Goal: Information Seeking & Learning: Learn about a topic

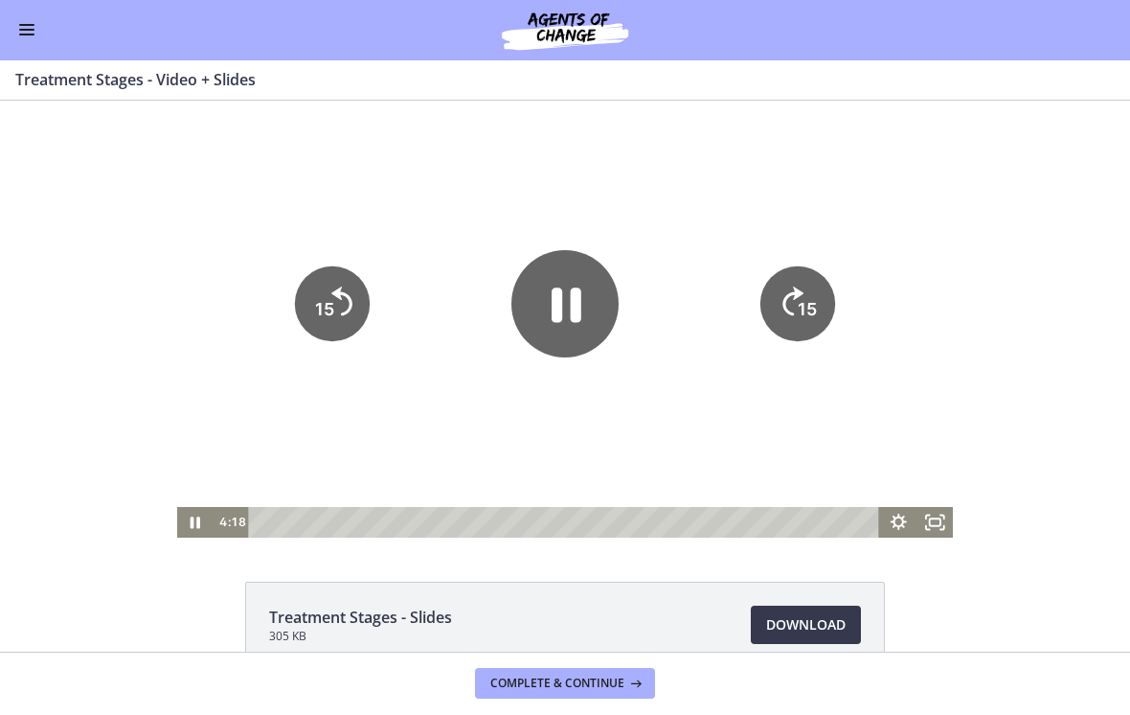
scroll to position [902, 0]
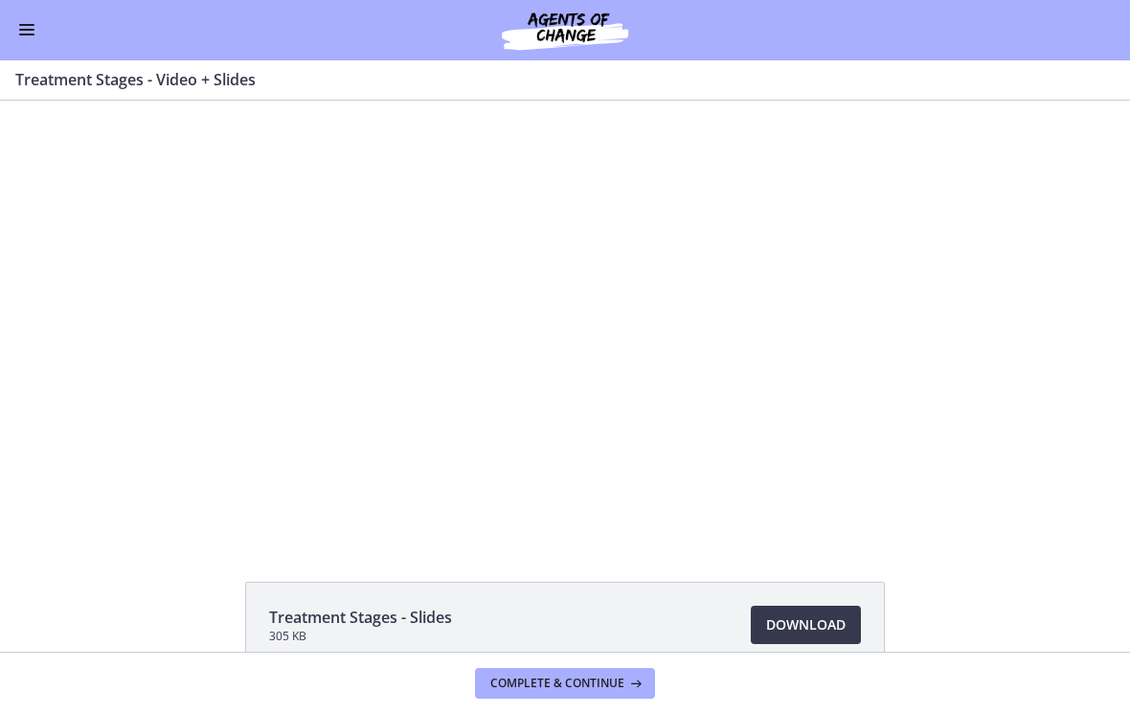
click at [883, 450] on div at bounding box center [565, 319] width 777 height 437
click at [656, 452] on div at bounding box center [565, 319] width 777 height 437
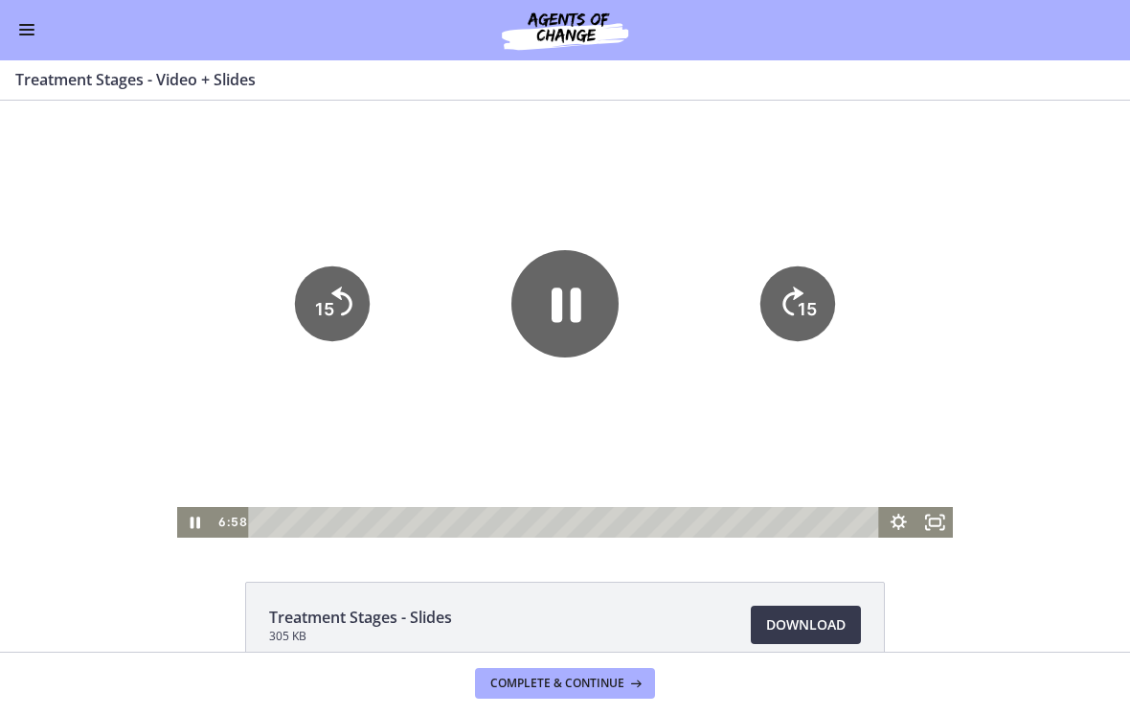
click at [938, 533] on icon "Fullscreen" at bounding box center [935, 522] width 36 height 31
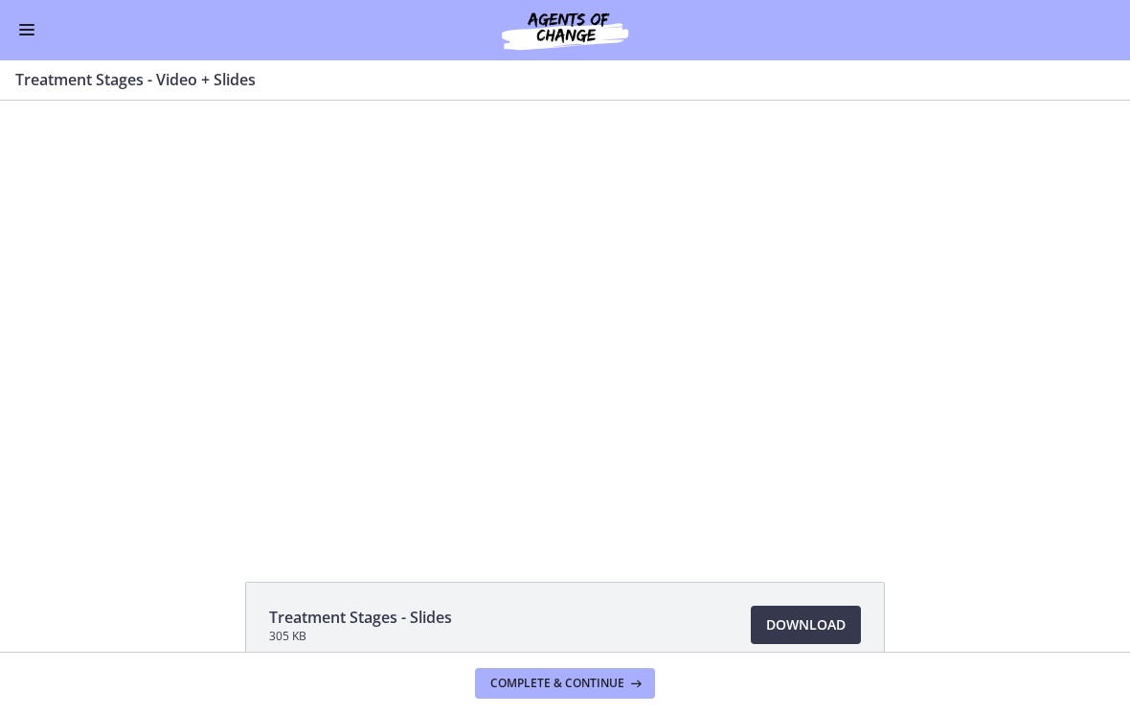
scroll to position [0, 0]
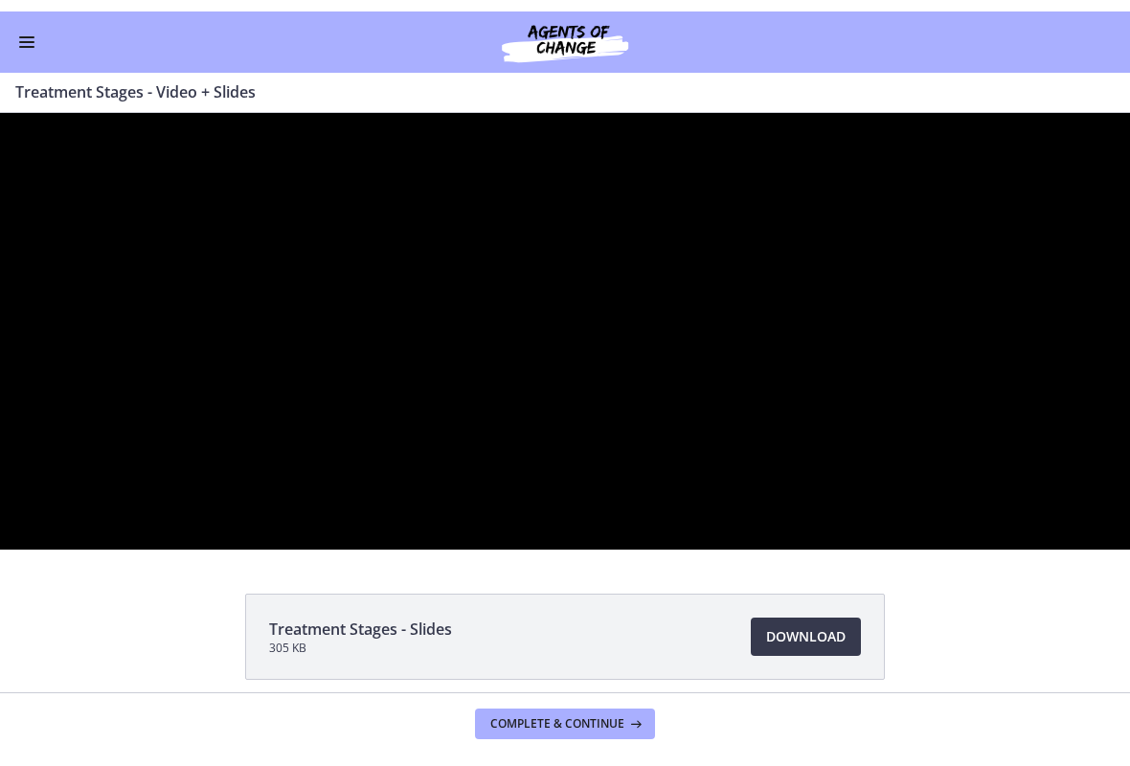
click at [1120, 489] on div at bounding box center [565, 331] width 1130 height 437
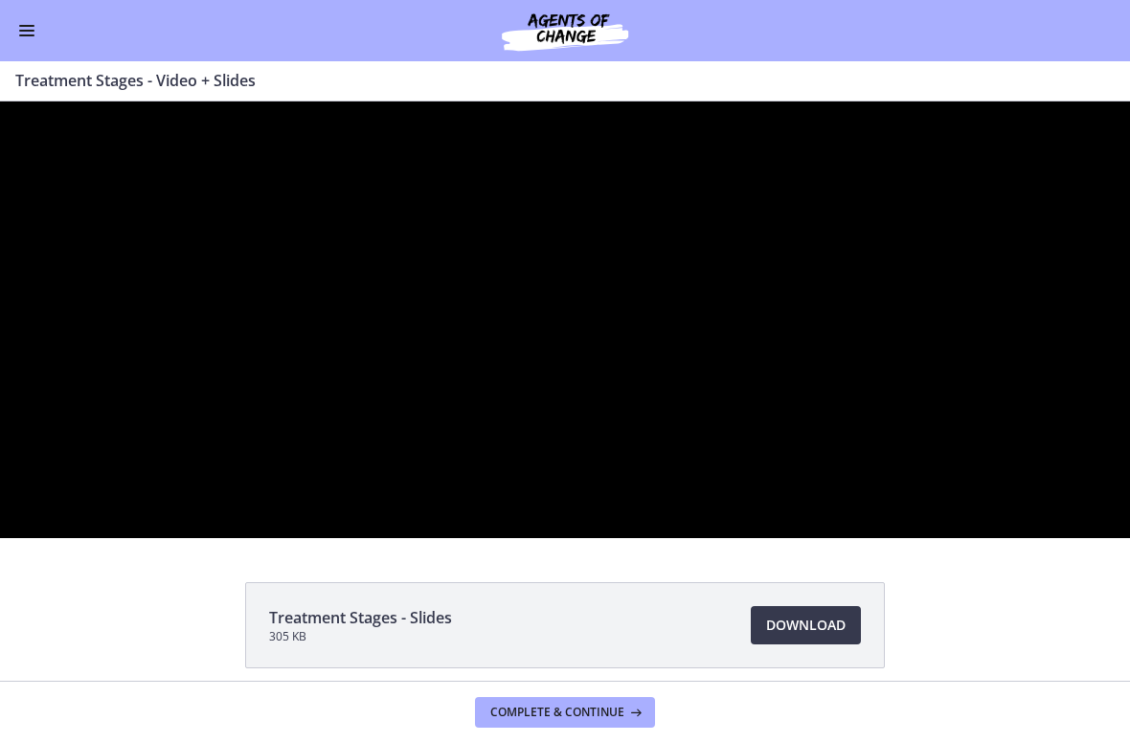
click at [939, 371] on div at bounding box center [565, 320] width 1130 height 437
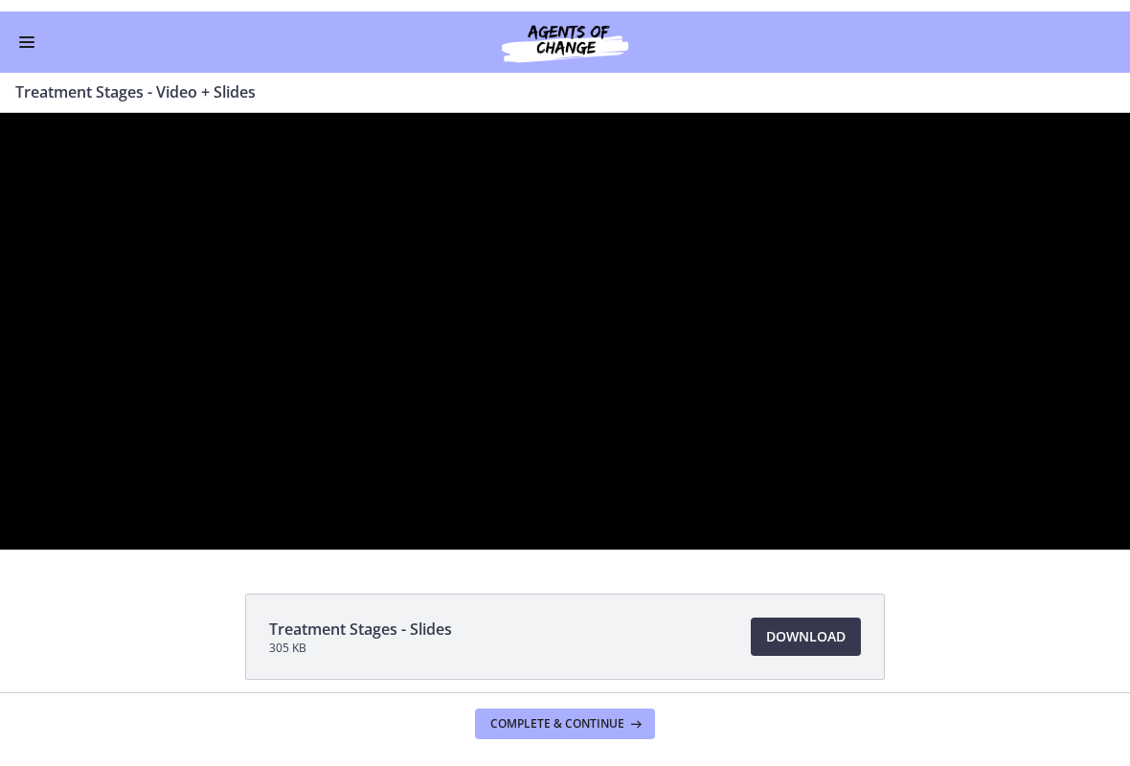
click at [686, 323] on div at bounding box center [565, 331] width 1130 height 437
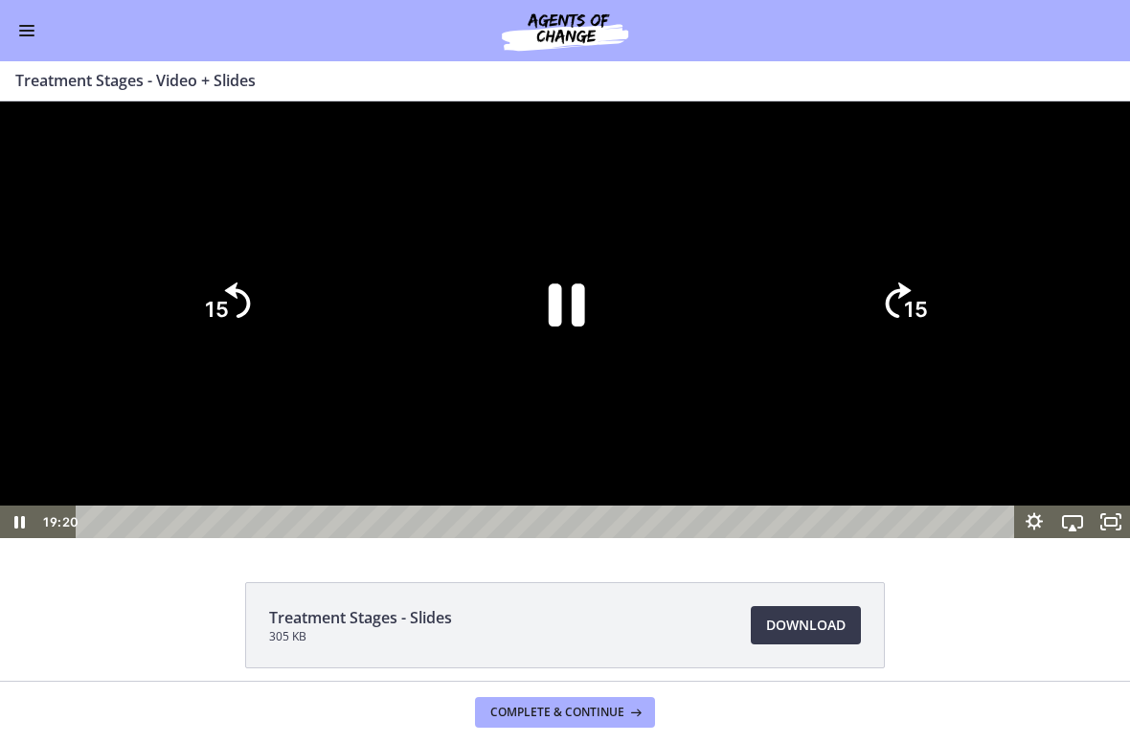
click at [565, 370] on icon "Pause" at bounding box center [565, 304] width 132 height 132
click at [576, 370] on icon "Play Video" at bounding box center [565, 304] width 132 height 132
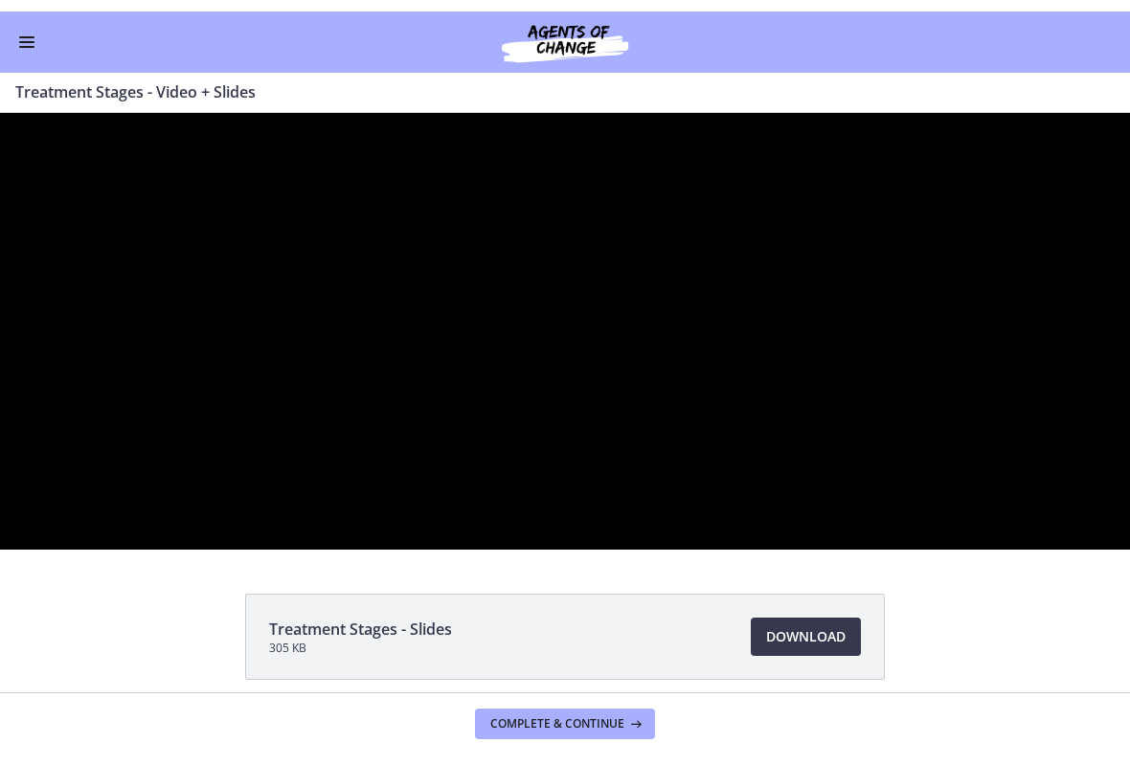
click at [487, 441] on div at bounding box center [565, 331] width 1130 height 437
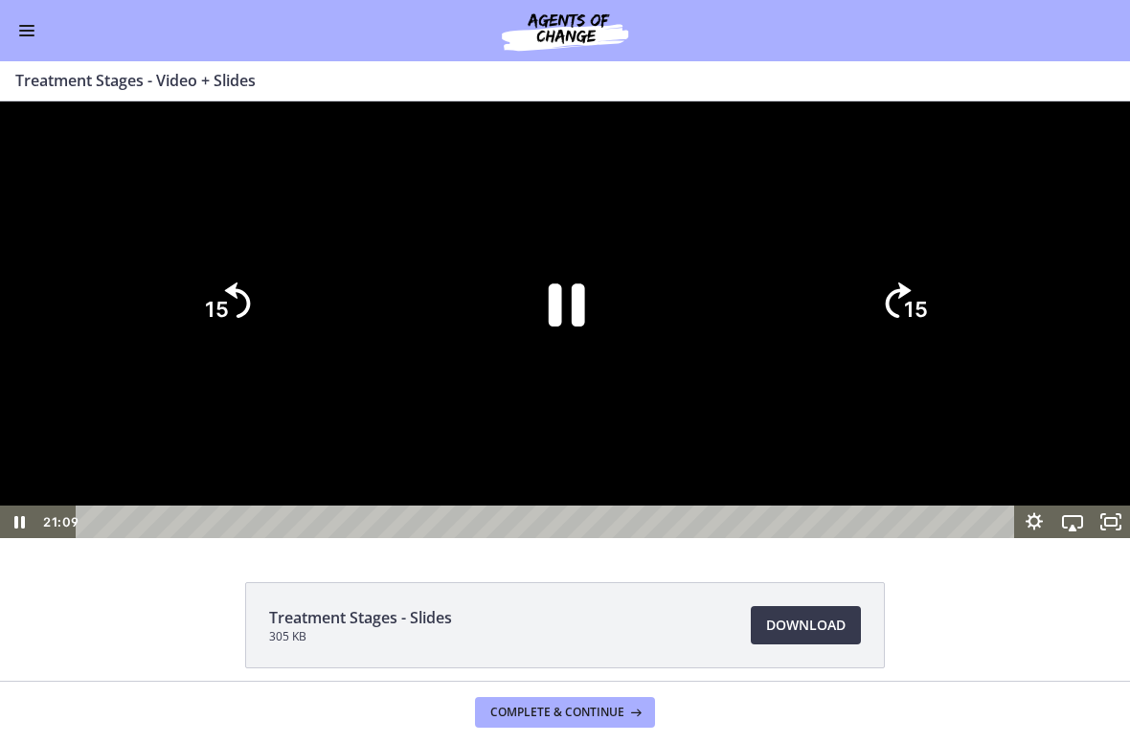
click at [583, 327] on icon "Pause" at bounding box center [567, 305] width 36 height 43
click at [568, 327] on icon "Play Video" at bounding box center [566, 304] width 34 height 46
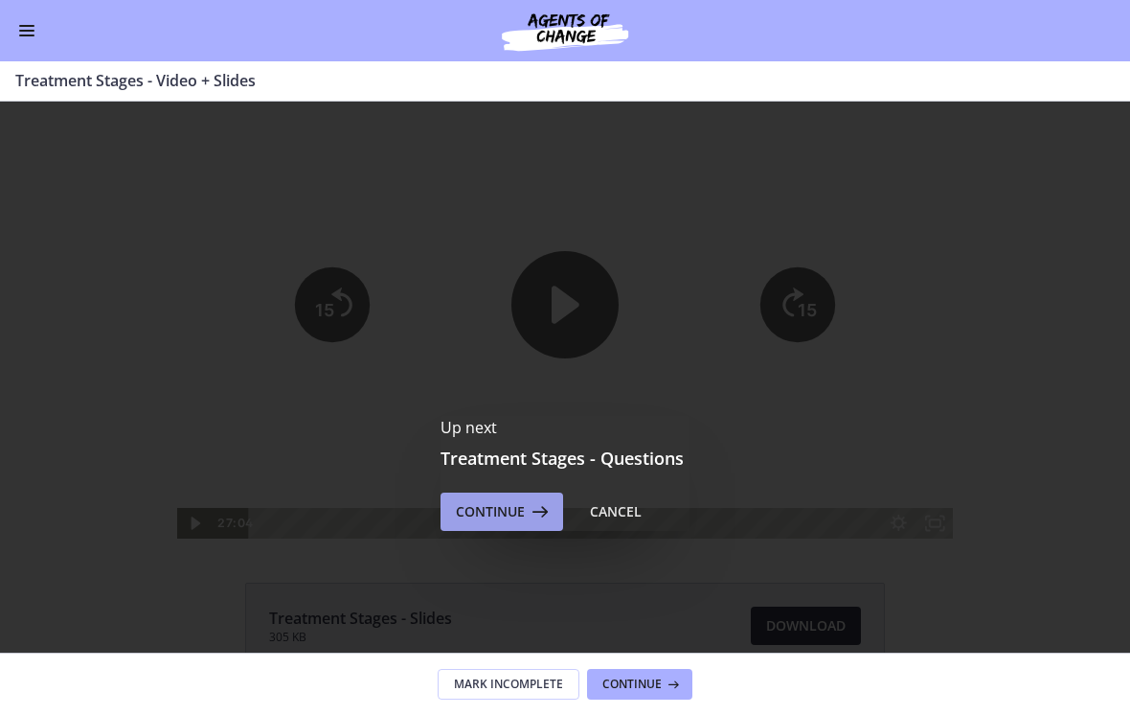
click at [484, 519] on span "Continue" at bounding box center [490, 511] width 69 height 23
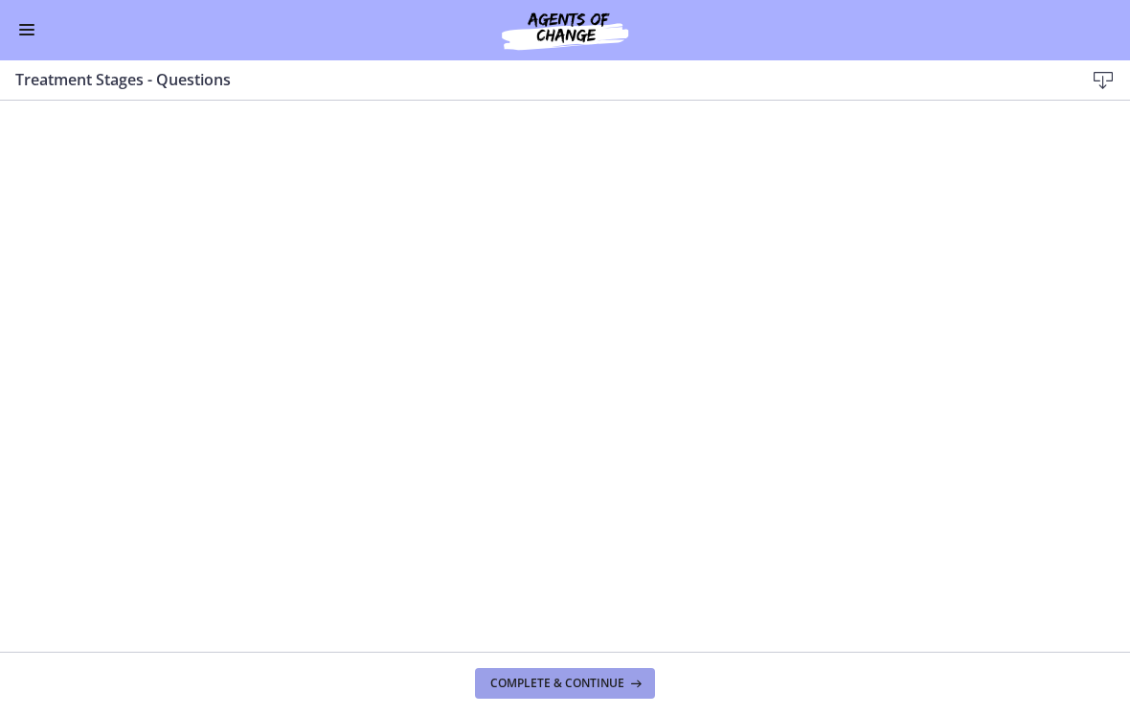
click at [577, 685] on span "Complete & continue" at bounding box center [558, 683] width 134 height 15
click at [609, 677] on span "Complete & continue" at bounding box center [558, 683] width 134 height 15
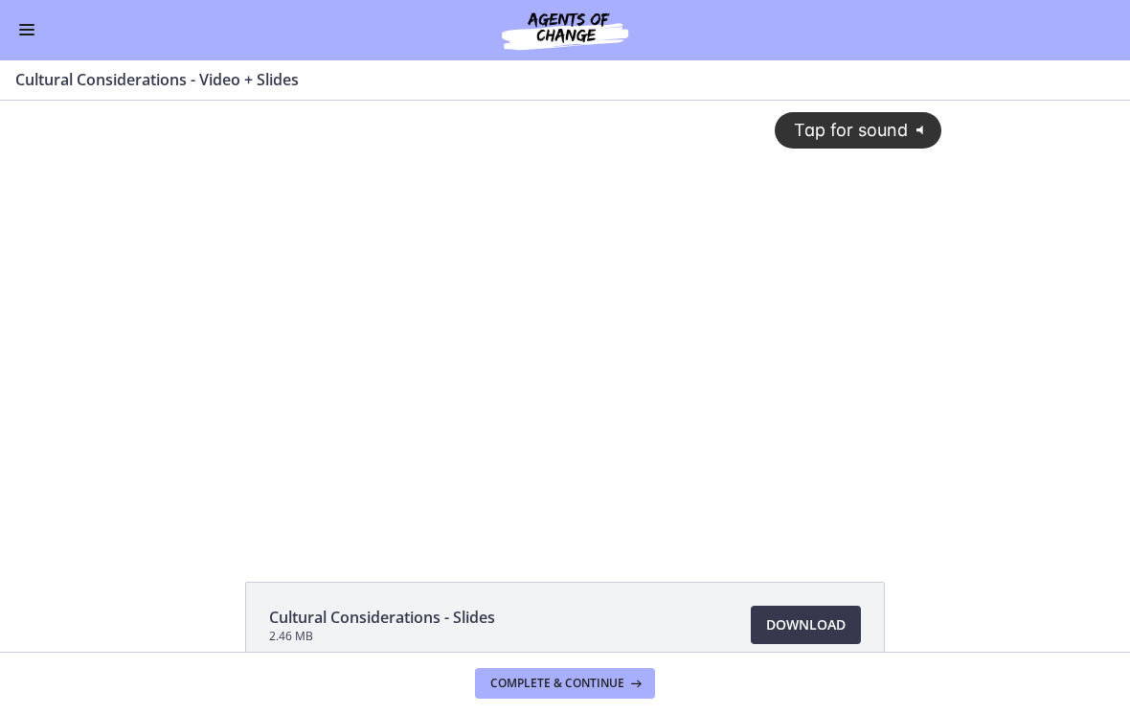
click at [857, 148] on button "Tap for sound @keyframes VOLUME_SMALL_WAVE_FLASH { 0% { opacity: 0; } 33% { opa…" at bounding box center [858, 129] width 167 height 35
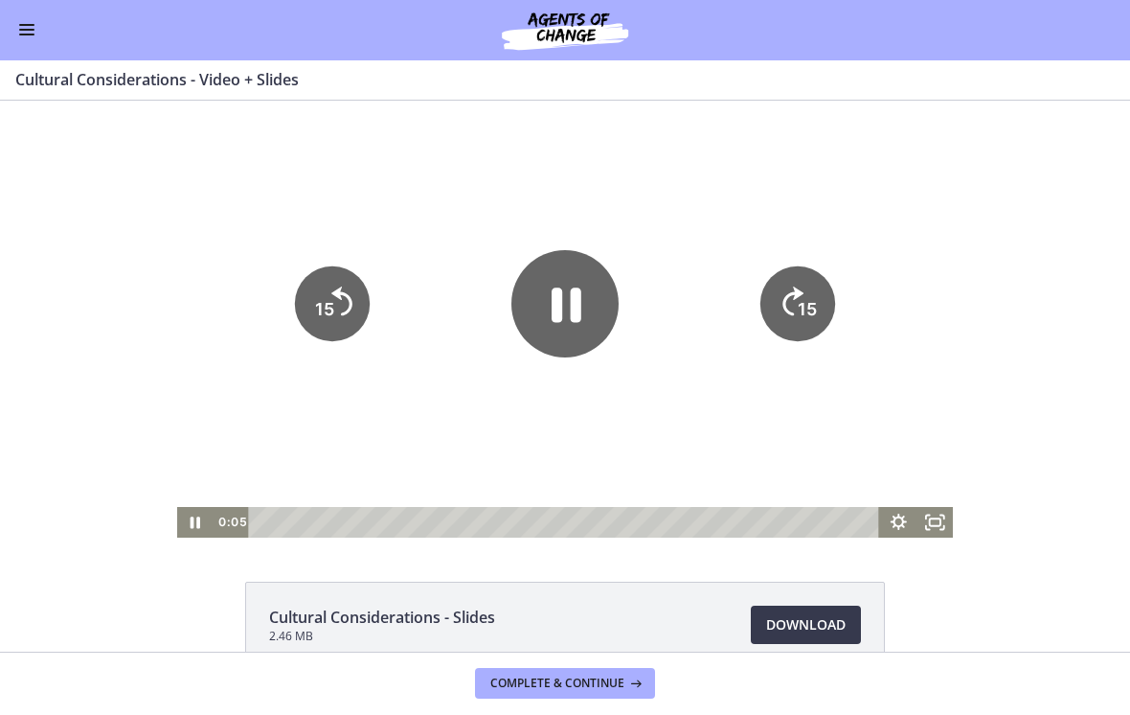
click at [22, 34] on span "Enable menu" at bounding box center [26, 35] width 15 height 2
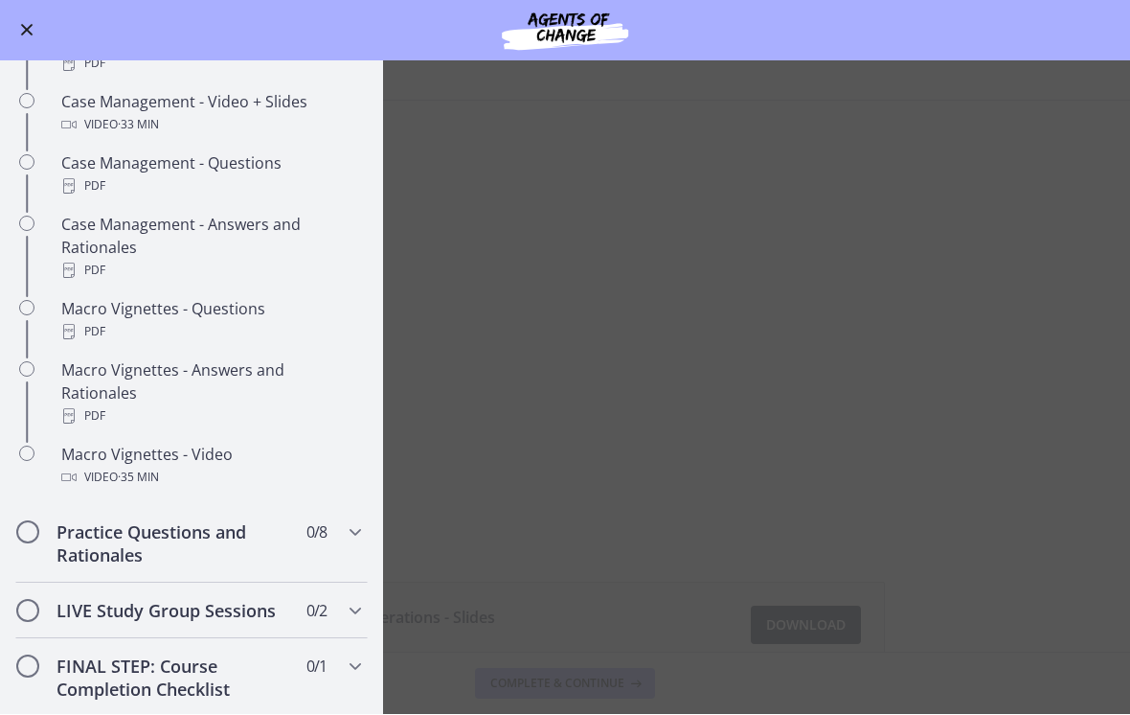
scroll to position [1717, 0]
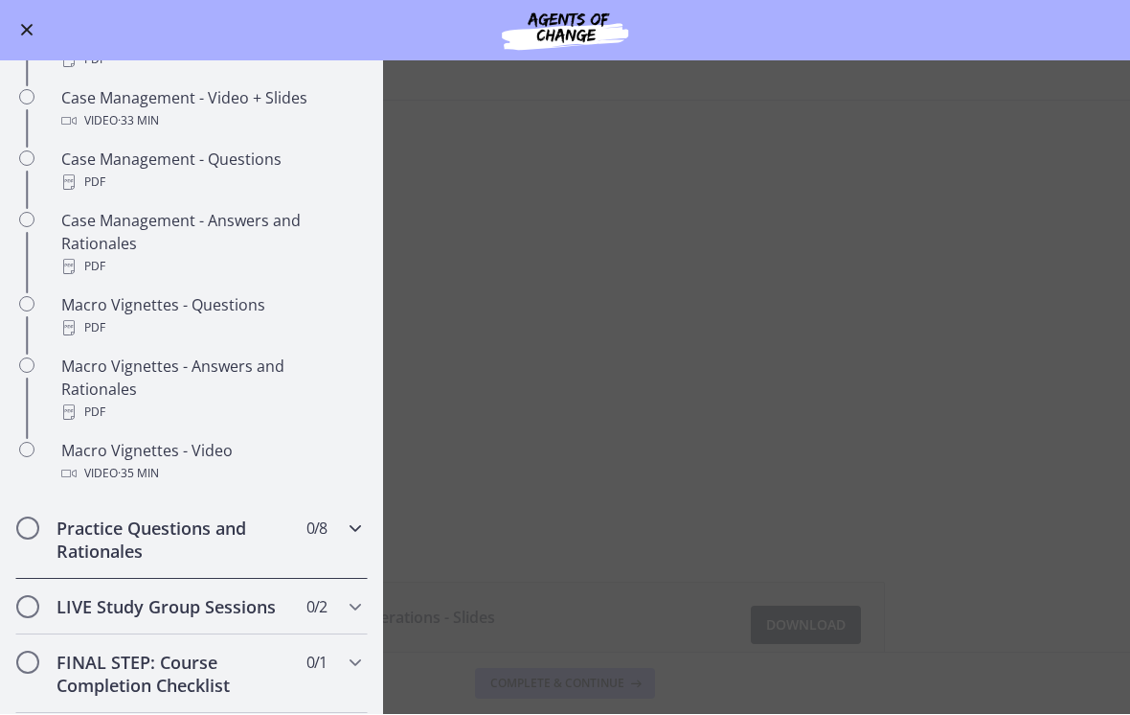
click at [131, 519] on h2 "Practice Questions and Rationales" at bounding box center [174, 540] width 234 height 46
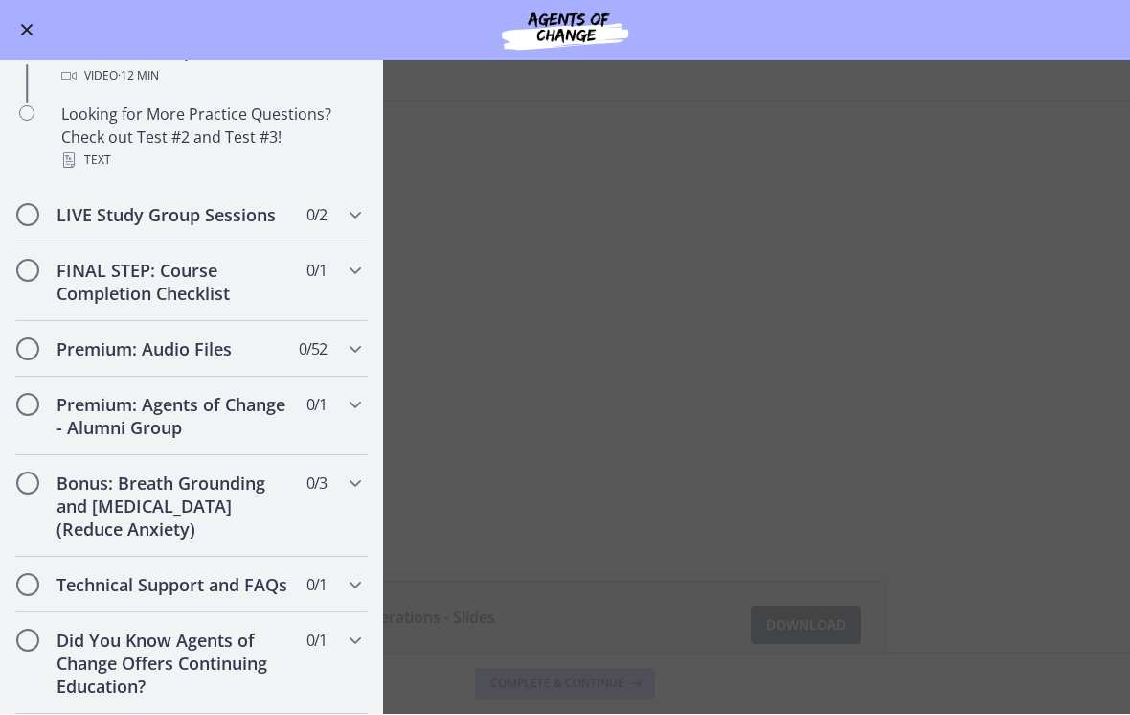
scroll to position [1388, 0]
click at [291, 299] on div "FINAL STEP: Course Completion Checklist 0 / 1 Completed" at bounding box center [191, 282] width 353 height 79
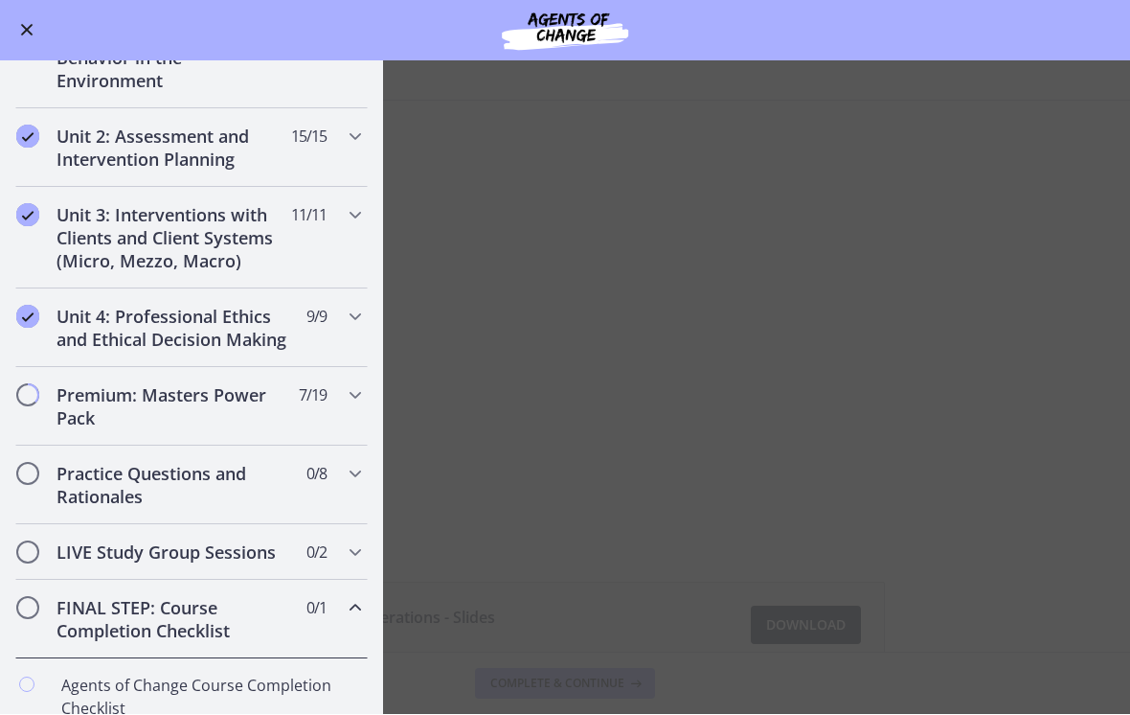
scroll to position [466, 0]
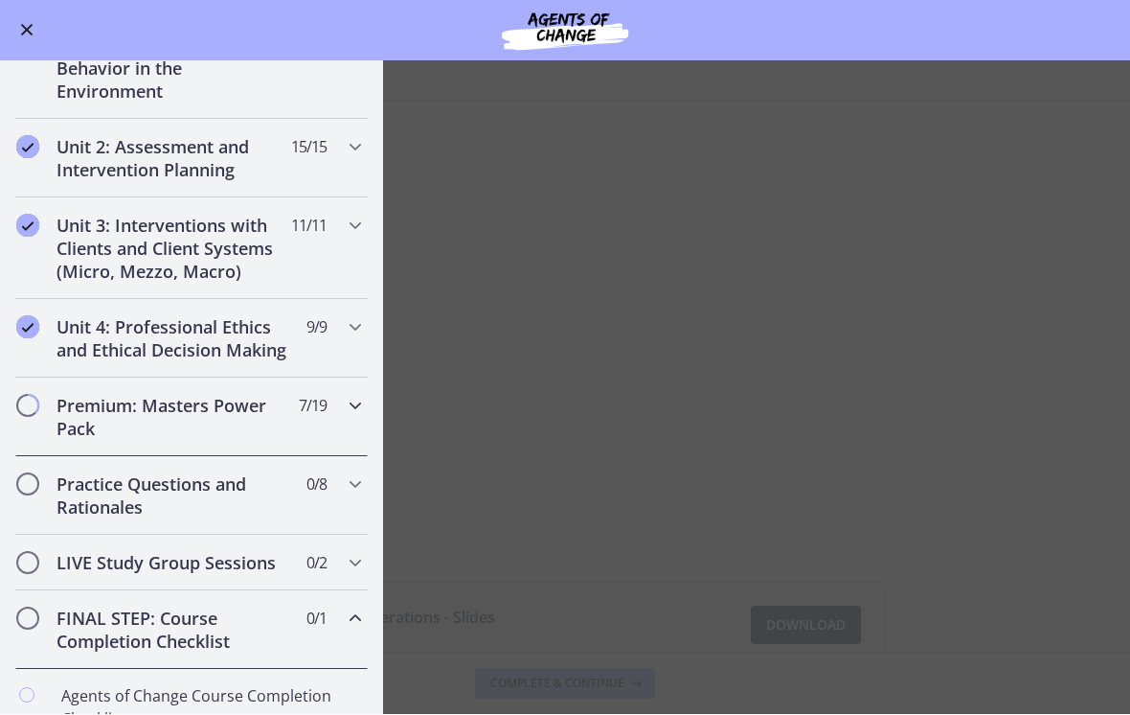
click at [240, 420] on h2 "Premium: Masters Power Pack" at bounding box center [174, 418] width 234 height 46
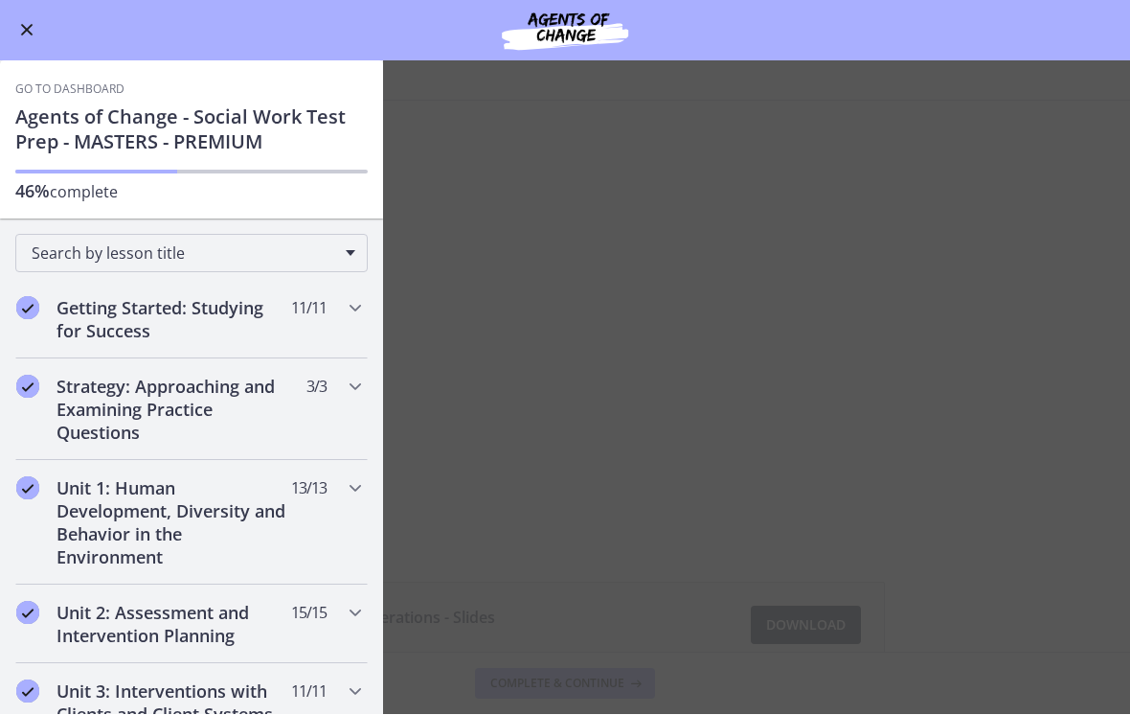
scroll to position [0, 0]
click at [508, 192] on main "Cultural Considerations - Video + Slides Enable fullscreen Cultural Considerati…" at bounding box center [565, 387] width 1130 height 653
click at [31, 33] on span "Enable menu" at bounding box center [27, 31] width 12 height 12
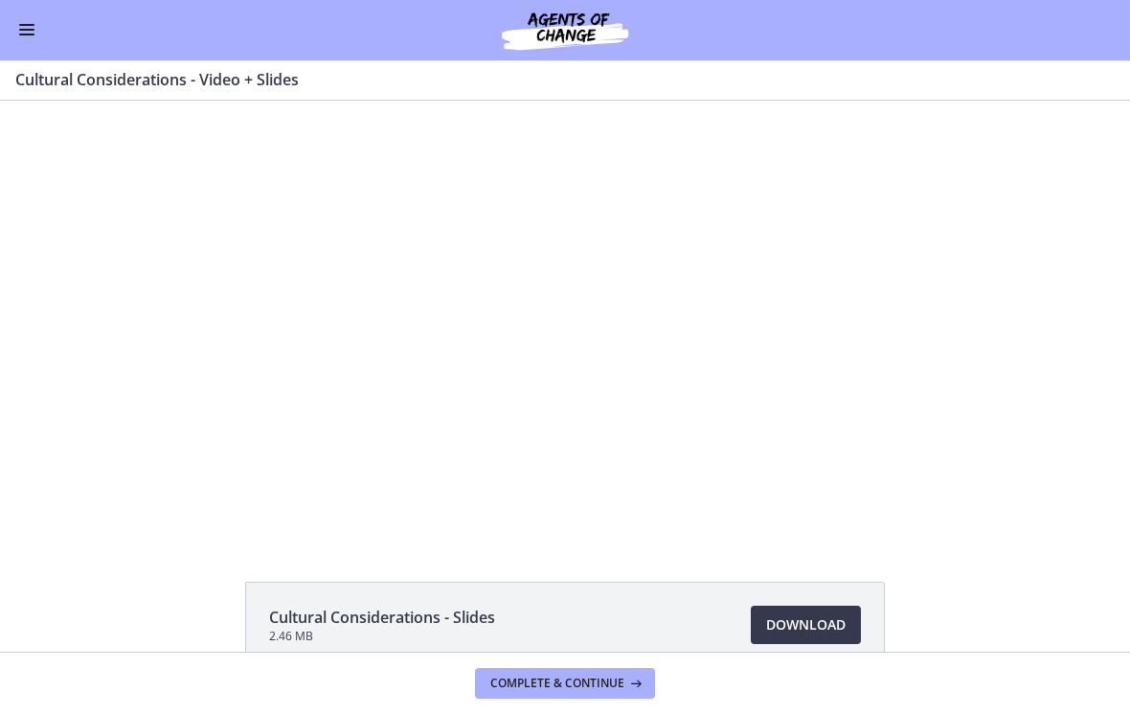
click at [508, 326] on div at bounding box center [565, 319] width 777 height 437
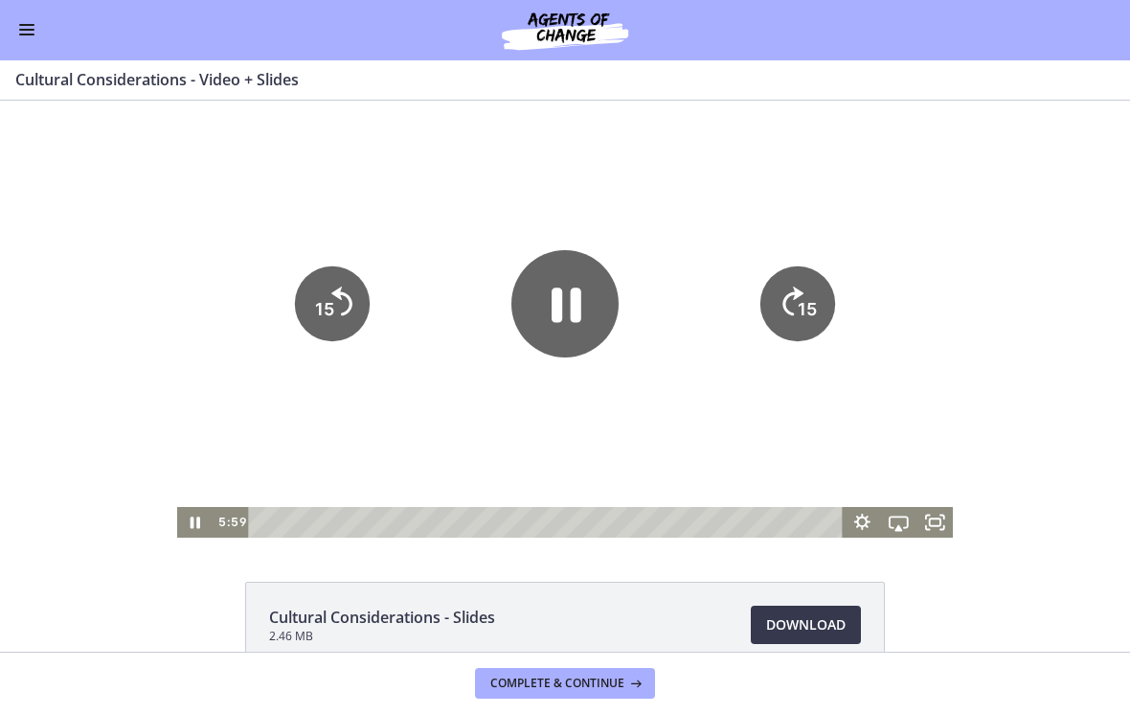
click at [556, 311] on icon "Pause" at bounding box center [567, 304] width 30 height 34
click at [554, 333] on icon "Play Video" at bounding box center [565, 303] width 107 height 107
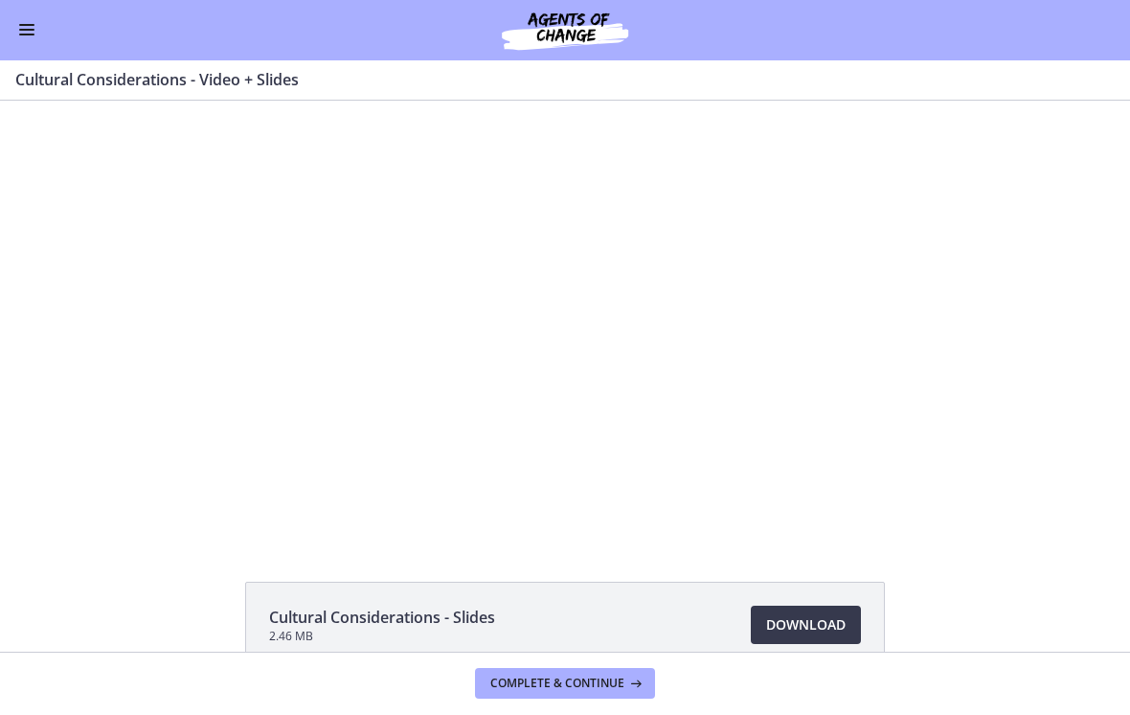
click at [531, 365] on div at bounding box center [565, 319] width 777 height 437
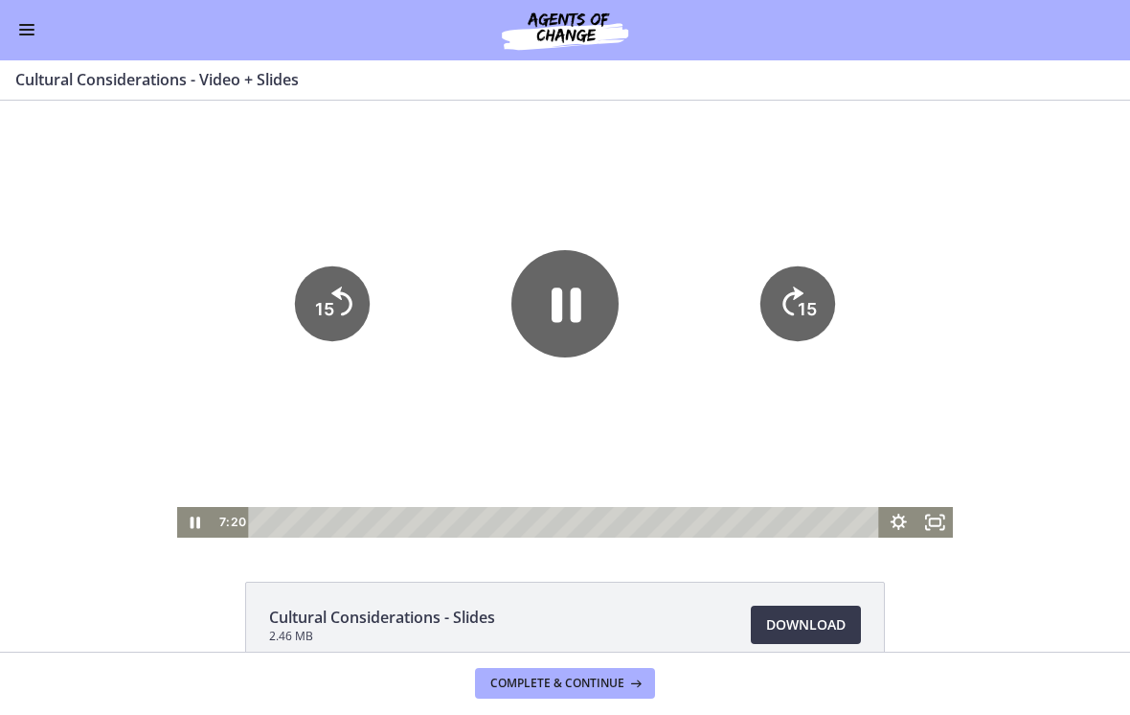
click at [560, 314] on icon "Pause" at bounding box center [567, 304] width 30 height 34
click at [557, 309] on icon "Play Video" at bounding box center [566, 303] width 28 height 37
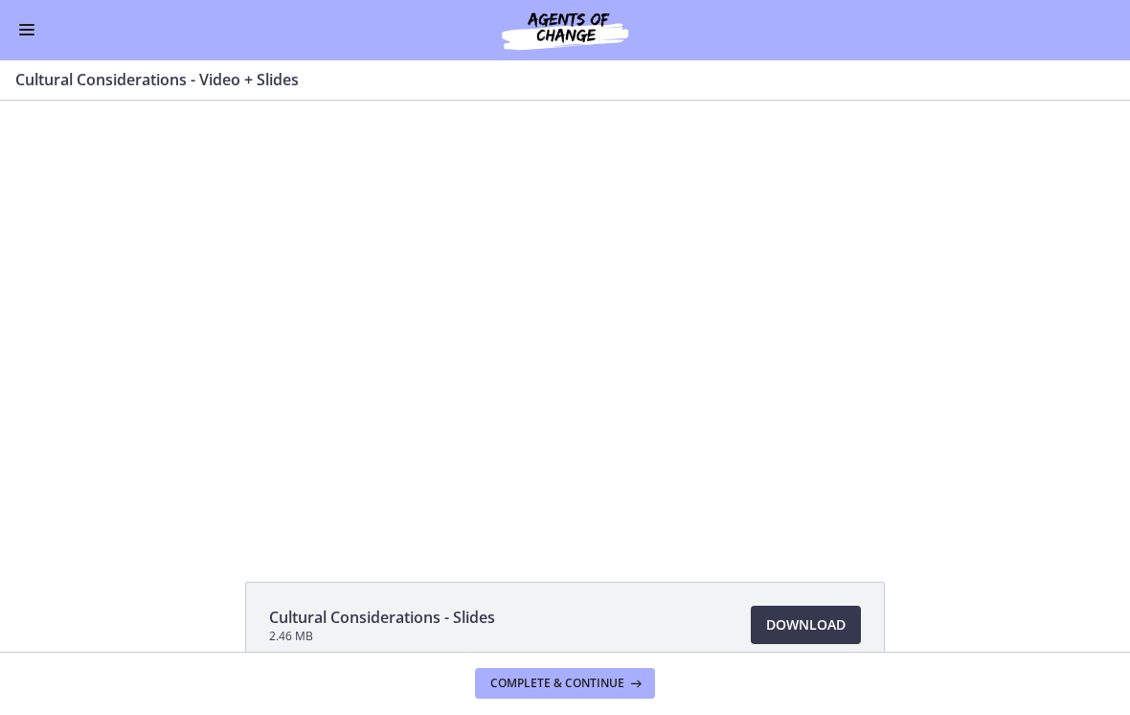
click at [619, 414] on div at bounding box center [565, 319] width 777 height 437
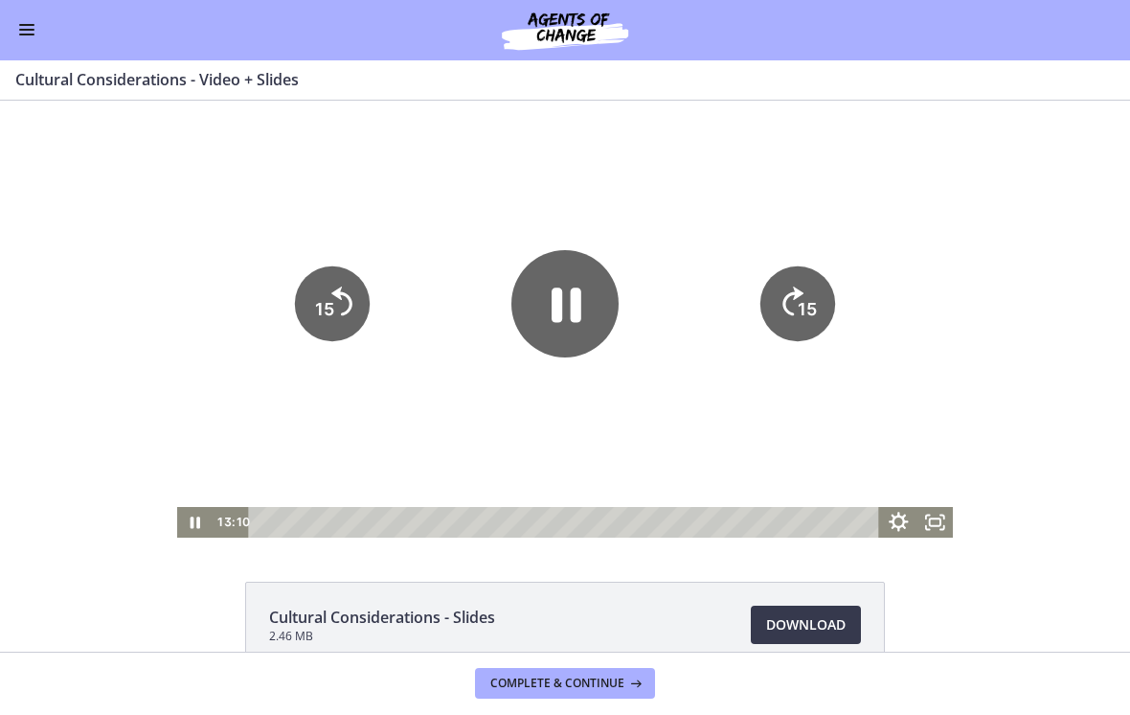
click at [895, 529] on icon "Show settings menu" at bounding box center [900, 522] width 44 height 36
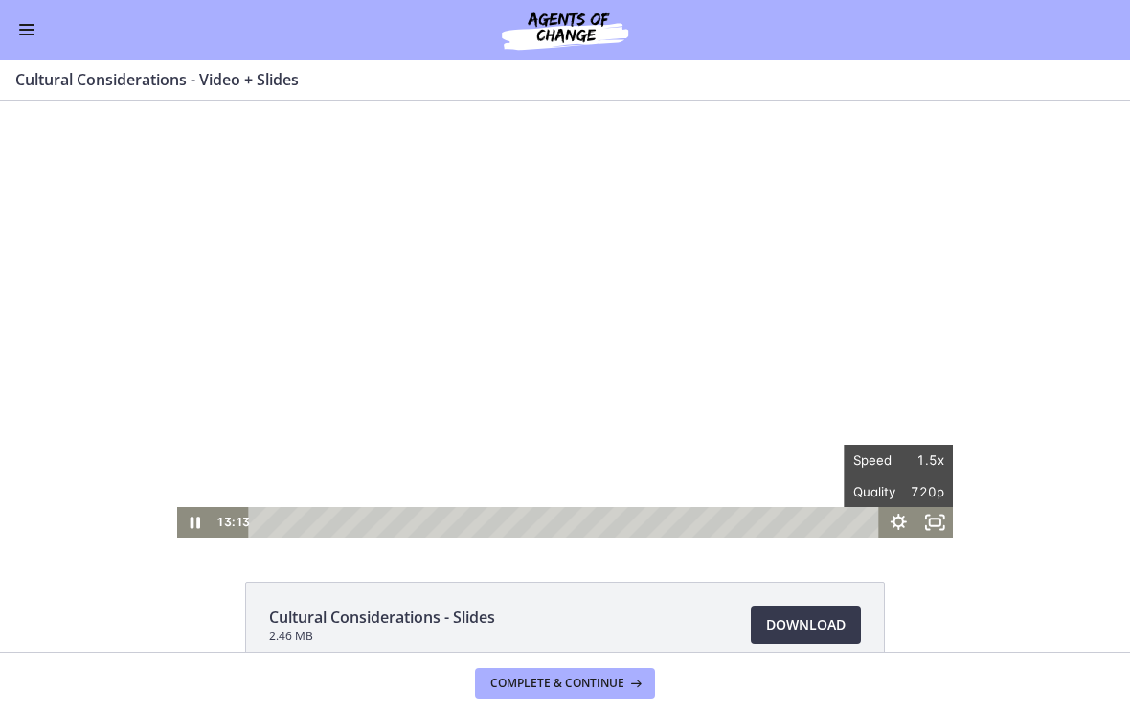
click at [775, 423] on div at bounding box center [565, 319] width 777 height 437
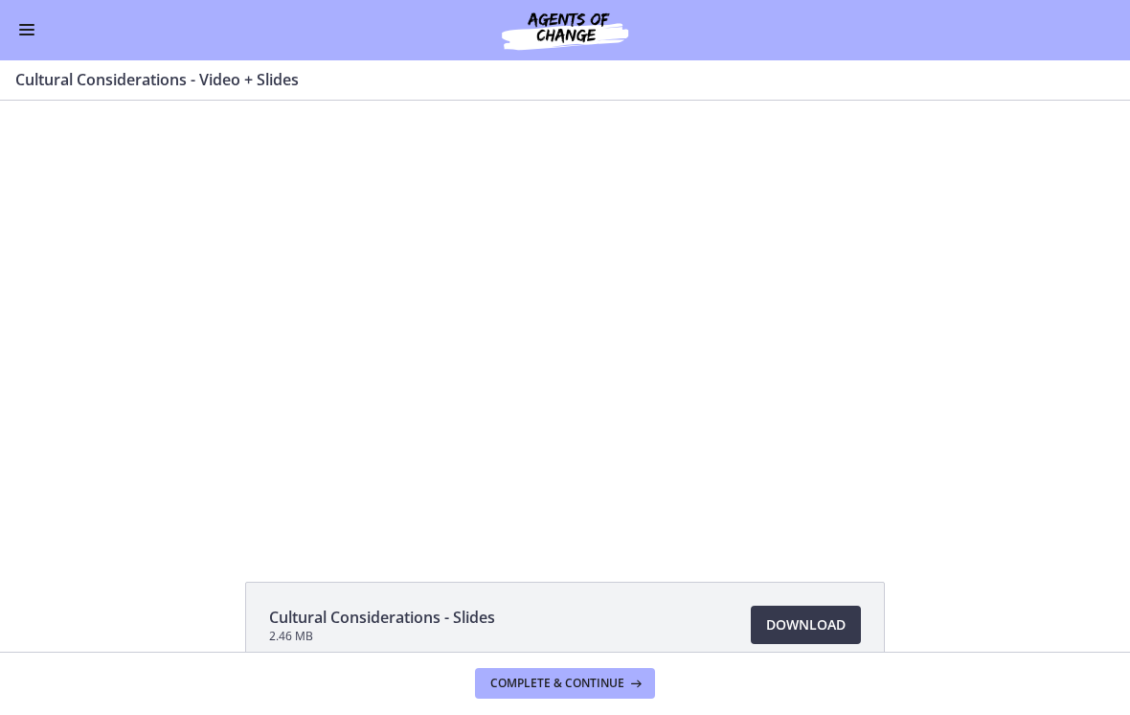
click at [33, 35] on button "Enable menu" at bounding box center [26, 30] width 23 height 23
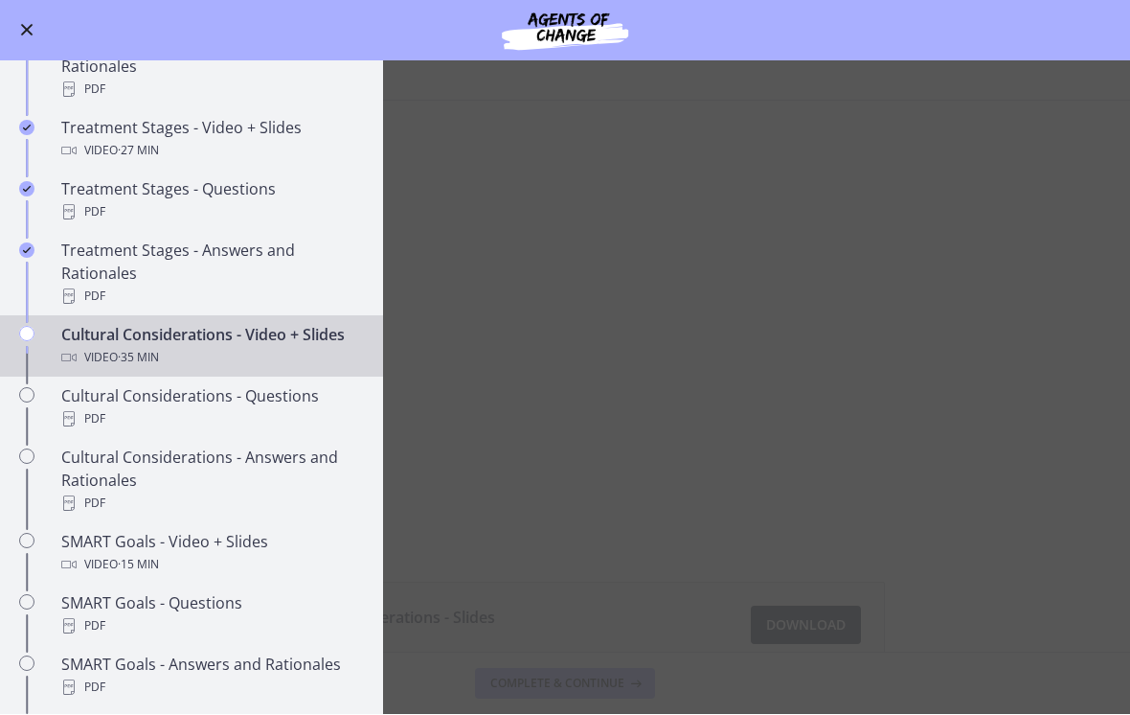
scroll to position [1091, 0]
click at [23, 34] on span "Enable menu" at bounding box center [27, 31] width 12 height 12
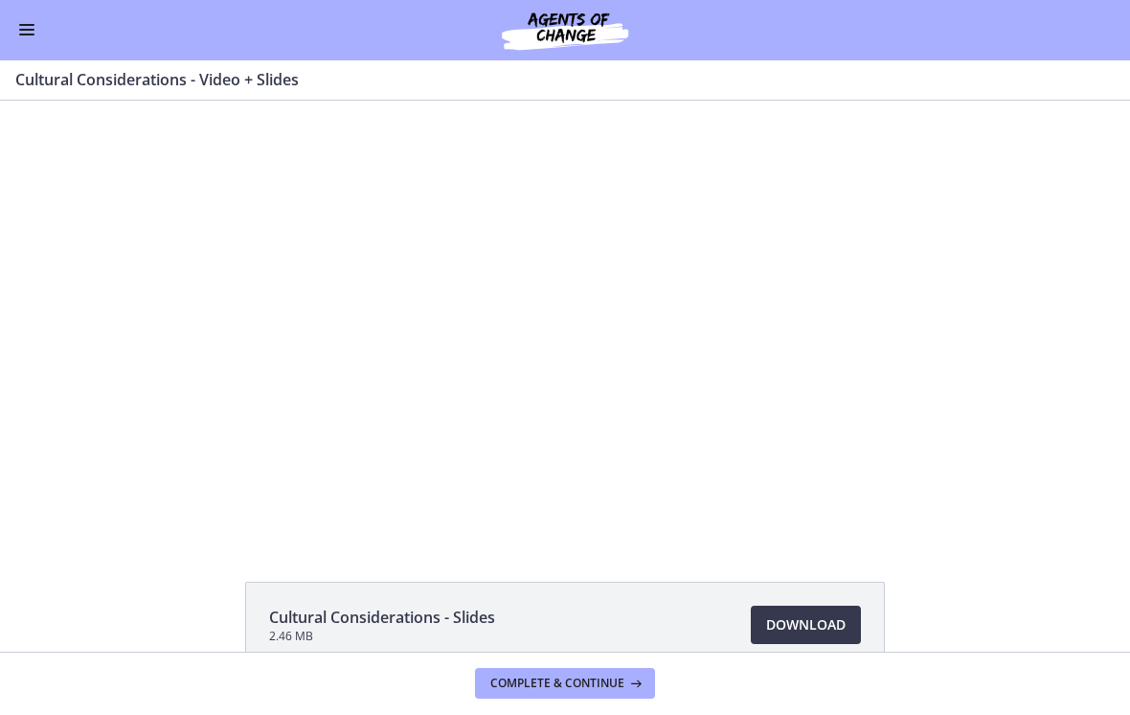
click at [466, 339] on div at bounding box center [565, 319] width 777 height 437
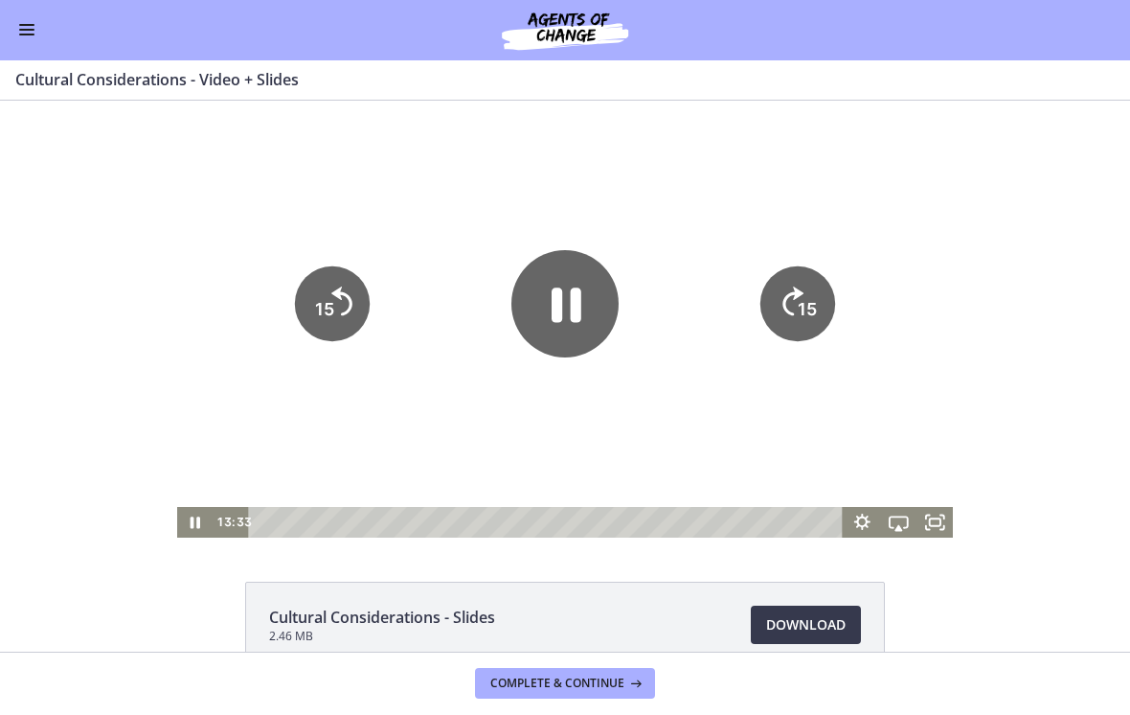
click at [493, 387] on div at bounding box center [565, 319] width 777 height 437
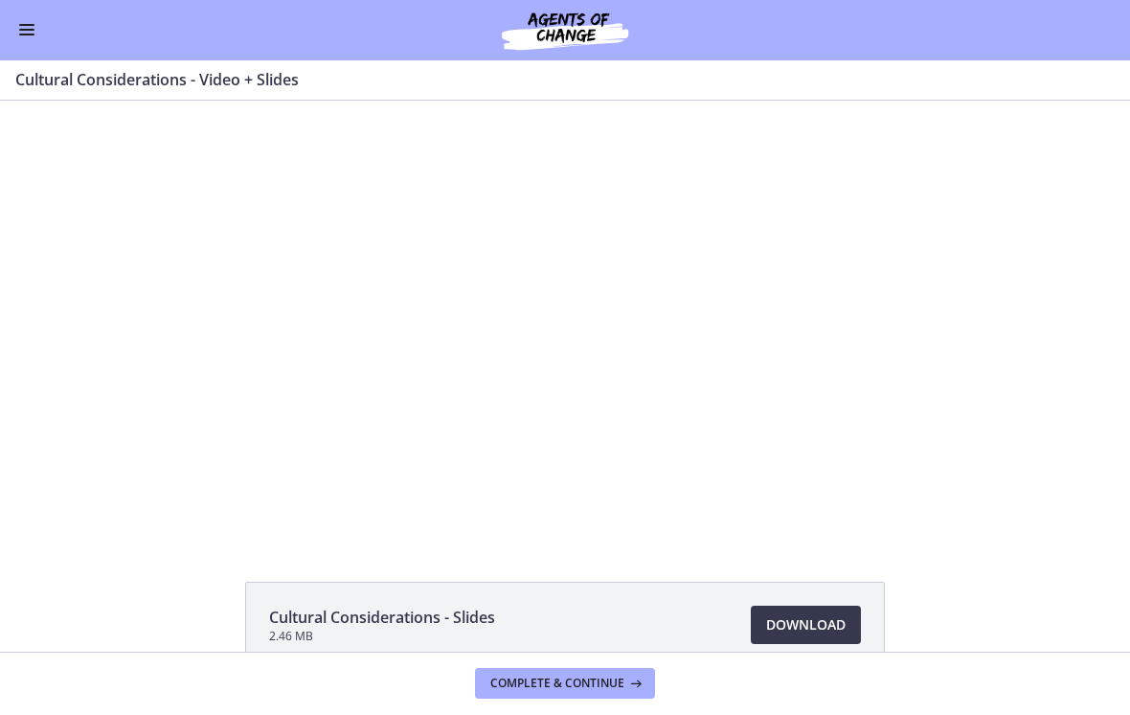
click at [801, 440] on div at bounding box center [565, 319] width 777 height 437
click at [811, 435] on div at bounding box center [565, 319] width 777 height 437
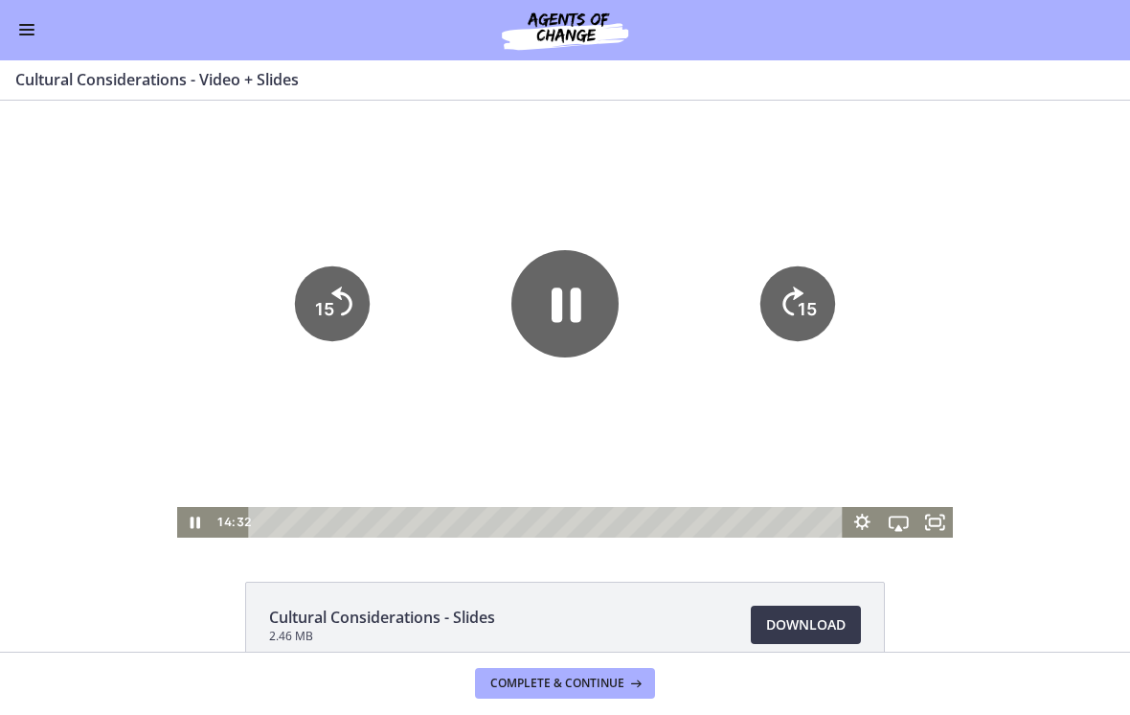
click at [939, 528] on icon "Fullscreen" at bounding box center [935, 522] width 36 height 31
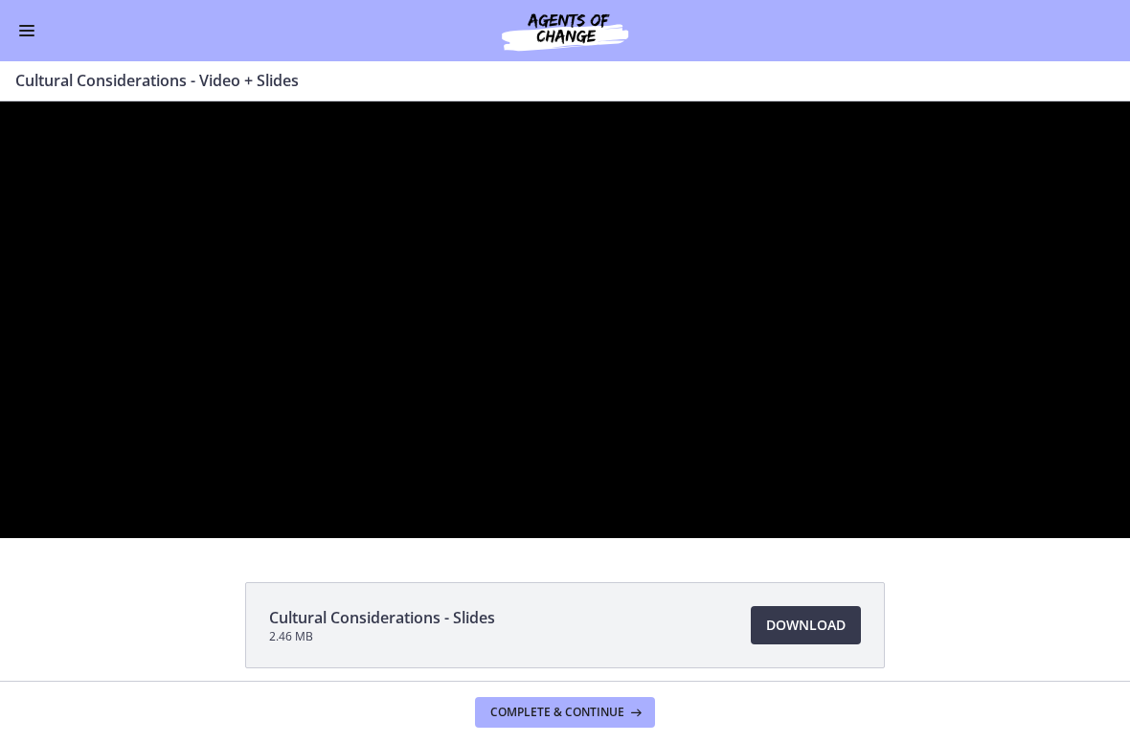
click at [583, 481] on div at bounding box center [565, 320] width 1130 height 437
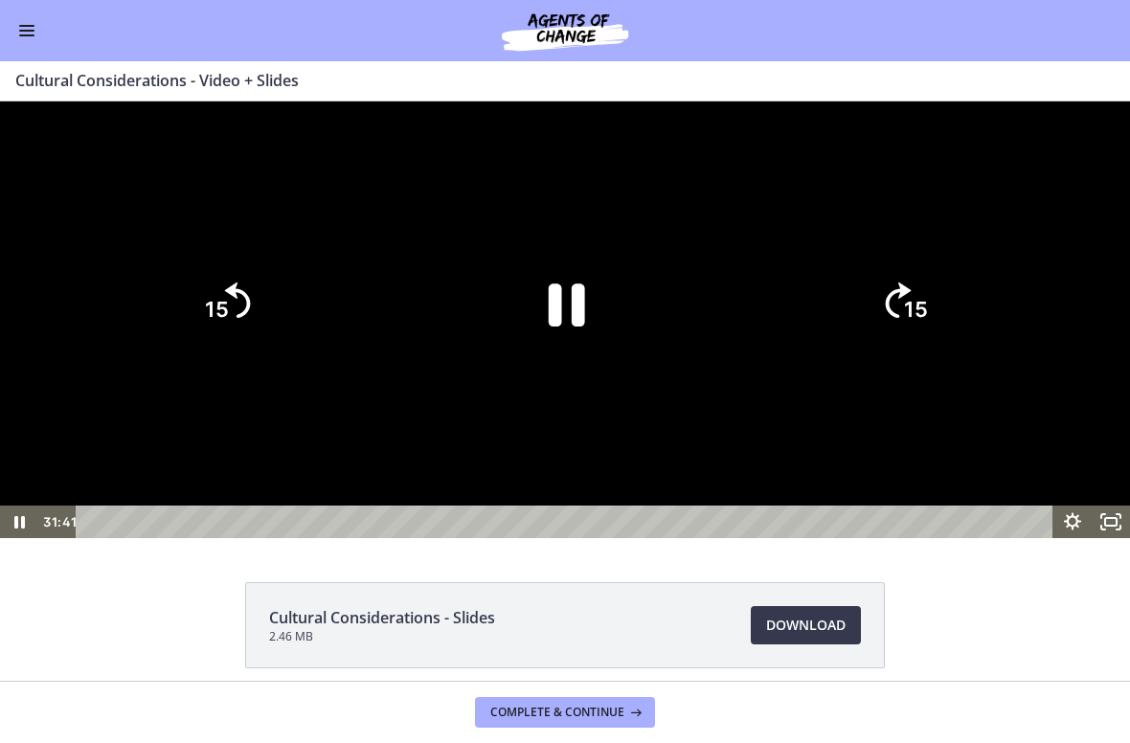
click at [562, 370] on icon "Pause" at bounding box center [565, 304] width 132 height 132
click at [135, 538] on div at bounding box center [565, 320] width 1130 height 437
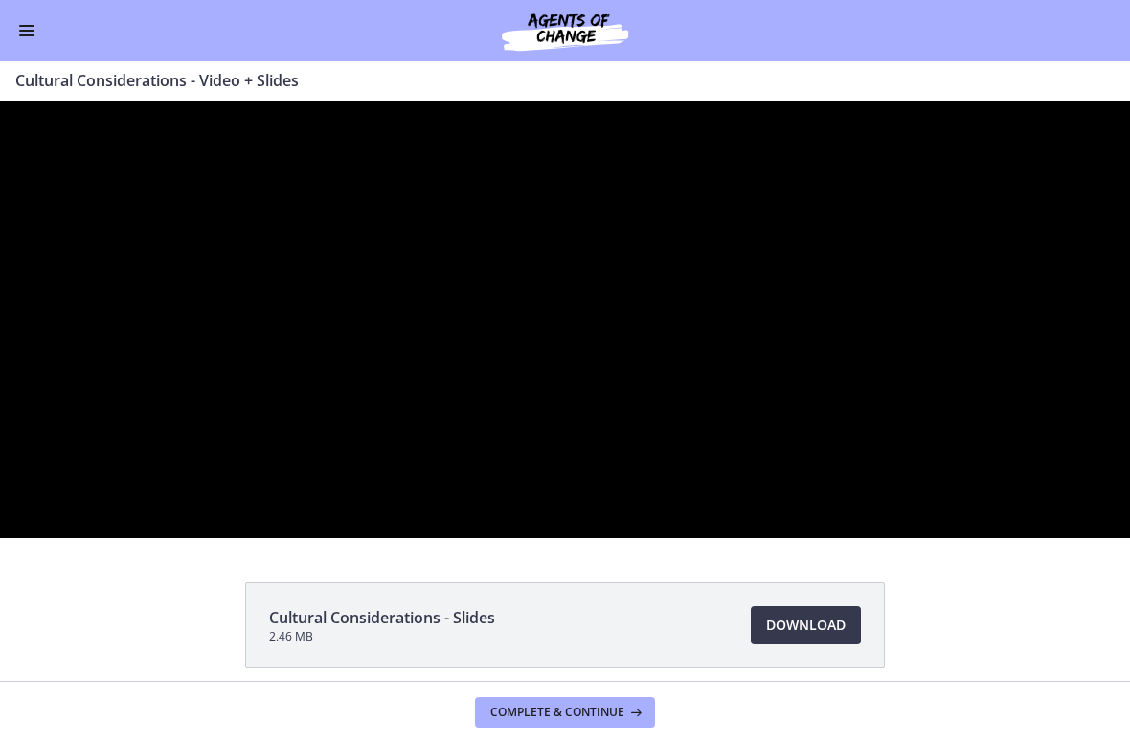
click at [173, 479] on div at bounding box center [565, 320] width 1130 height 437
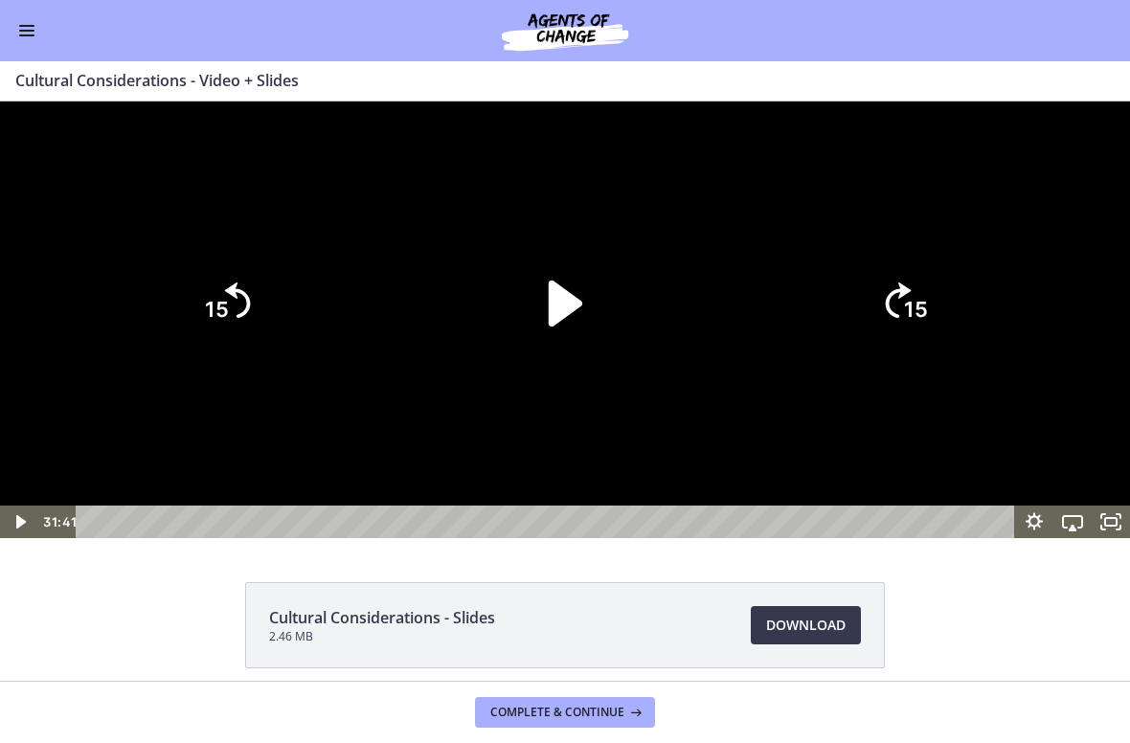
click at [522, 370] on icon "Play Video" at bounding box center [565, 304] width 132 height 132
click at [430, 538] on div at bounding box center [565, 320] width 1130 height 437
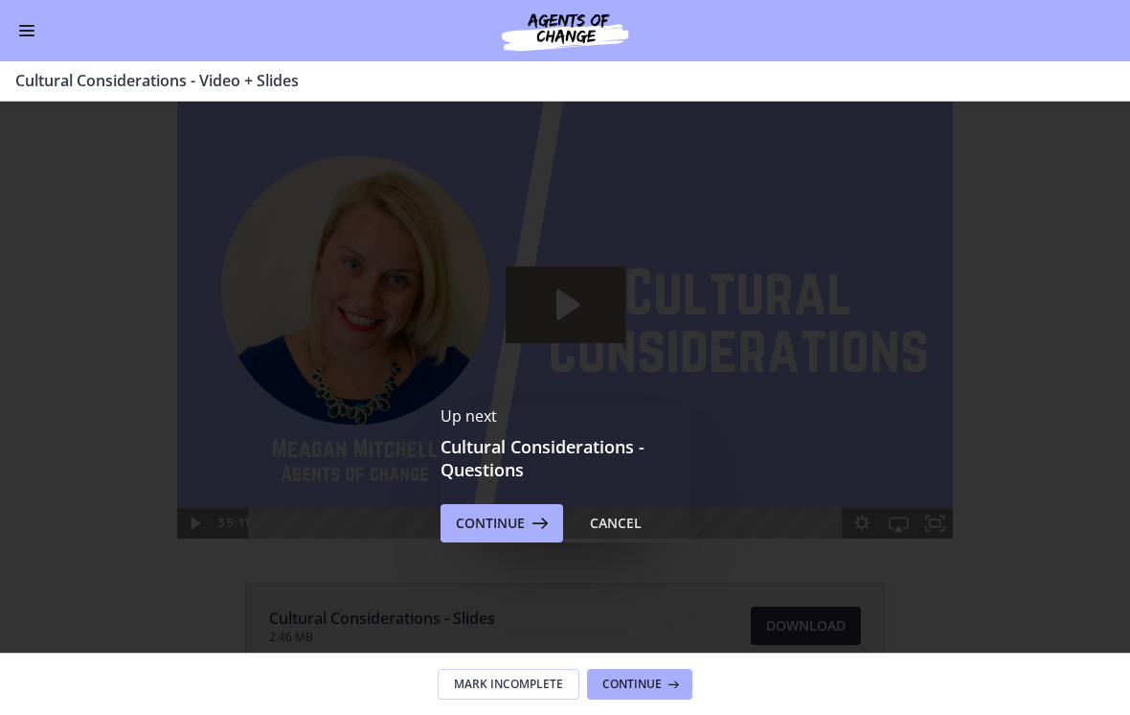
scroll to position [0, 0]
click at [468, 528] on span "Continue" at bounding box center [490, 523] width 69 height 23
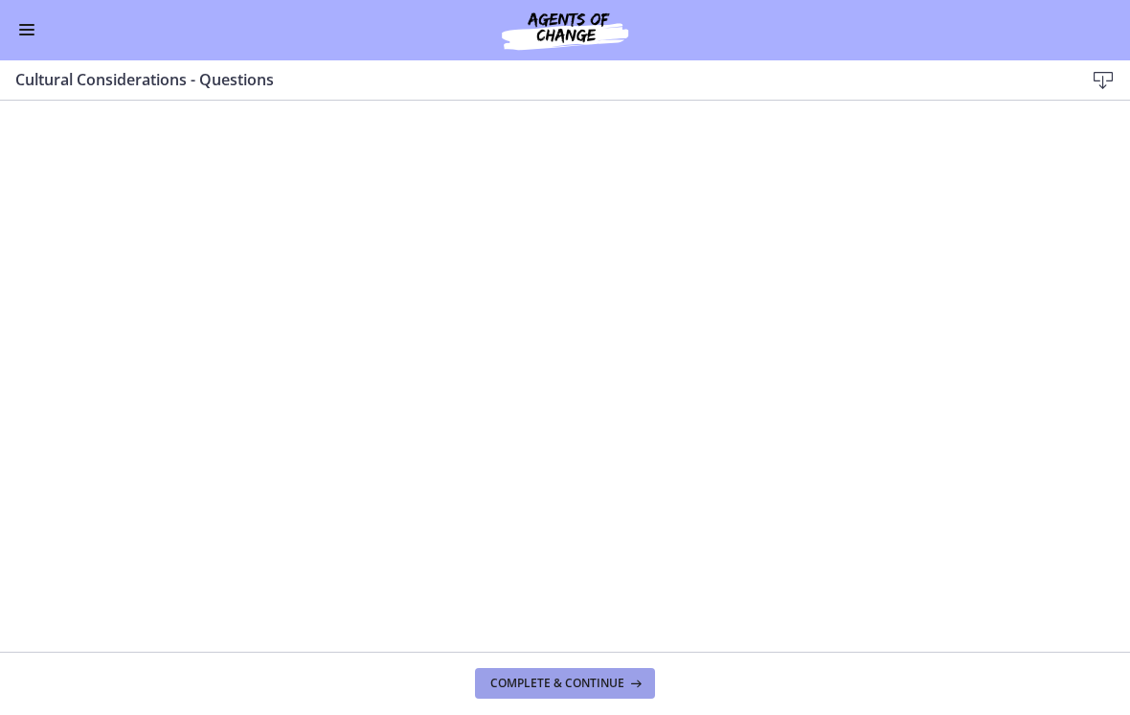
click at [521, 678] on span "Complete & continue" at bounding box center [558, 683] width 134 height 15
click at [509, 682] on span "Complete & continue" at bounding box center [558, 683] width 134 height 15
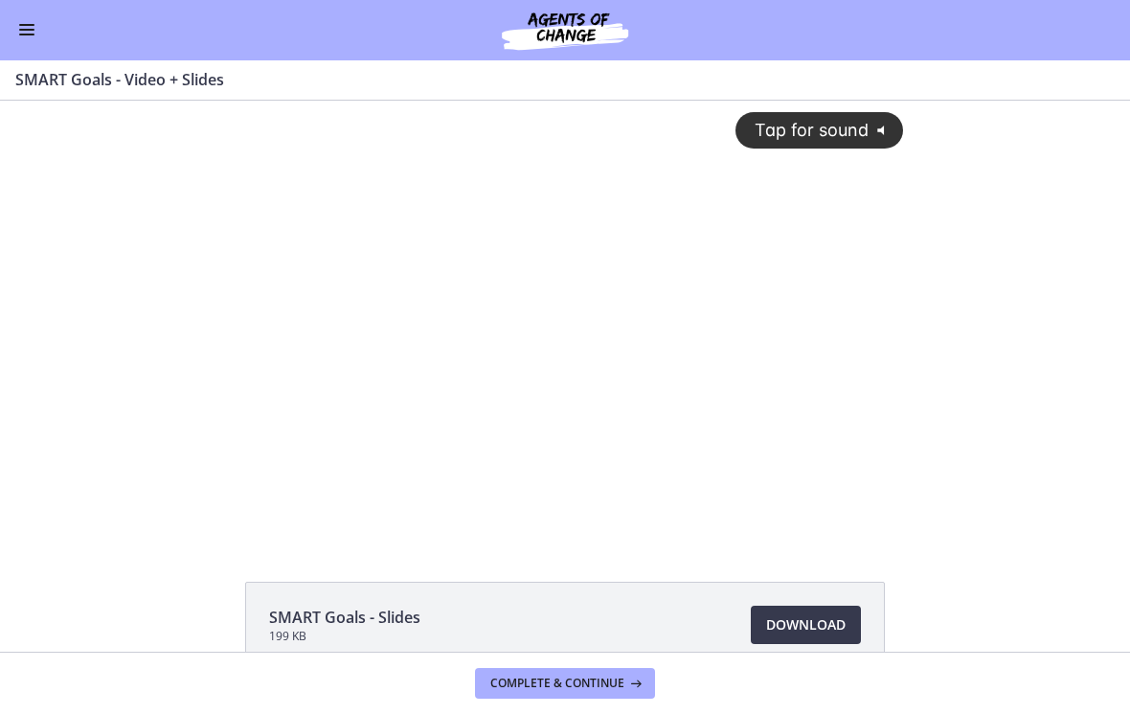
click at [708, 216] on div "Tap for sound @keyframes VOLUME_SMALL_WAVE_FLASH { 0% { opacity: 0; } 33% { opa…" at bounding box center [565, 304] width 699 height 406
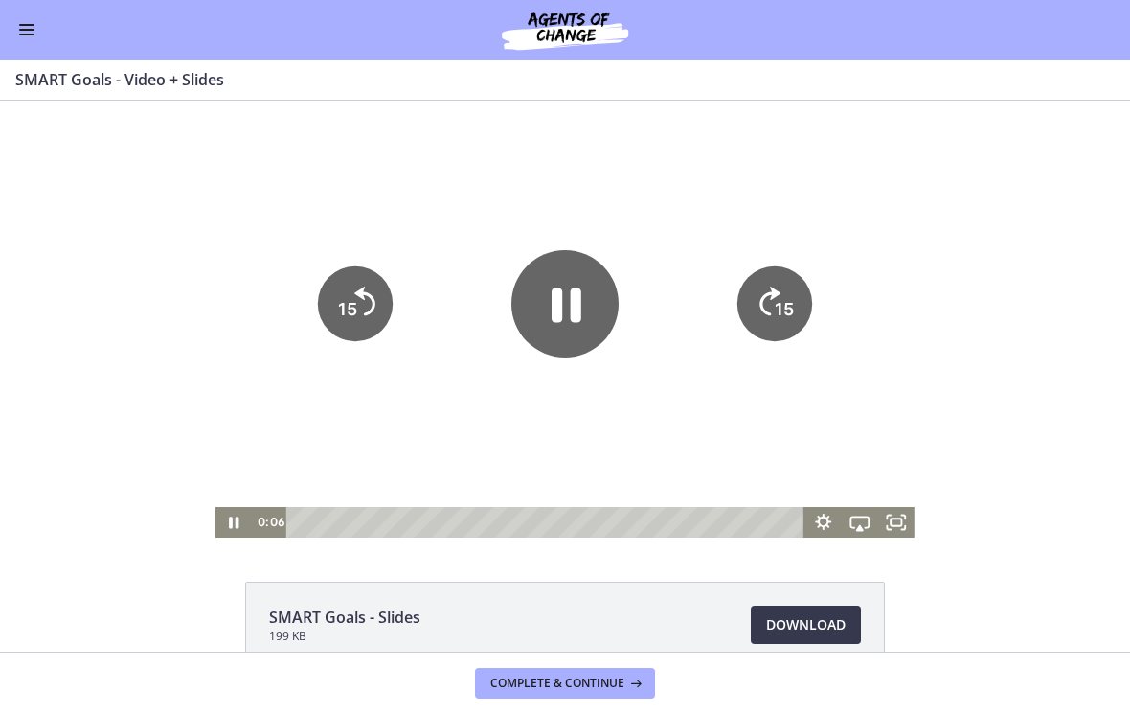
click at [810, 529] on icon "Show settings menu" at bounding box center [824, 522] width 36 height 31
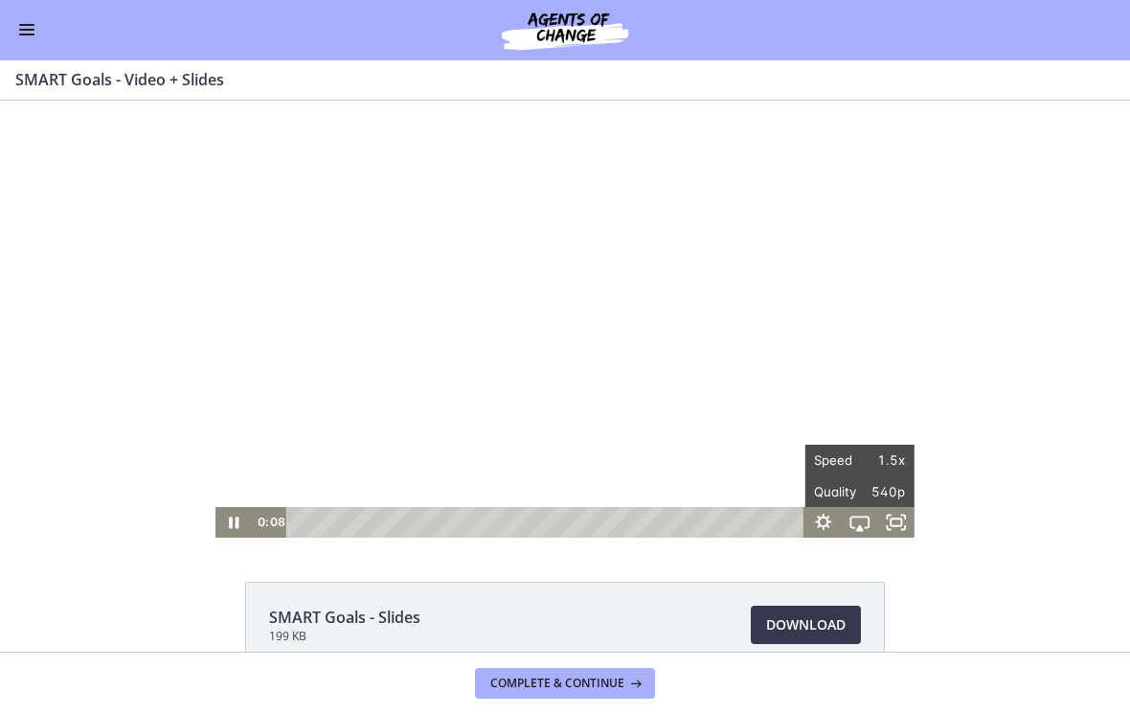
click at [578, 454] on div at bounding box center [565, 319] width 699 height 437
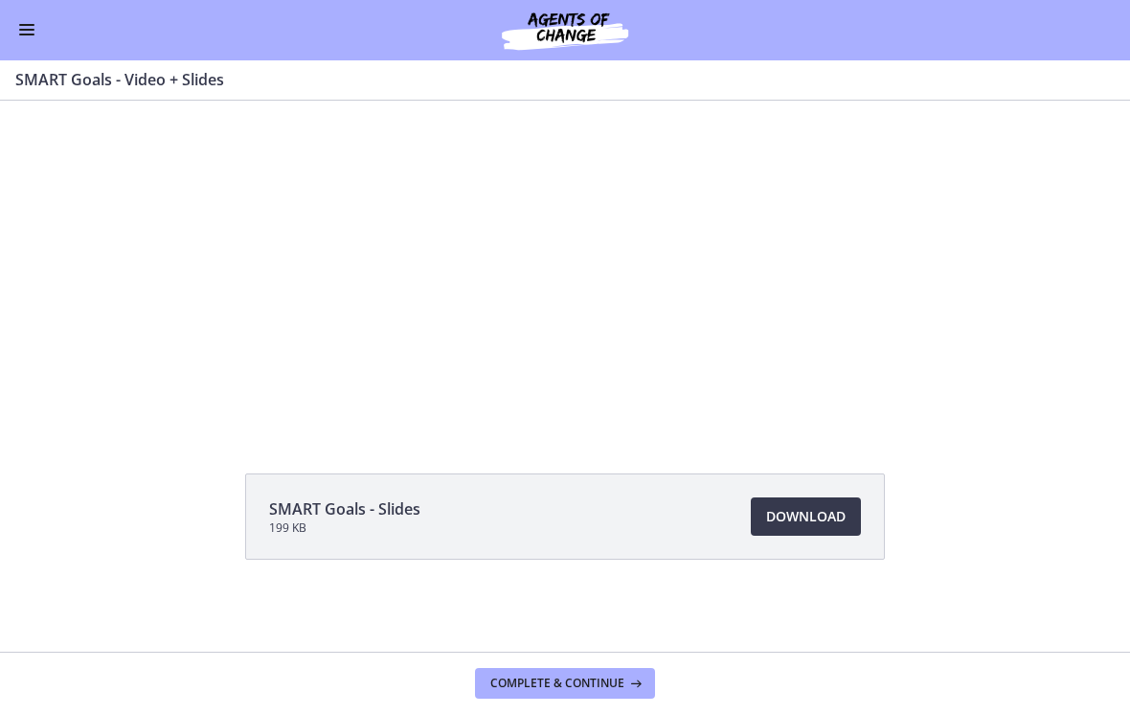
scroll to position [108, 0]
click at [22, 37] on button "Enable menu" at bounding box center [26, 30] width 23 height 23
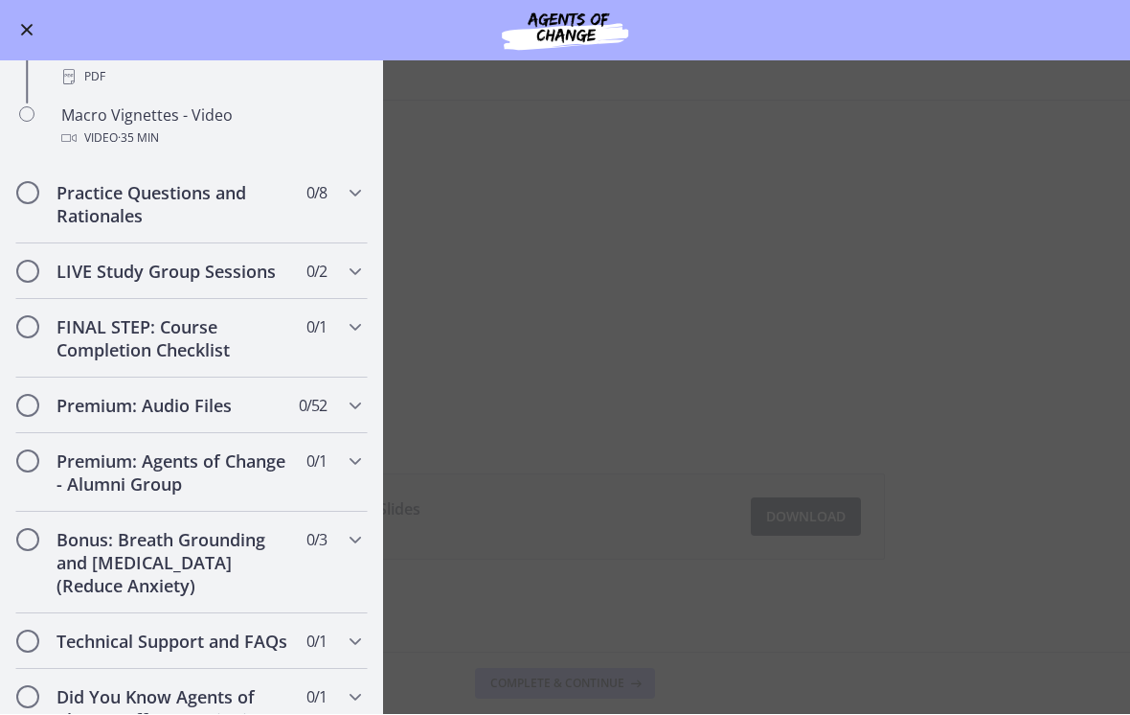
scroll to position [2053, 0]
click at [128, 260] on h2 "LIVE Study Group Sessions" at bounding box center [174, 271] width 234 height 23
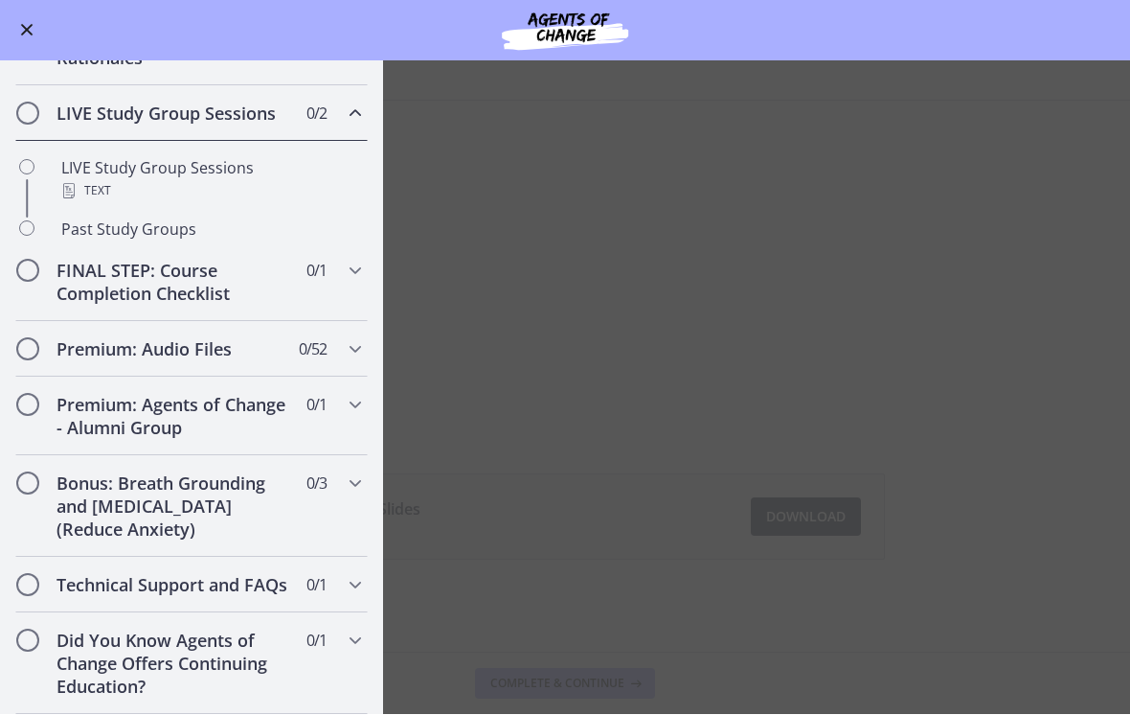
scroll to position [951, 0]
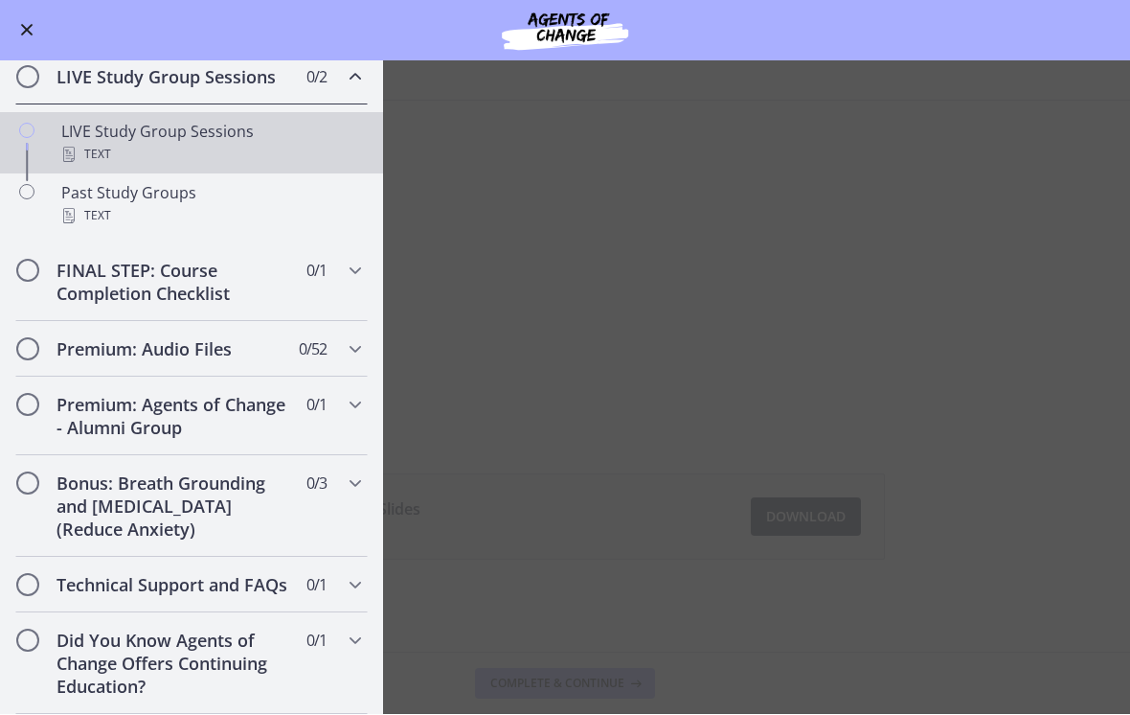
click at [108, 150] on div "Text" at bounding box center [210, 155] width 299 height 23
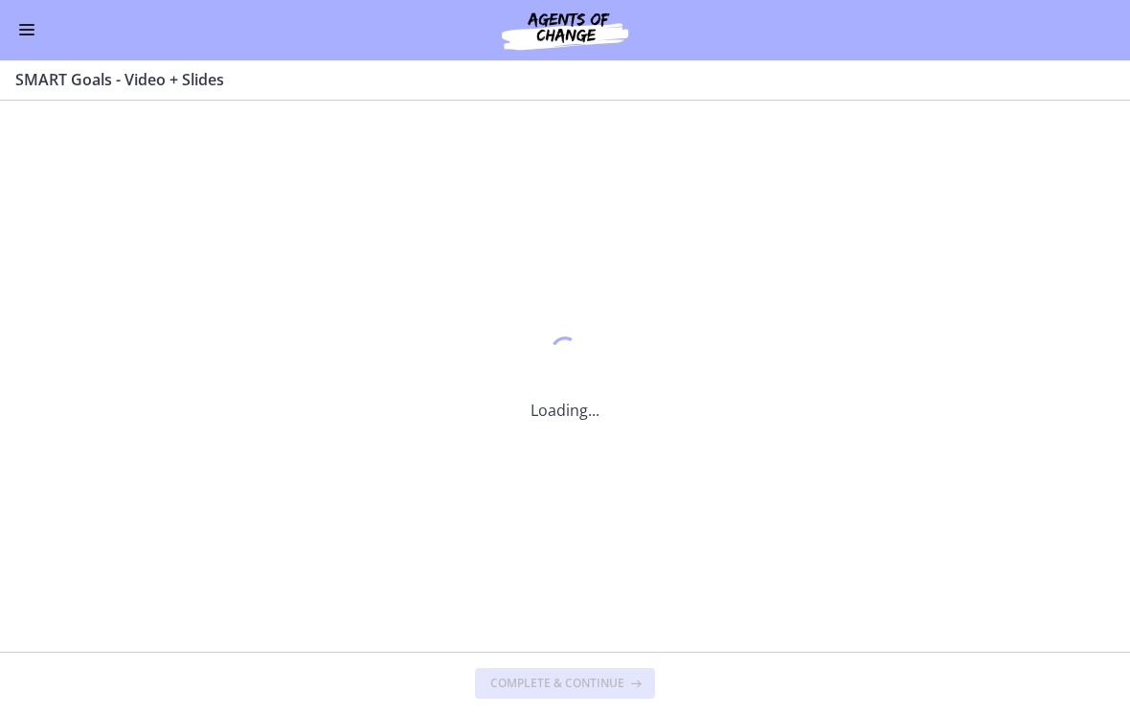
scroll to position [0, 0]
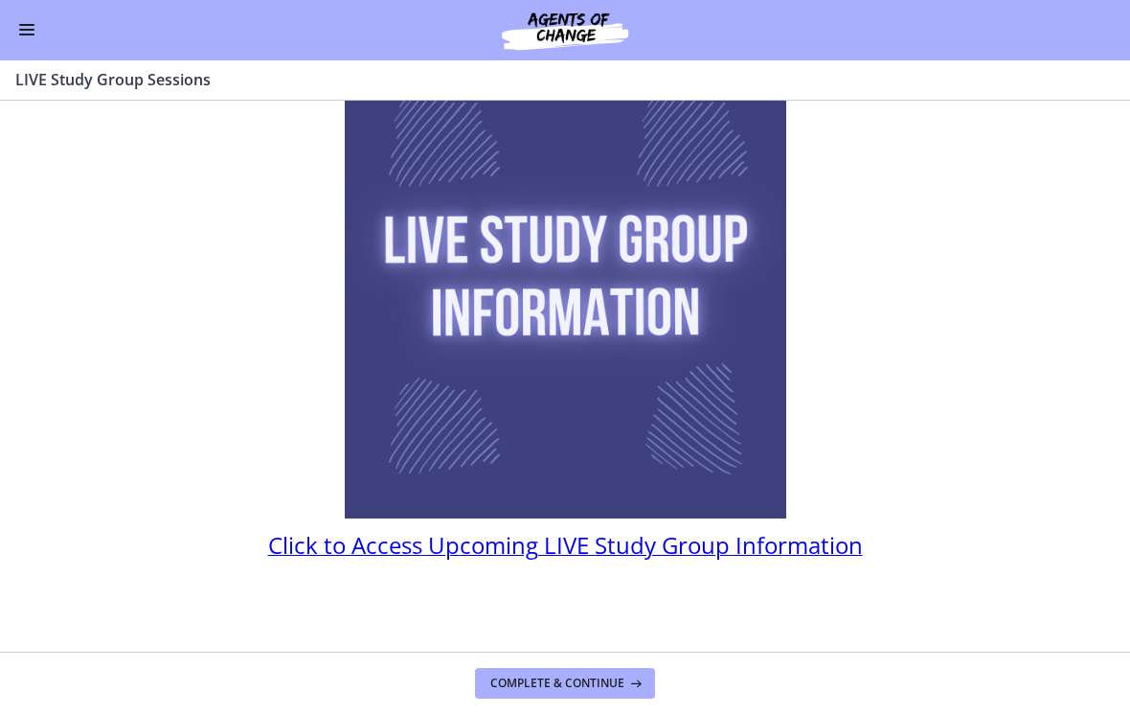
scroll to position [145, 0]
click at [18, 38] on button "Enable menu" at bounding box center [26, 30] width 23 height 23
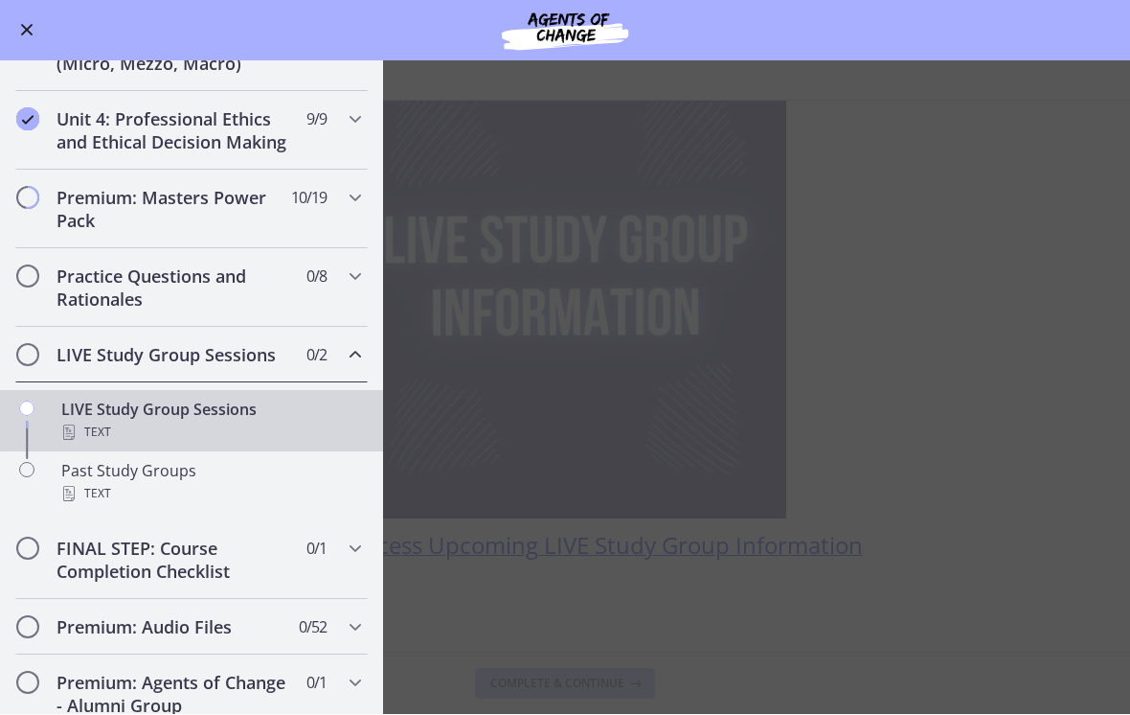
scroll to position [662, 0]
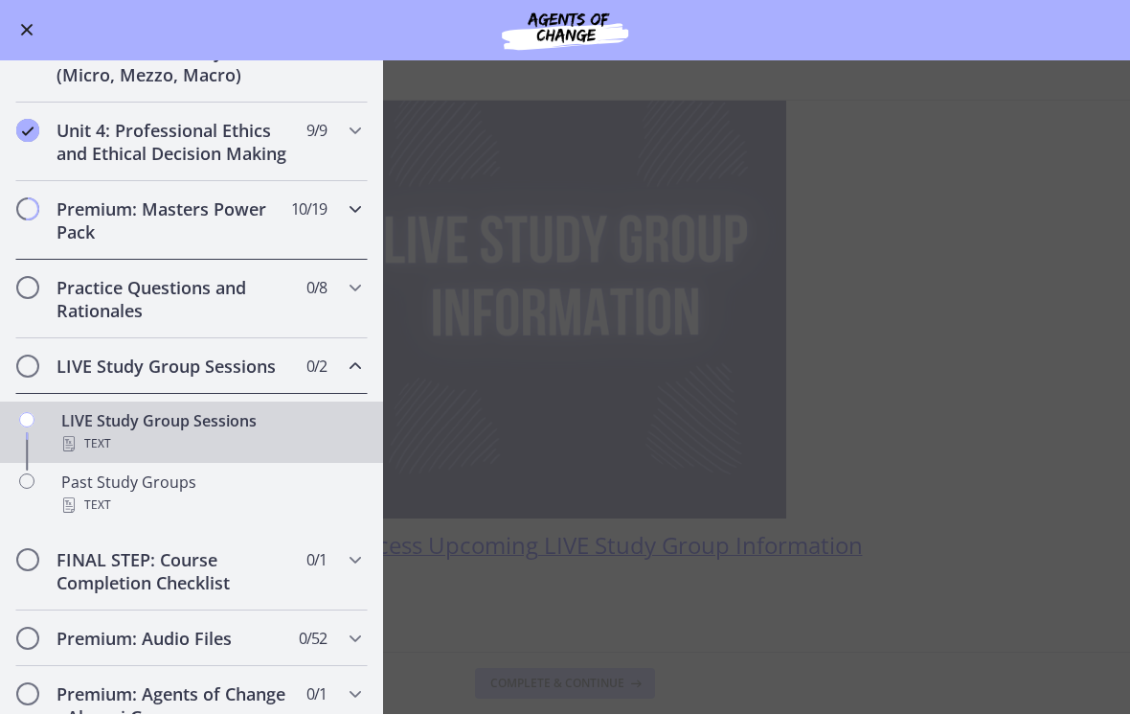
click at [119, 208] on h2 "Premium: Masters Power Pack" at bounding box center [174, 221] width 234 height 46
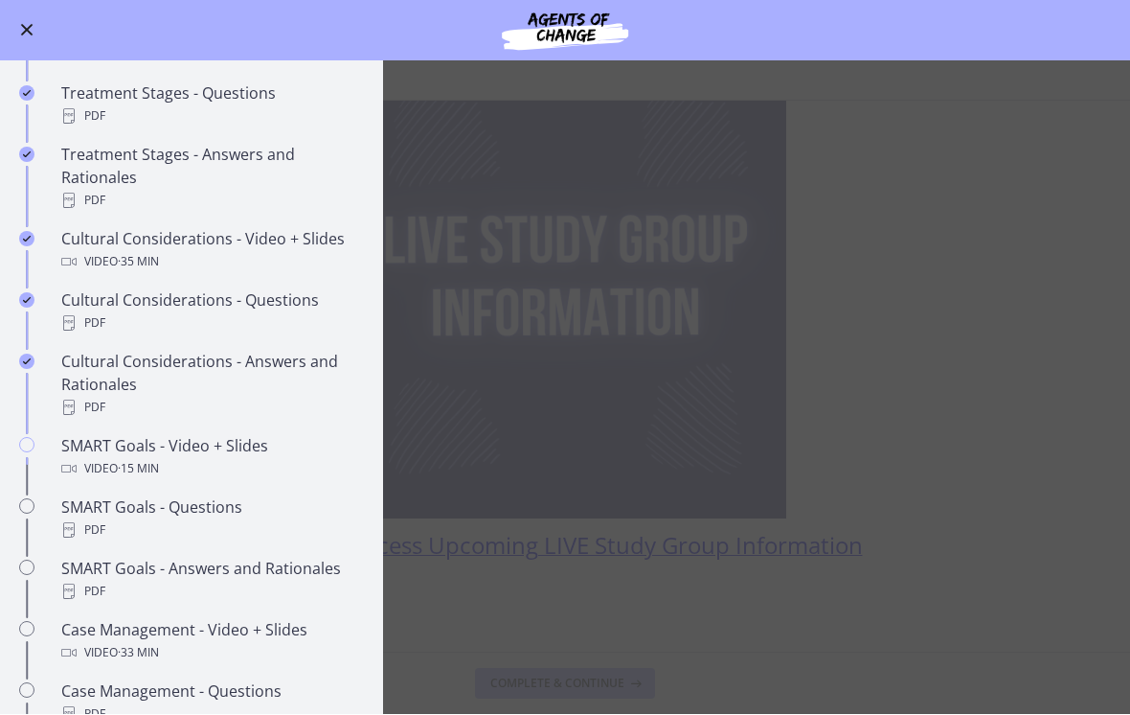
scroll to position [1245, 0]
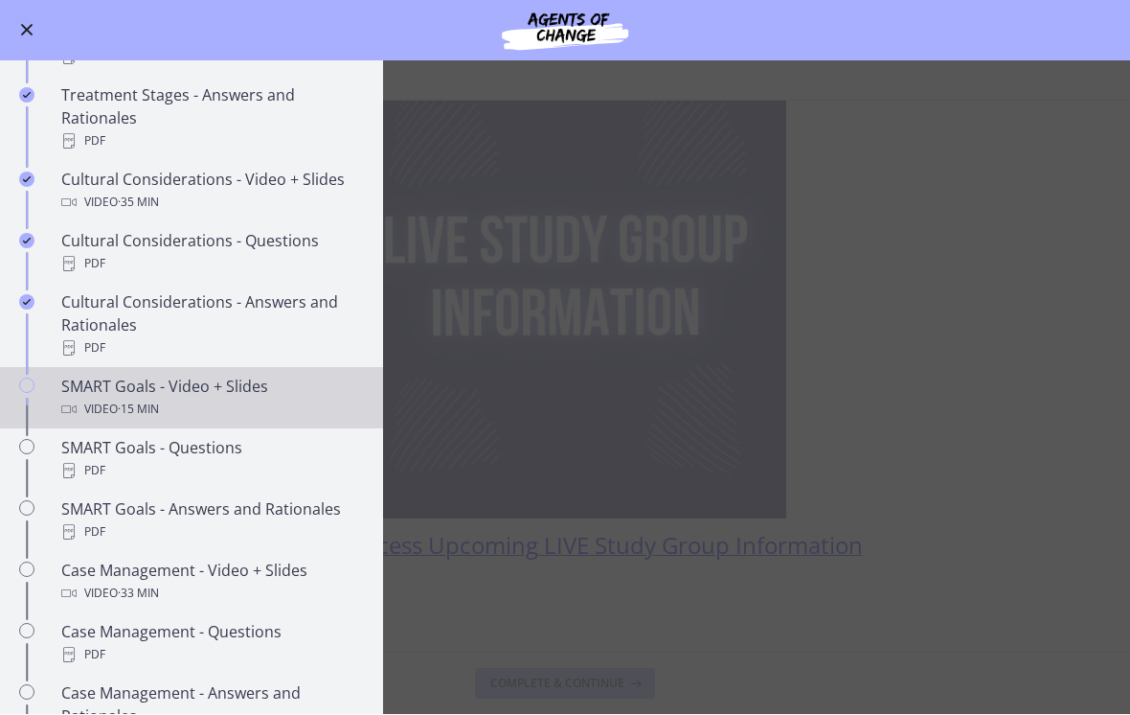
click at [153, 409] on span "· 15 min" at bounding box center [138, 410] width 41 height 23
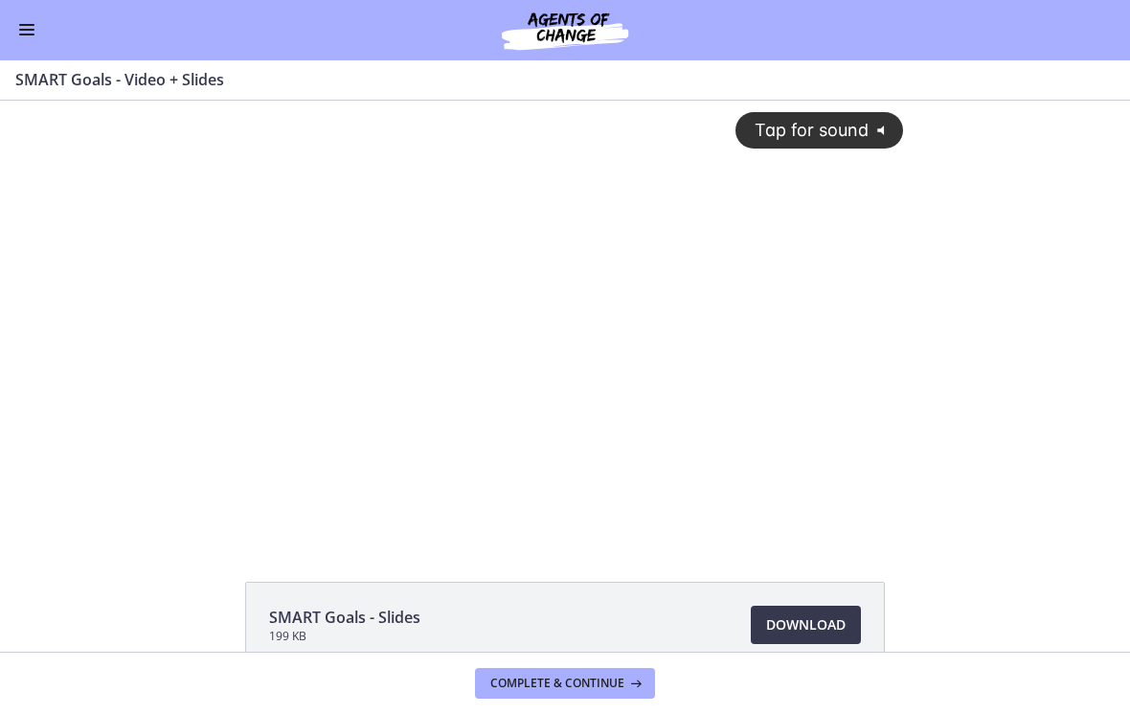
click at [425, 394] on div "Tap for sound @keyframes VOLUME_SMALL_WAVE_FLASH { 0% { opacity: 0; } 33% { opa…" at bounding box center [565, 304] width 699 height 406
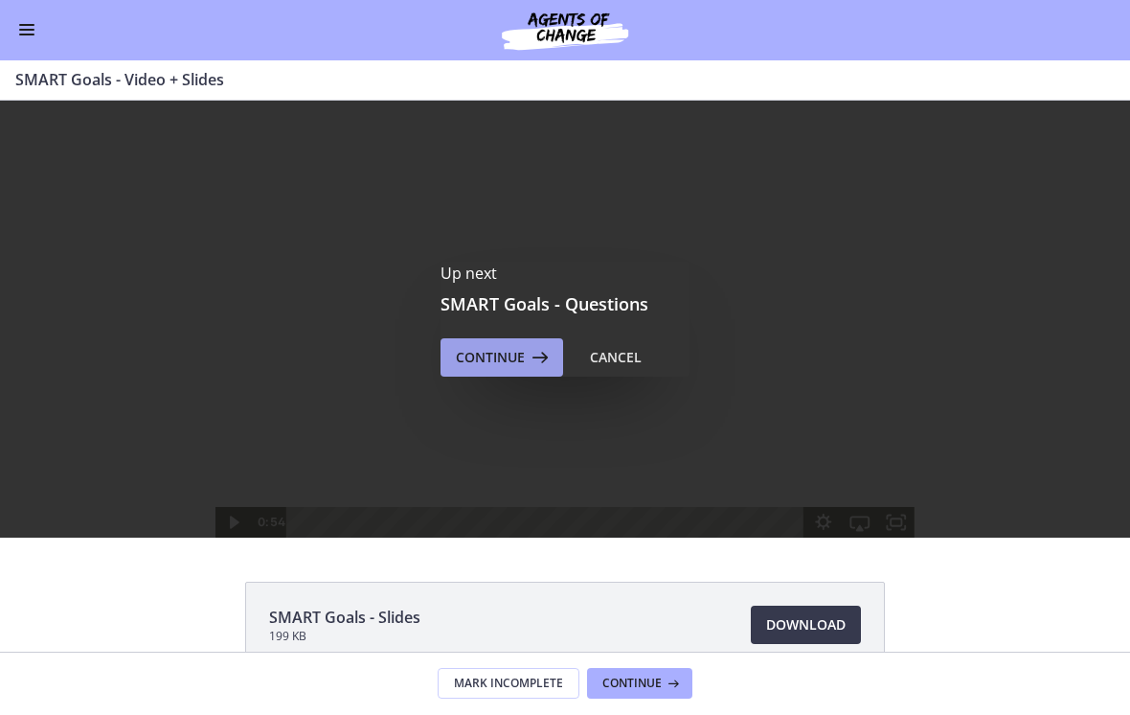
click at [536, 358] on icon at bounding box center [538, 358] width 27 height 23
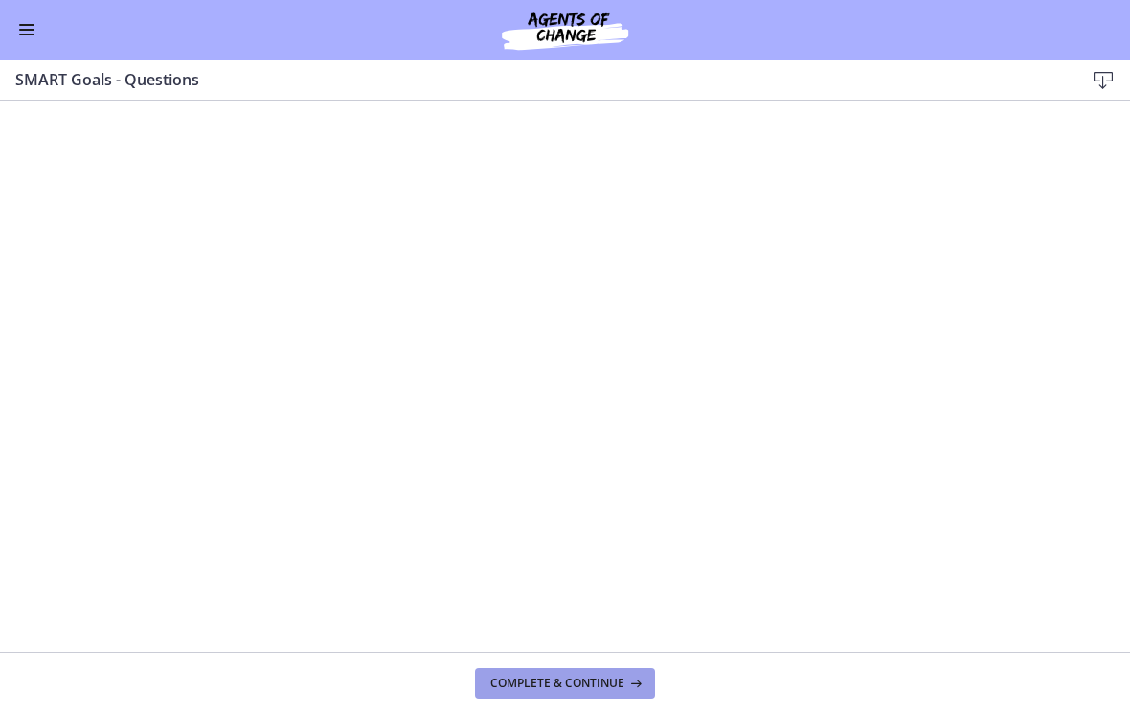
click at [554, 673] on button "Complete & continue" at bounding box center [565, 684] width 180 height 31
click at [536, 679] on span "Complete & continue" at bounding box center [558, 683] width 134 height 15
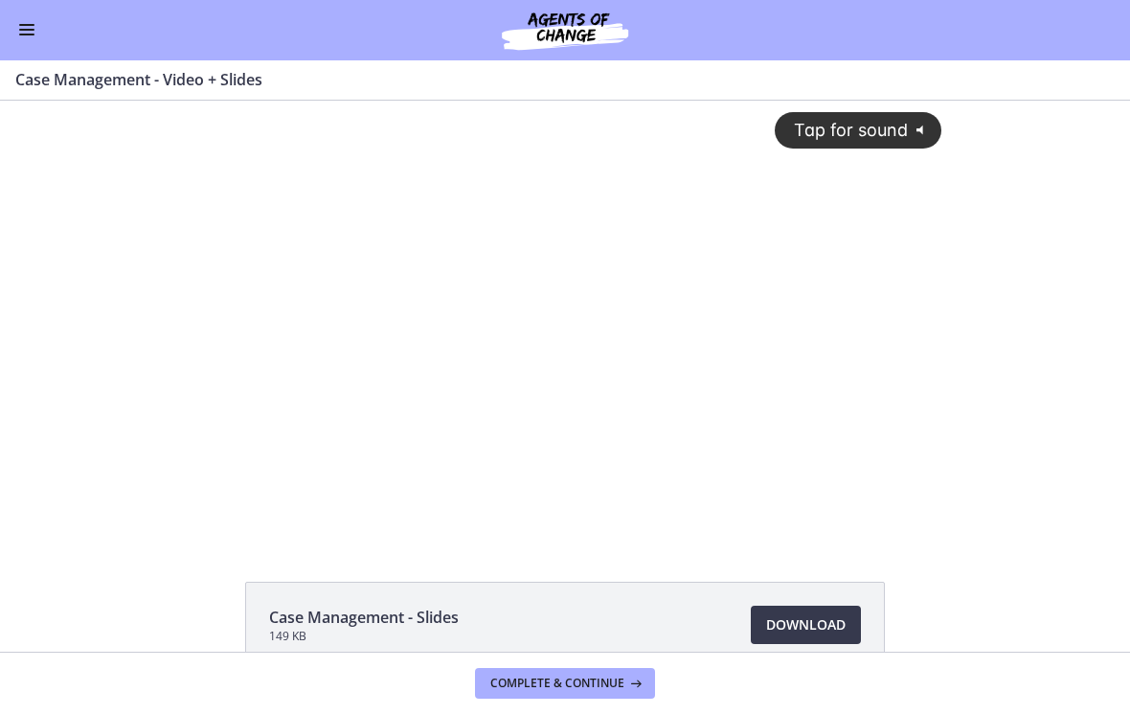
click at [622, 346] on div "Tap for sound @keyframes VOLUME_SMALL_WAVE_FLASH { 0% { opacity: 0; } 33% { opa…" at bounding box center [565, 304] width 777 height 406
click at [27, 39] on button "Enable menu" at bounding box center [26, 30] width 23 height 23
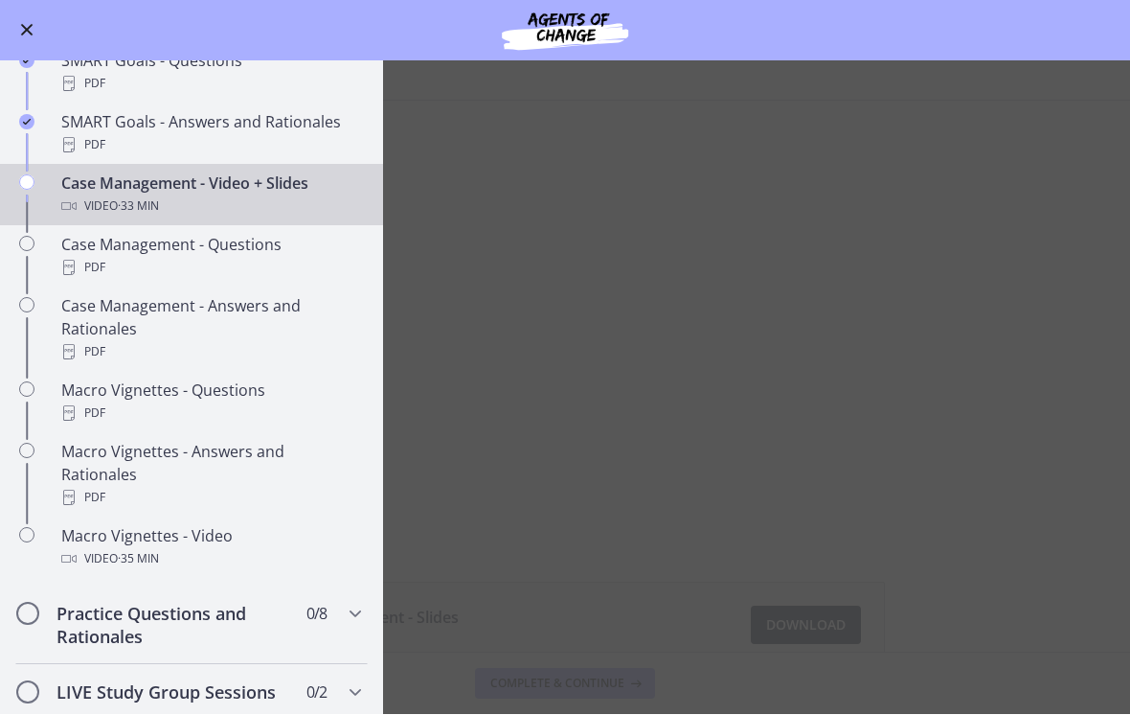
scroll to position [1636, 0]
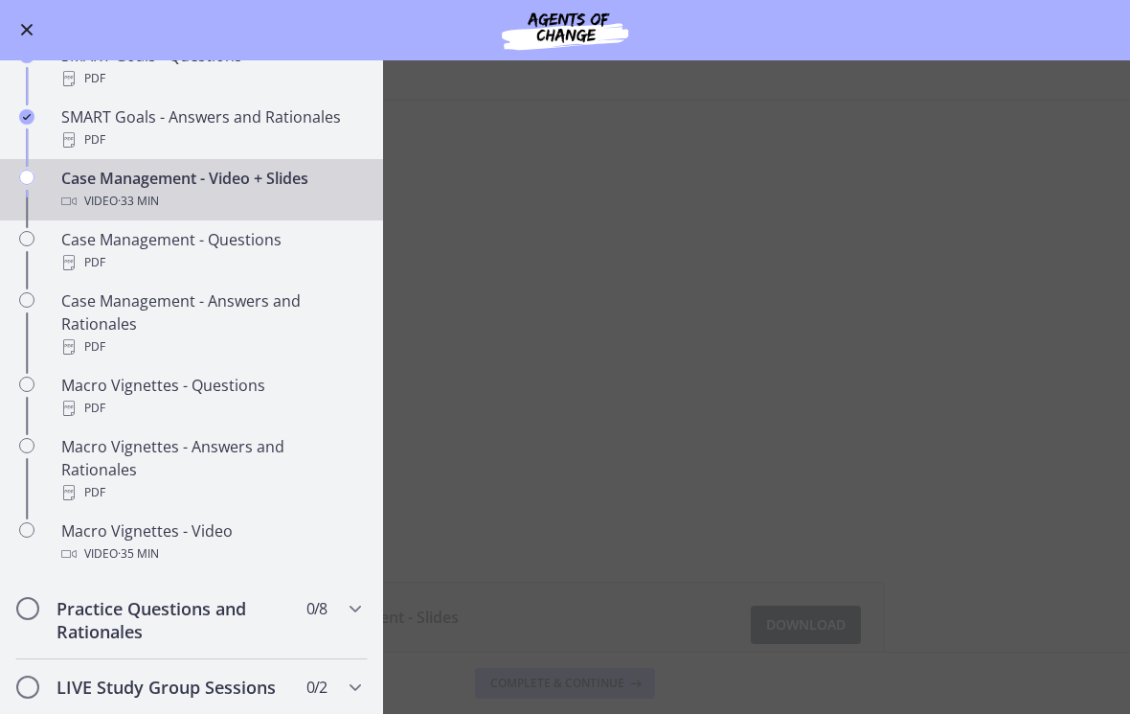
click at [716, 273] on main "Case Management - Video + Slides Enable fullscreen Case Management - Slides 149…" at bounding box center [565, 387] width 1130 height 653
click at [26, 36] on button "Enable menu" at bounding box center [26, 30] width 23 height 23
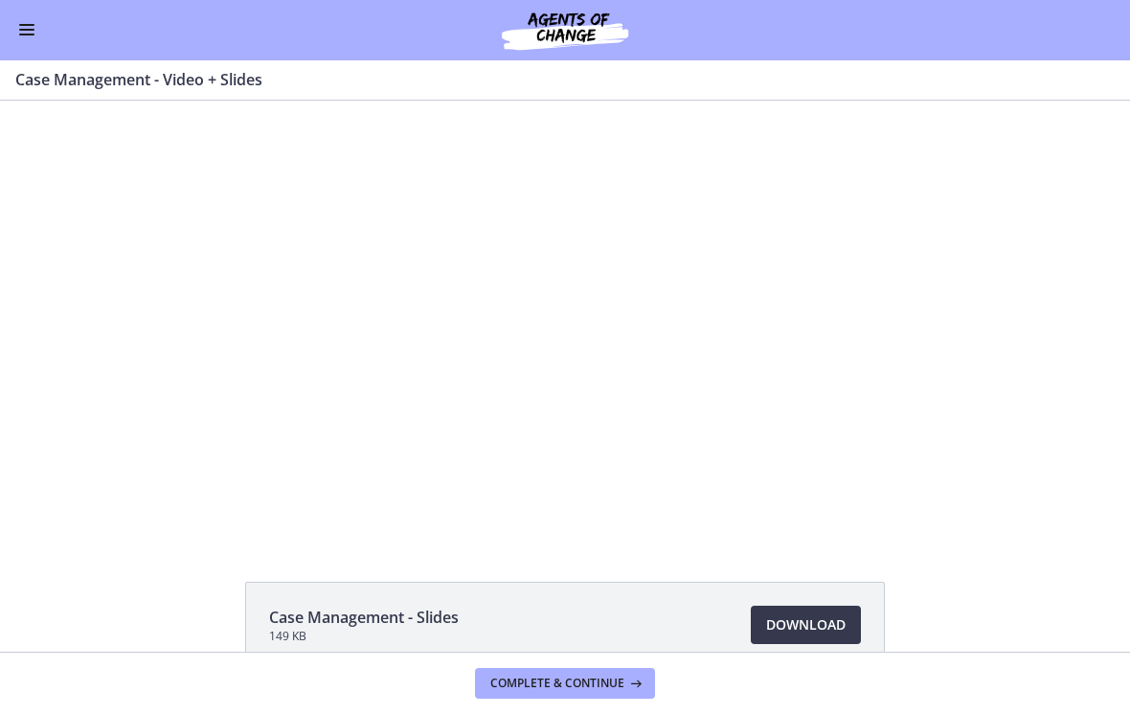
scroll to position [1636, 0]
click at [342, 379] on div at bounding box center [565, 319] width 777 height 437
click at [864, 488] on div at bounding box center [565, 319] width 777 height 437
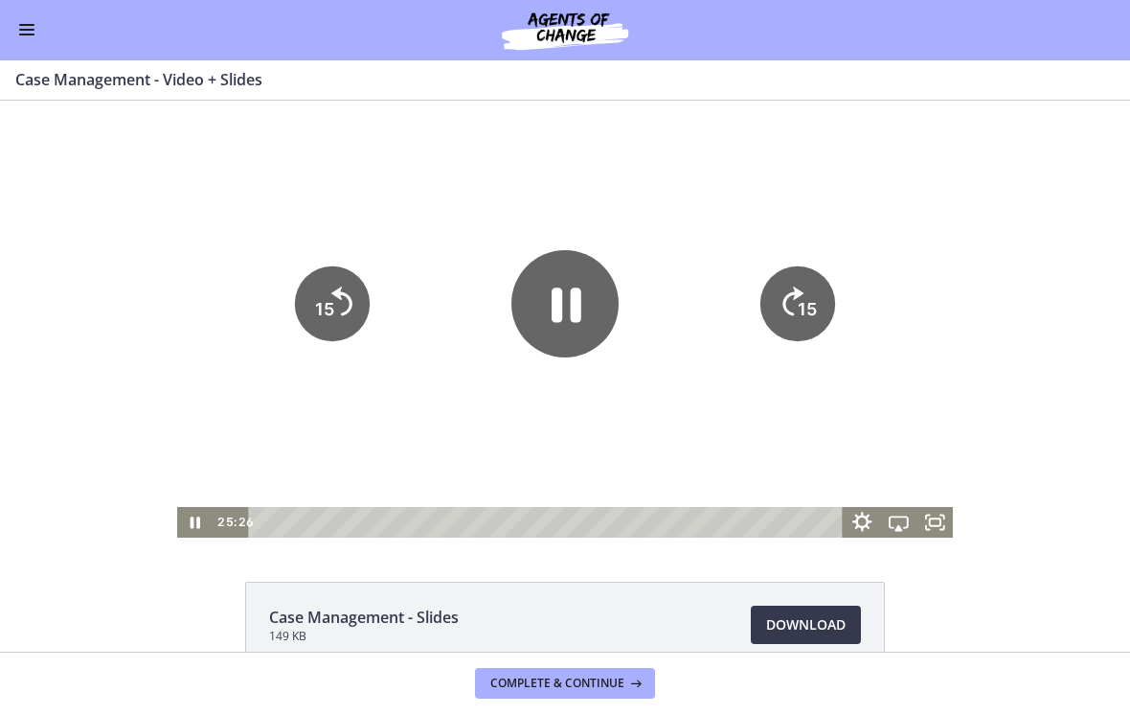
click at [865, 515] on icon "Show settings menu" at bounding box center [863, 522] width 44 height 36
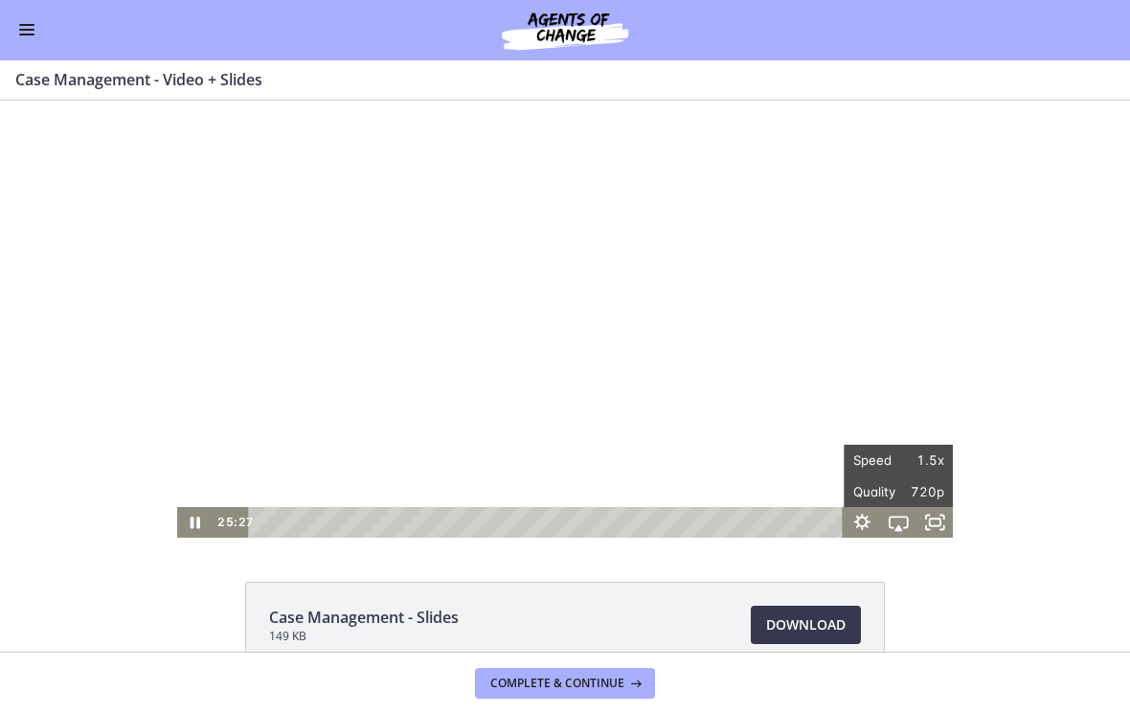
click at [867, 353] on div at bounding box center [565, 319] width 777 height 437
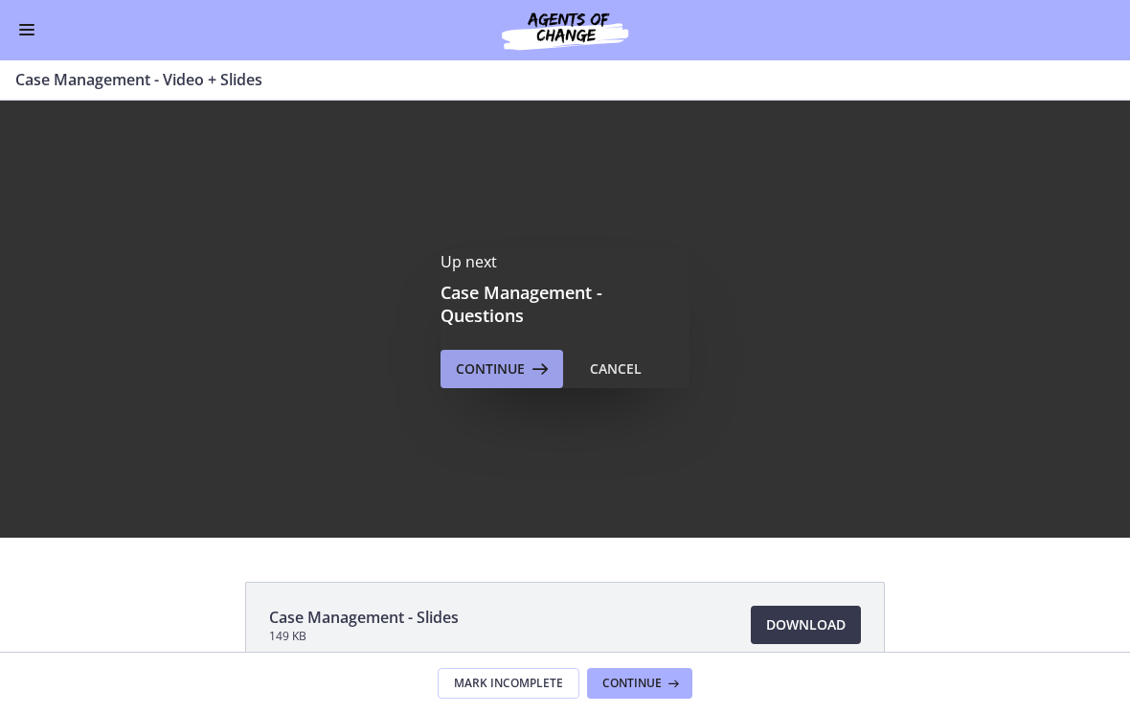
click at [508, 378] on span "Continue" at bounding box center [490, 369] width 69 height 23
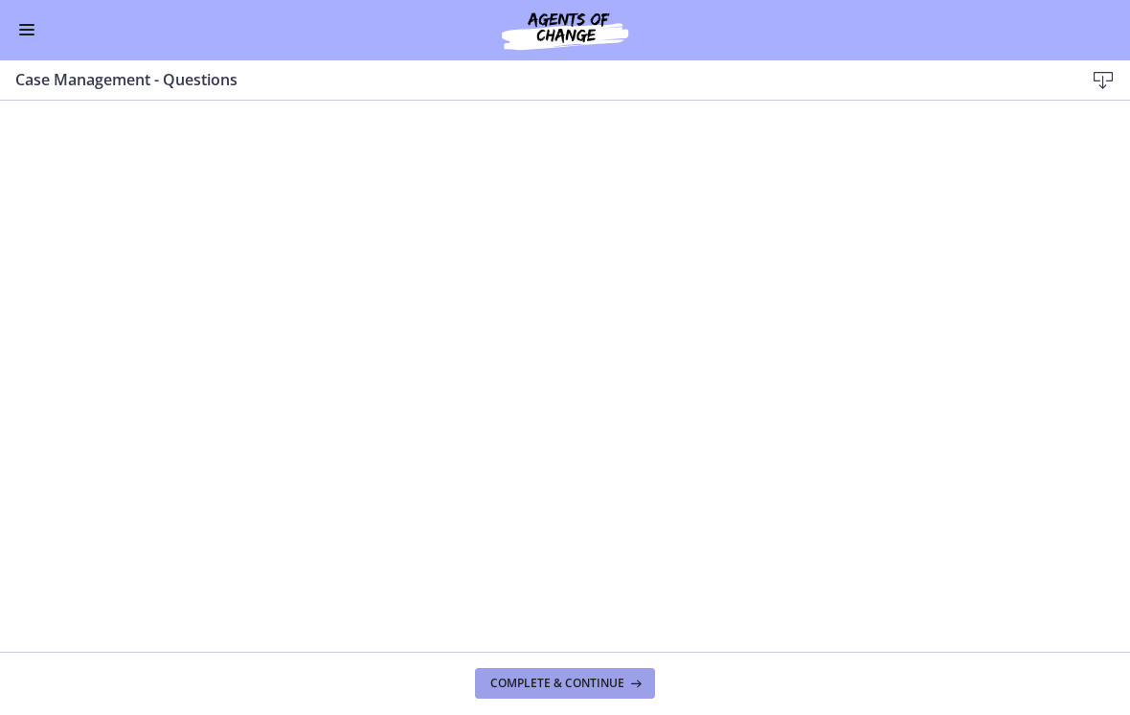
click at [587, 688] on span "Complete & continue" at bounding box center [558, 683] width 134 height 15
click at [544, 696] on button "Complete & continue" at bounding box center [565, 684] width 180 height 31
click at [34, 28] on button "Enable menu" at bounding box center [26, 30] width 23 height 23
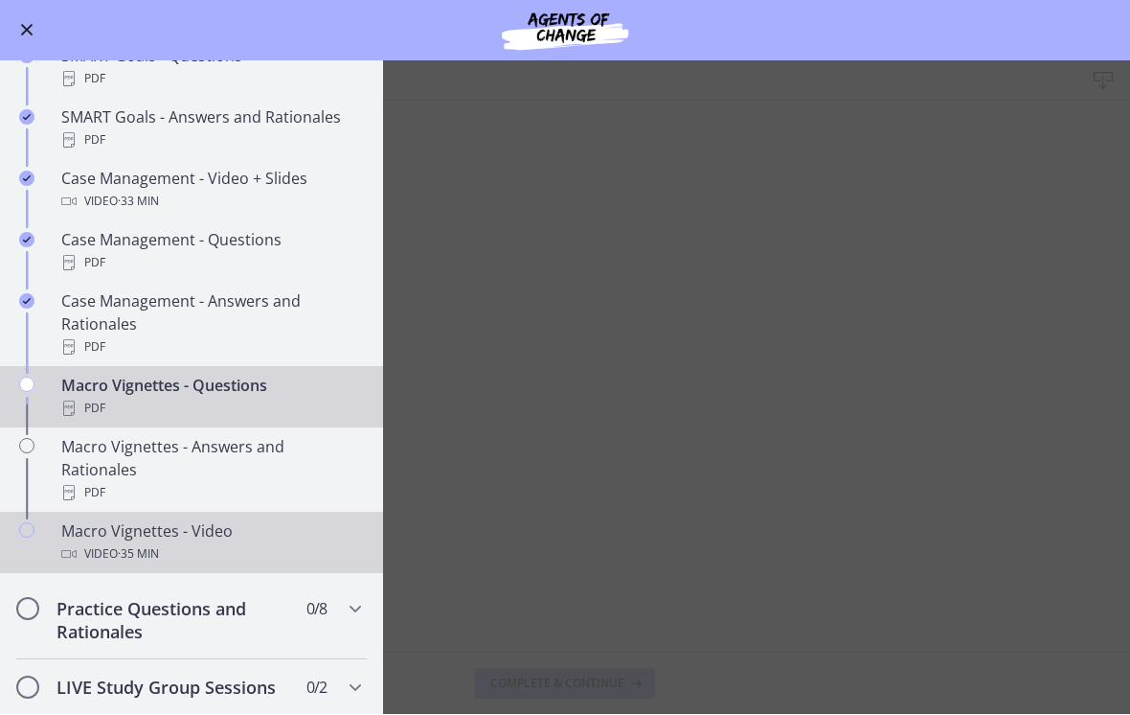
click at [178, 543] on div "Video · 35 min" at bounding box center [210, 554] width 299 height 23
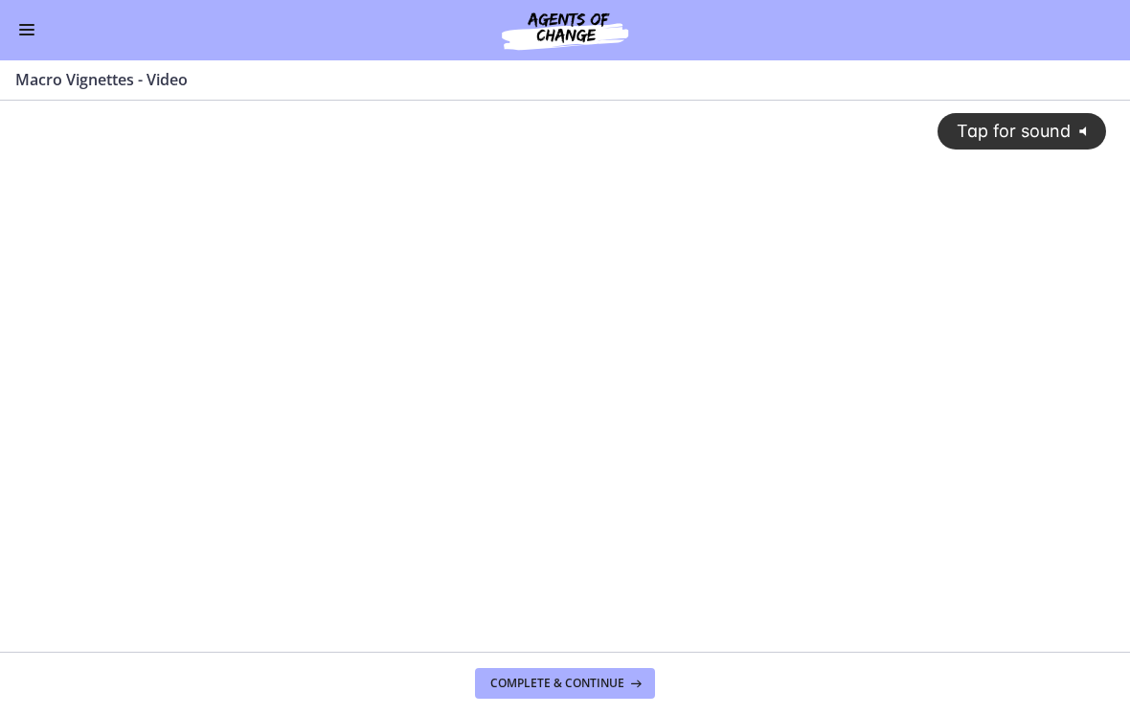
click at [623, 331] on div "Tap for sound @keyframes VOLUME_SMALL_WAVE_FLASH { 0% { opacity: 0; } 33% { opa…" at bounding box center [565, 358] width 1106 height 514
click at [10, 30] on div "Go to Dashboard" at bounding box center [565, 30] width 1130 height 61
click at [34, 37] on button "Enable menu" at bounding box center [26, 30] width 23 height 23
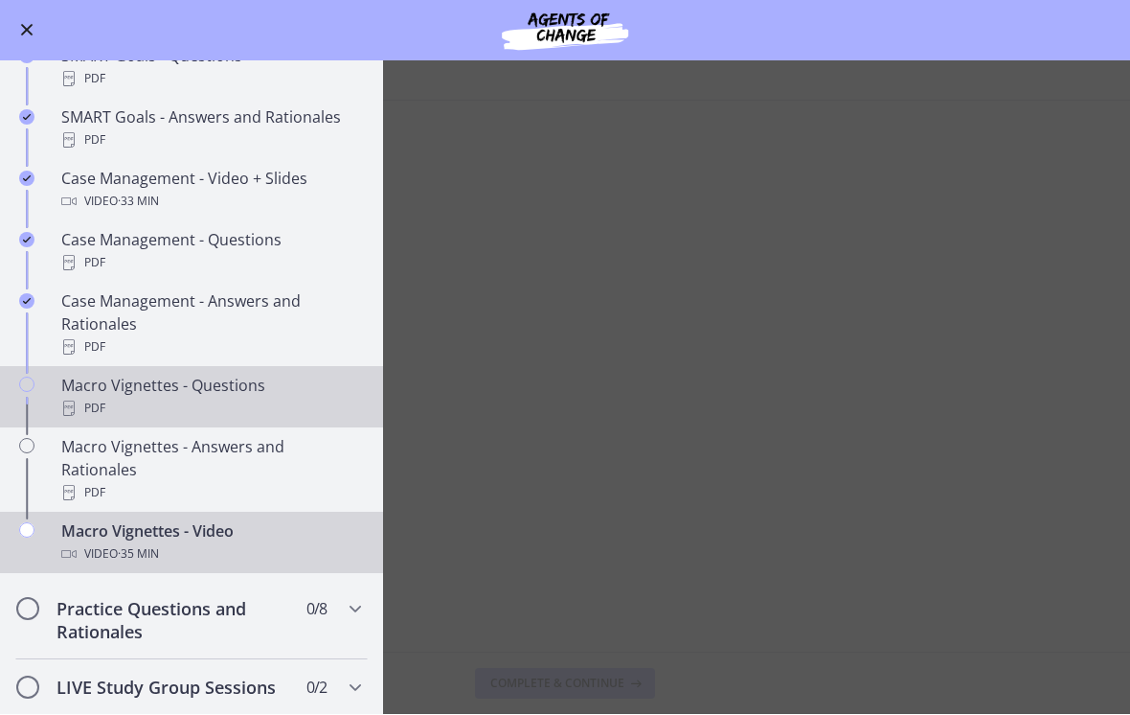
click at [198, 411] on div "PDF" at bounding box center [210, 409] width 299 height 23
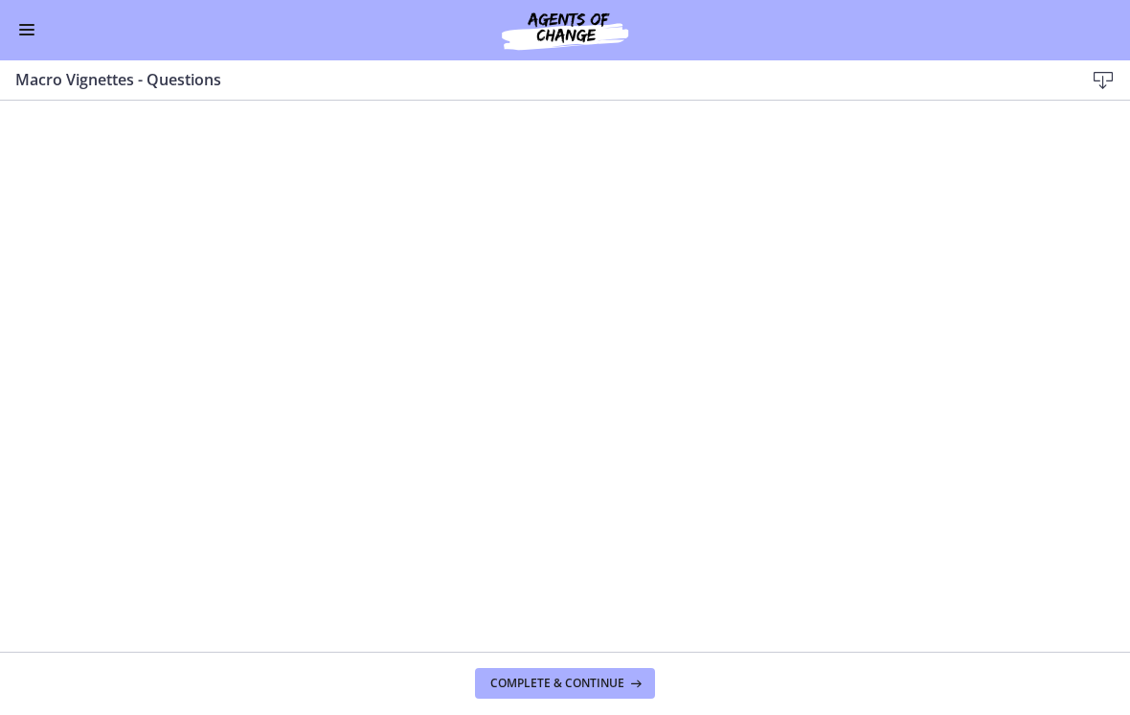
click at [27, 39] on button "Enable menu" at bounding box center [26, 30] width 23 height 23
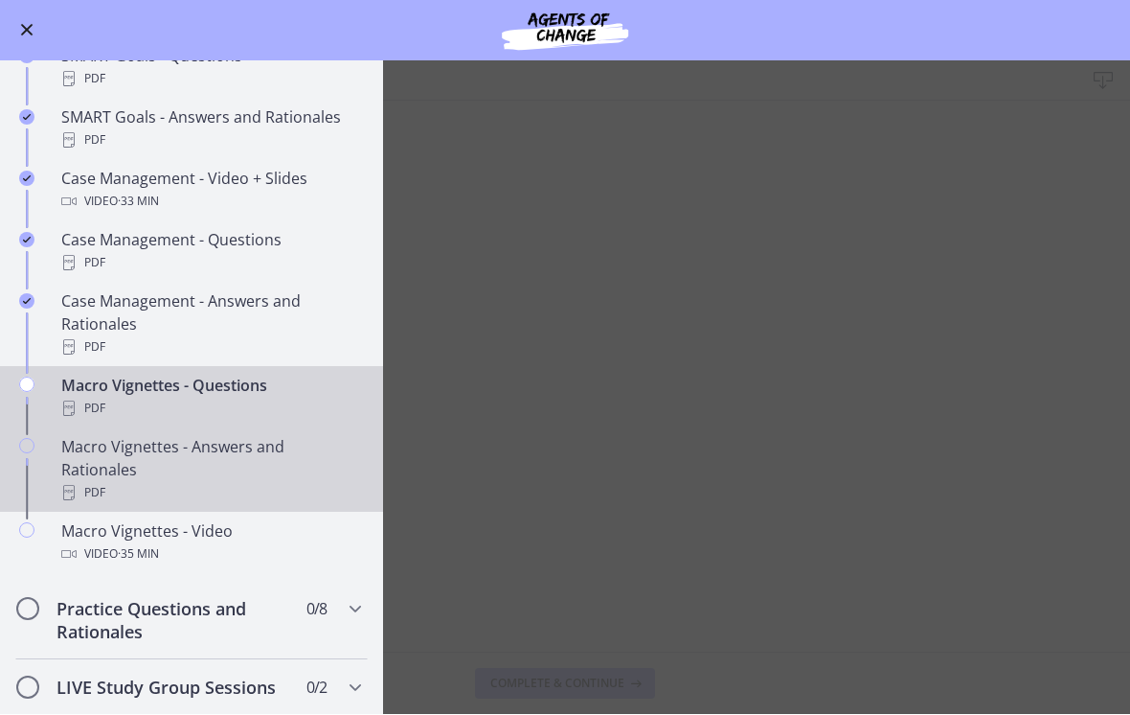
click at [286, 482] on div "PDF" at bounding box center [210, 493] width 299 height 23
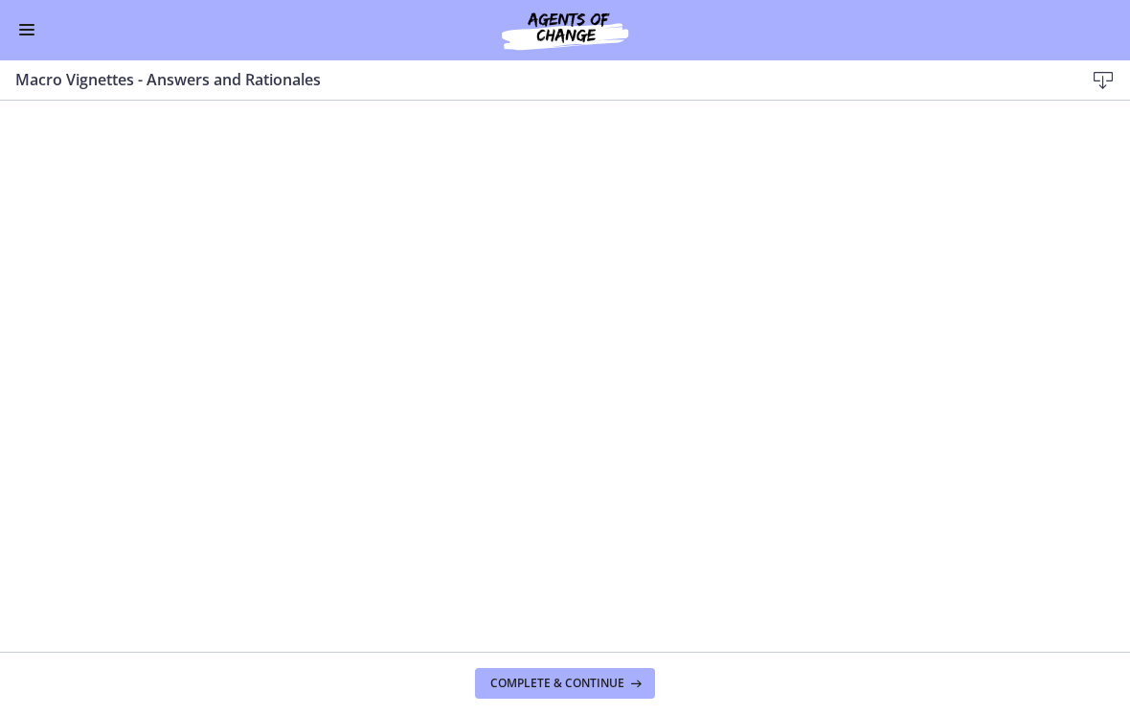
click at [33, 34] on span "Enable menu" at bounding box center [26, 35] width 15 height 2
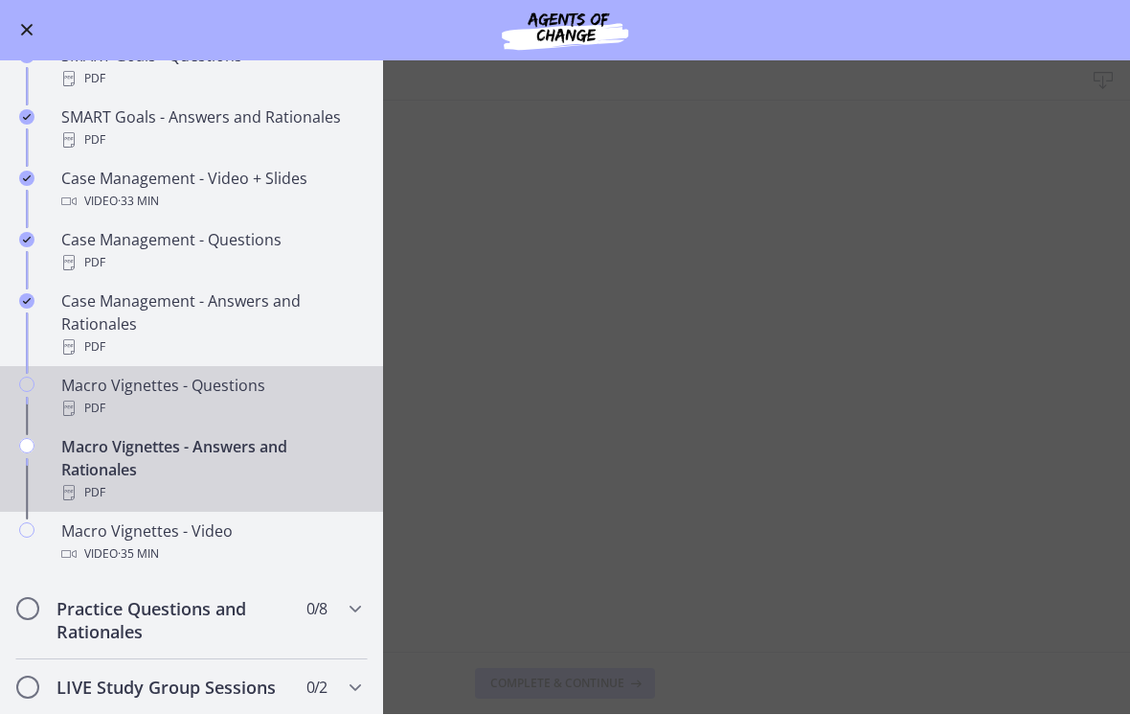
click at [185, 400] on div "PDF" at bounding box center [210, 409] width 299 height 23
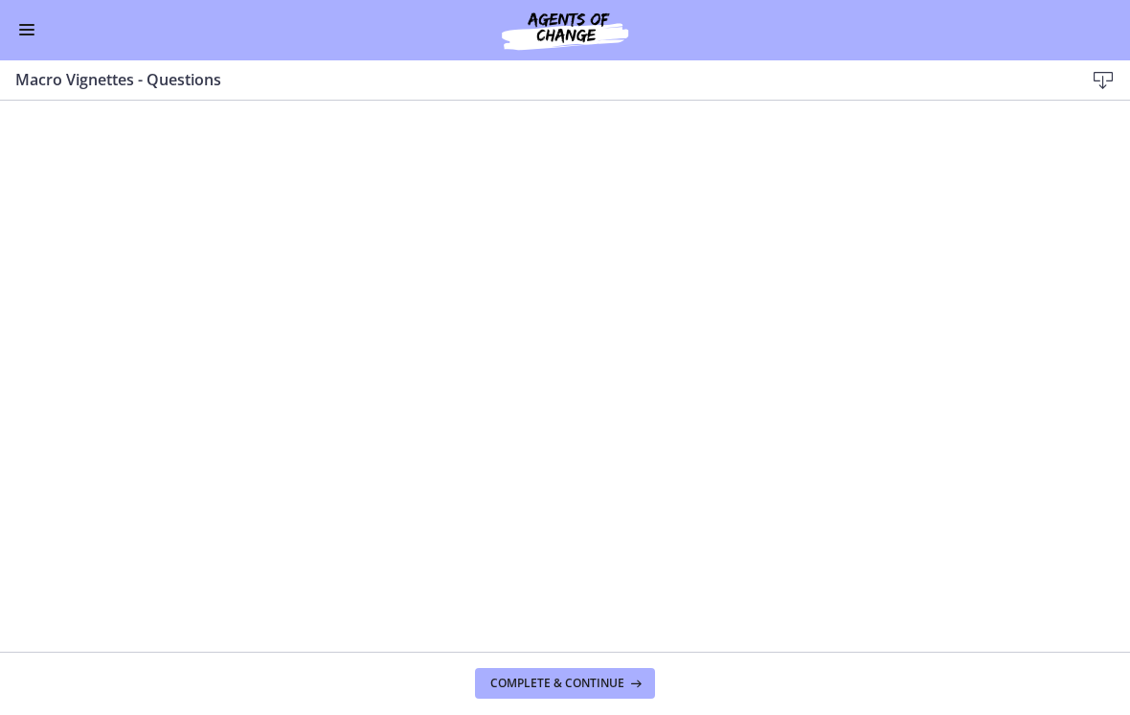
click at [27, 33] on button "Enable menu" at bounding box center [26, 30] width 23 height 23
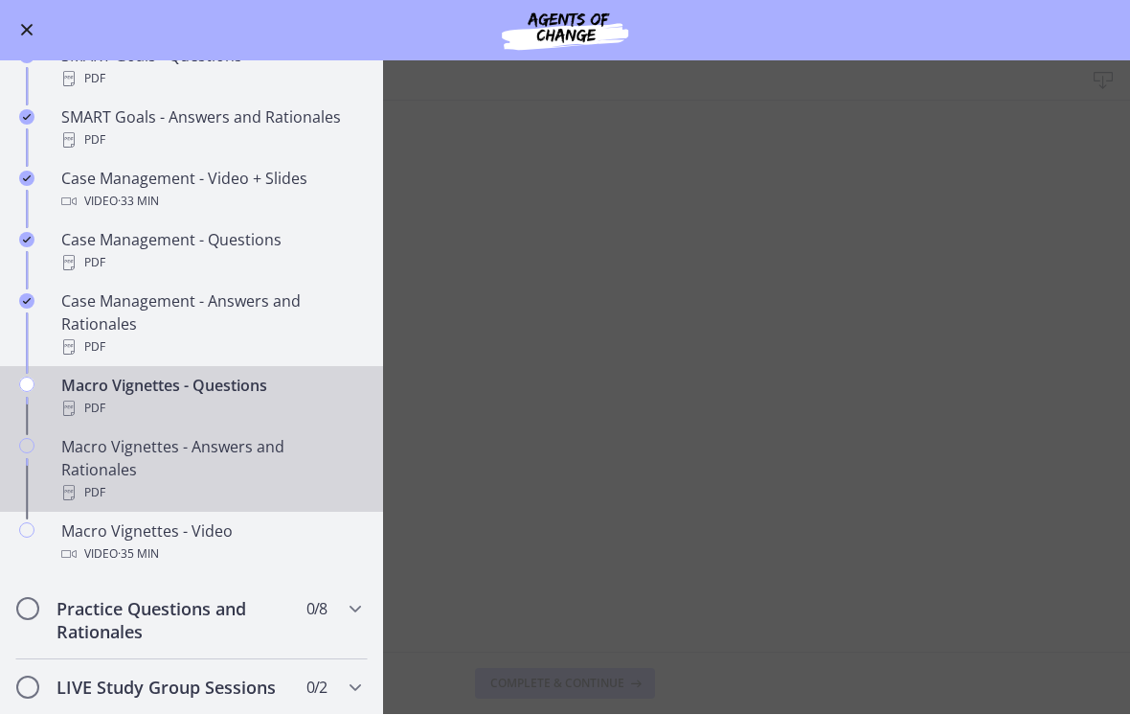
click at [177, 482] on div "PDF" at bounding box center [210, 493] width 299 height 23
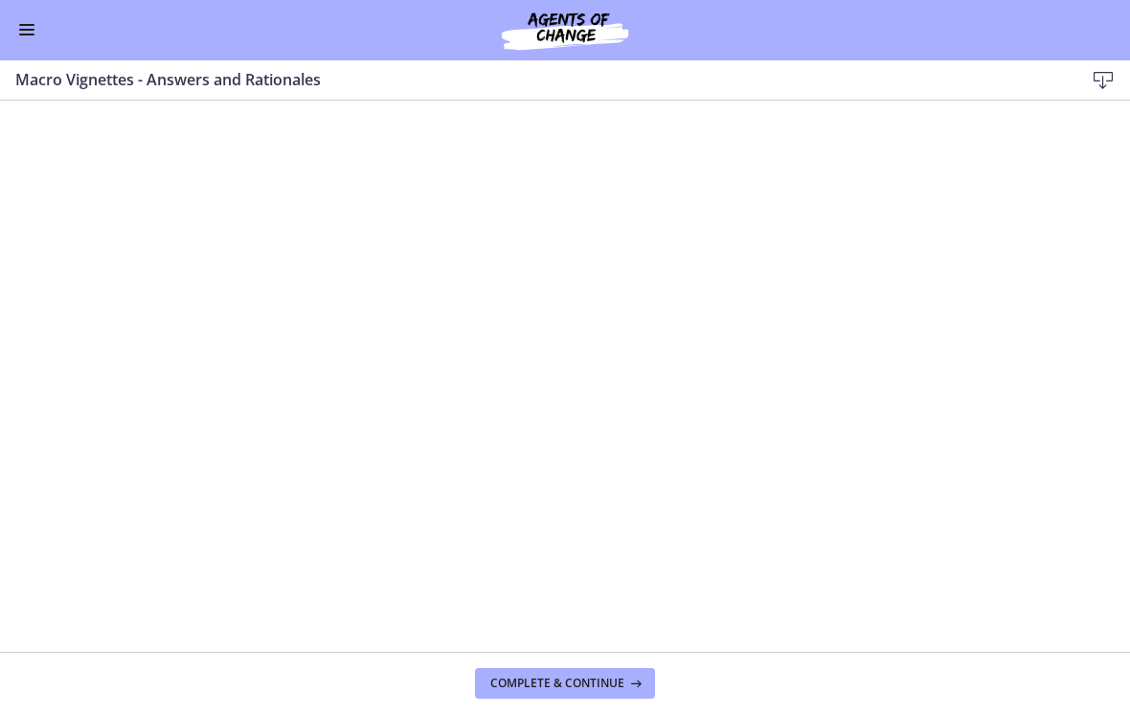
click at [28, 34] on span "Enable menu" at bounding box center [26, 35] width 15 height 2
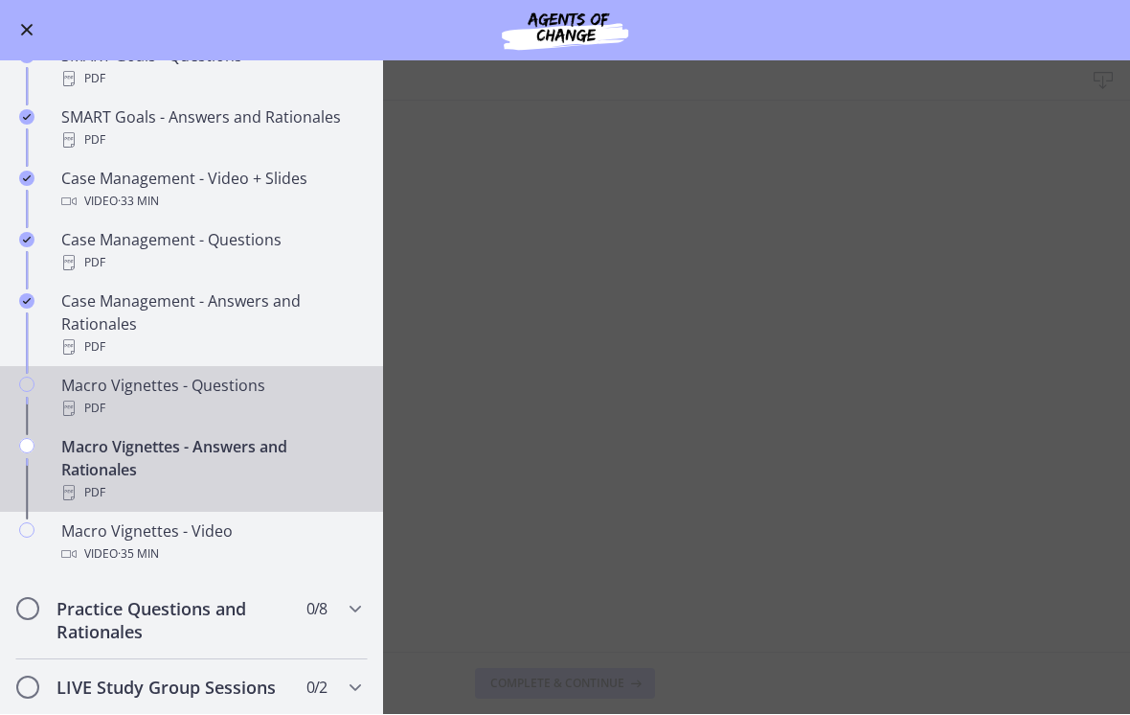
click at [200, 400] on div "PDF" at bounding box center [210, 409] width 299 height 23
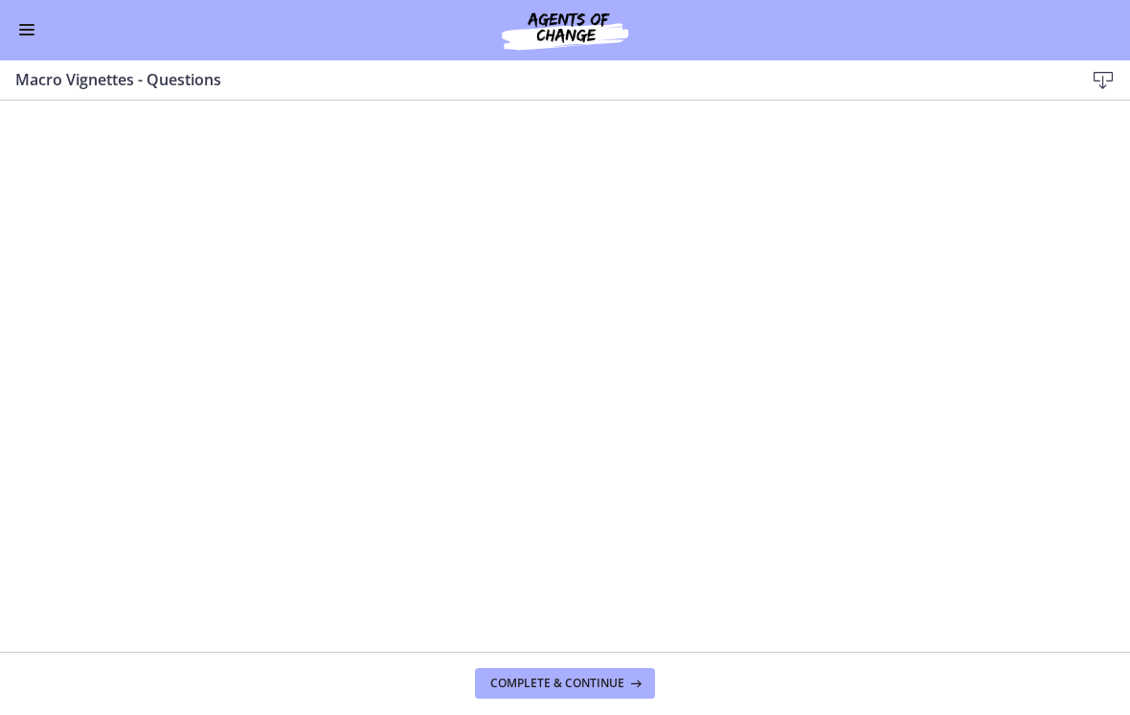
click at [27, 35] on button "Enable menu" at bounding box center [26, 30] width 23 height 23
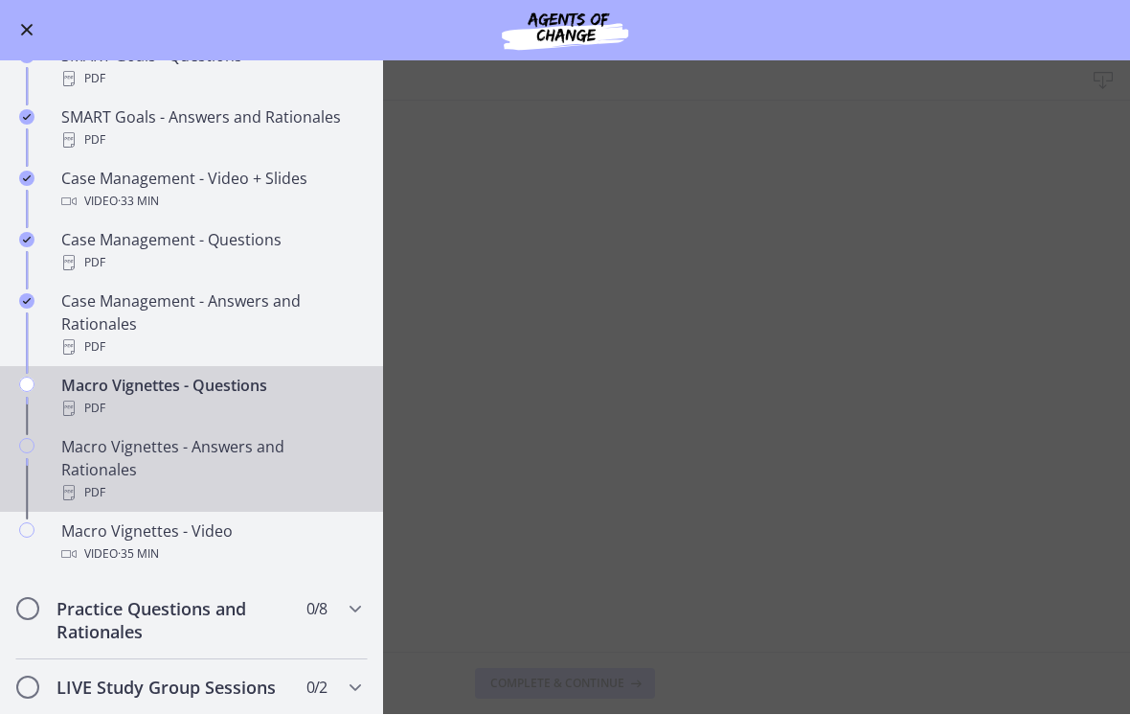
click at [161, 454] on div "Macro Vignettes - Answers and Rationales PDF" at bounding box center [210, 470] width 299 height 69
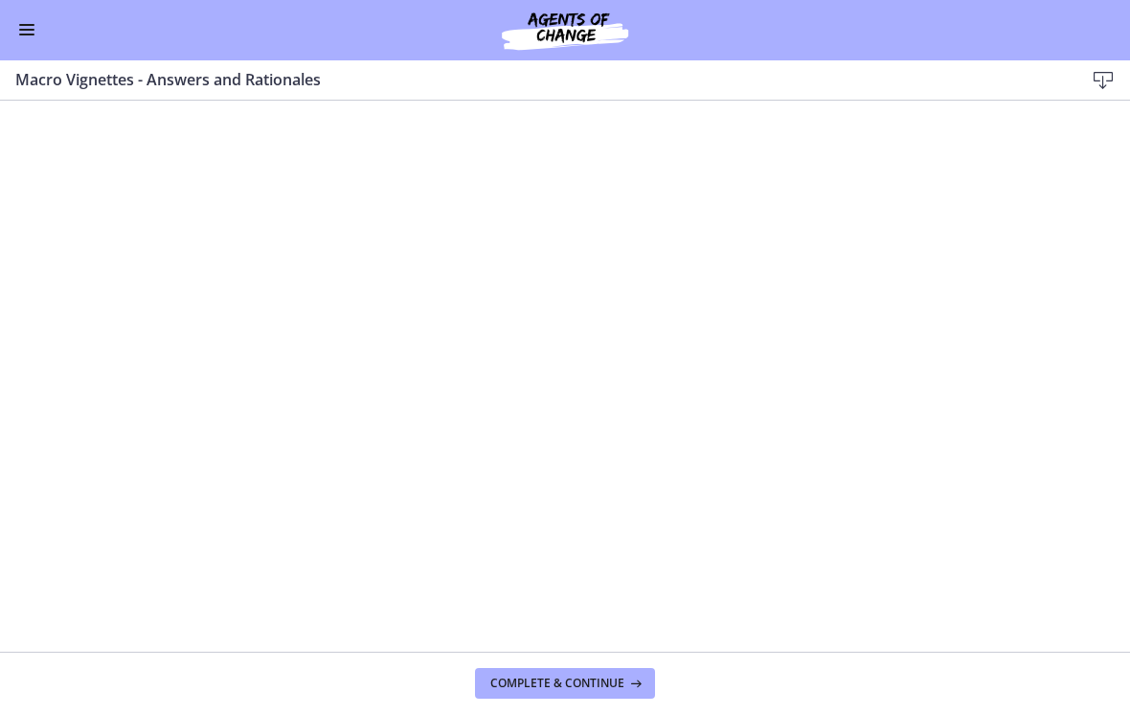
click at [22, 32] on button "Enable menu" at bounding box center [26, 30] width 23 height 23
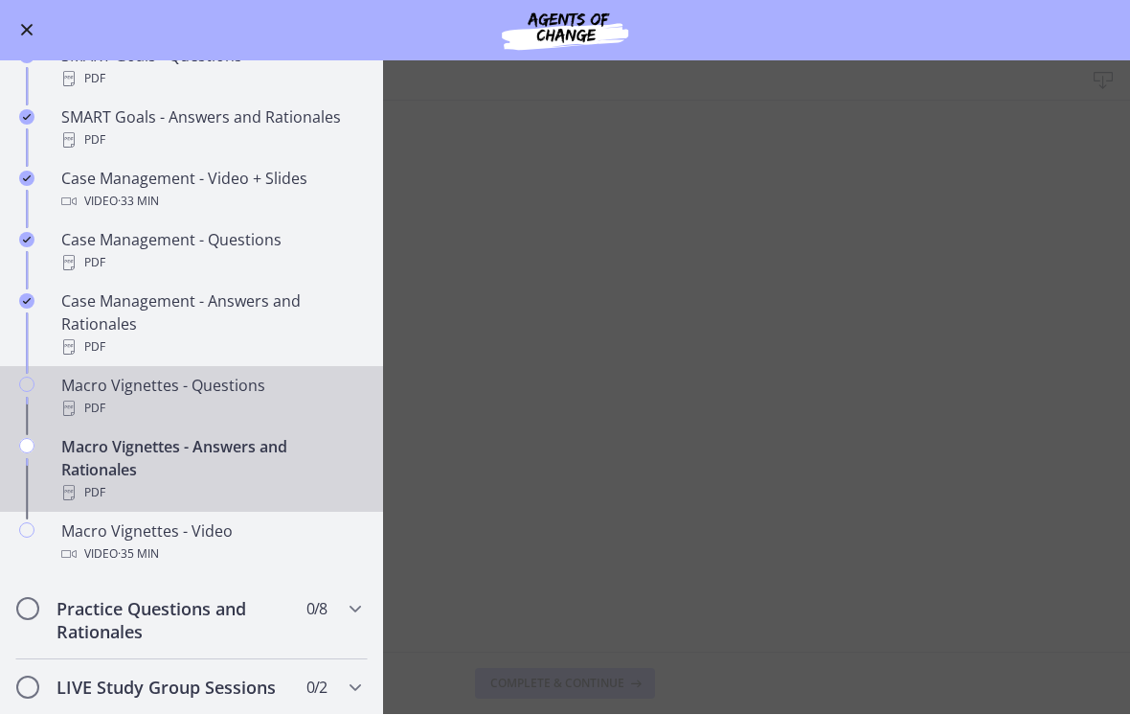
click at [263, 408] on div "PDF" at bounding box center [210, 409] width 299 height 23
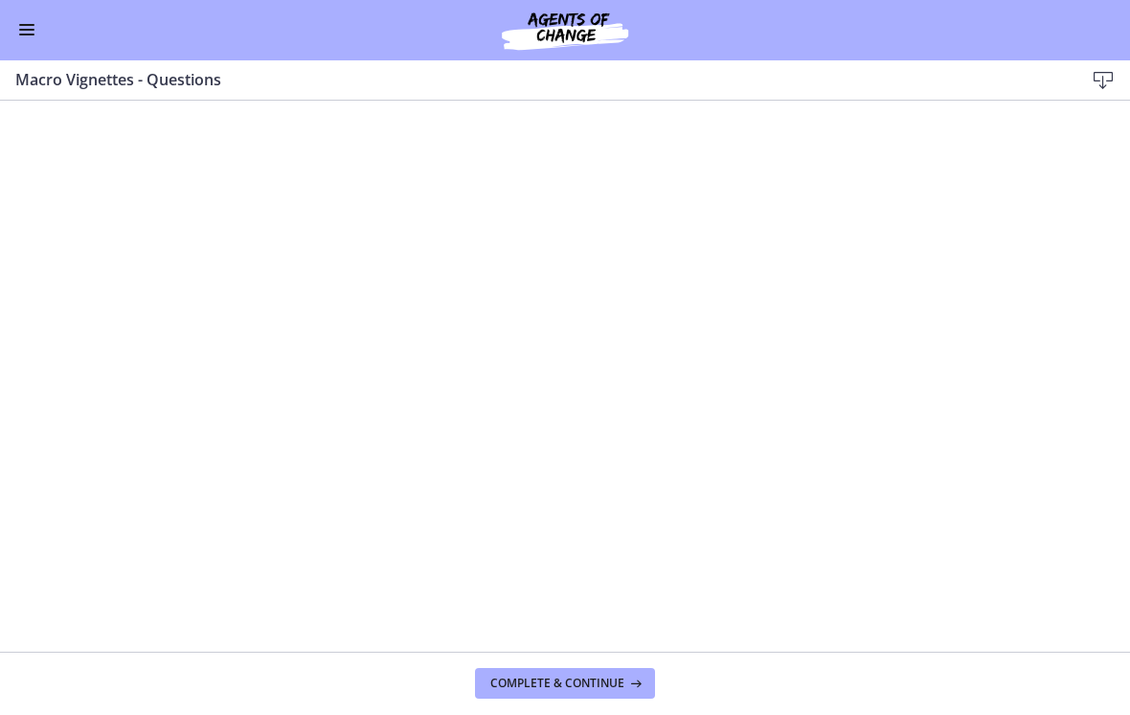
click at [26, 34] on span "Enable menu" at bounding box center [26, 35] width 15 height 2
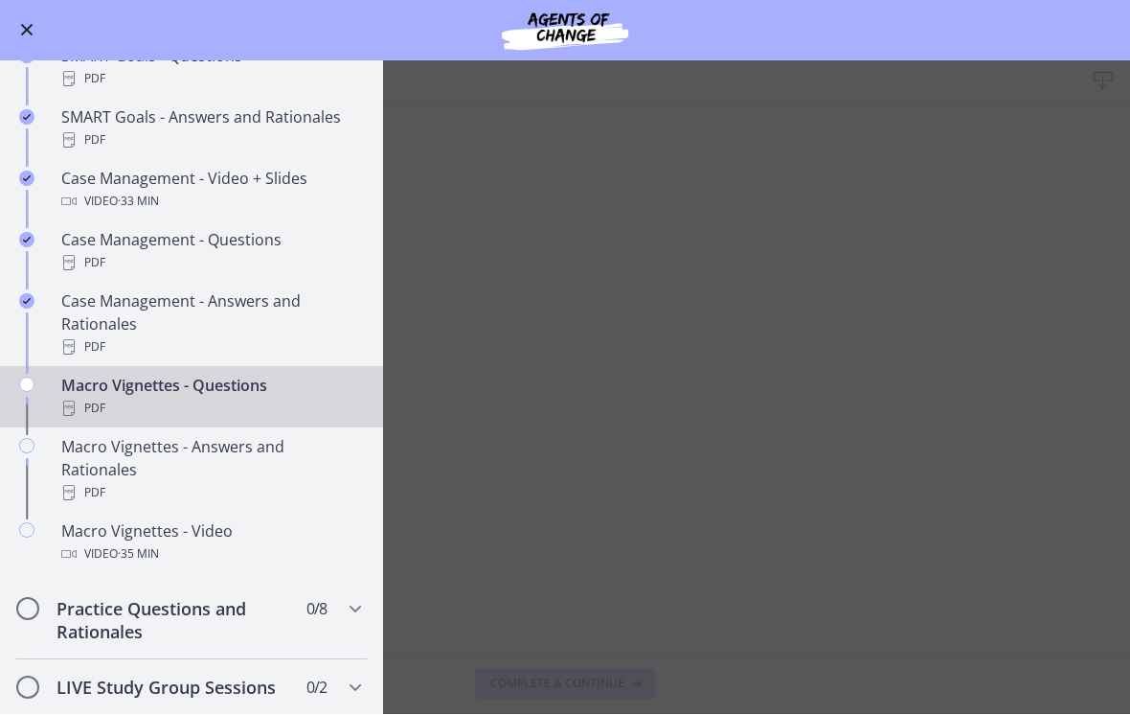
click at [454, 324] on main "Macro Vignettes - Questions Download Enable fullscreen Complete & continue" at bounding box center [565, 387] width 1130 height 653
click at [418, 387] on main "Macro Vignettes - Questions Download Enable fullscreen Complete & continue" at bounding box center [565, 387] width 1130 height 653
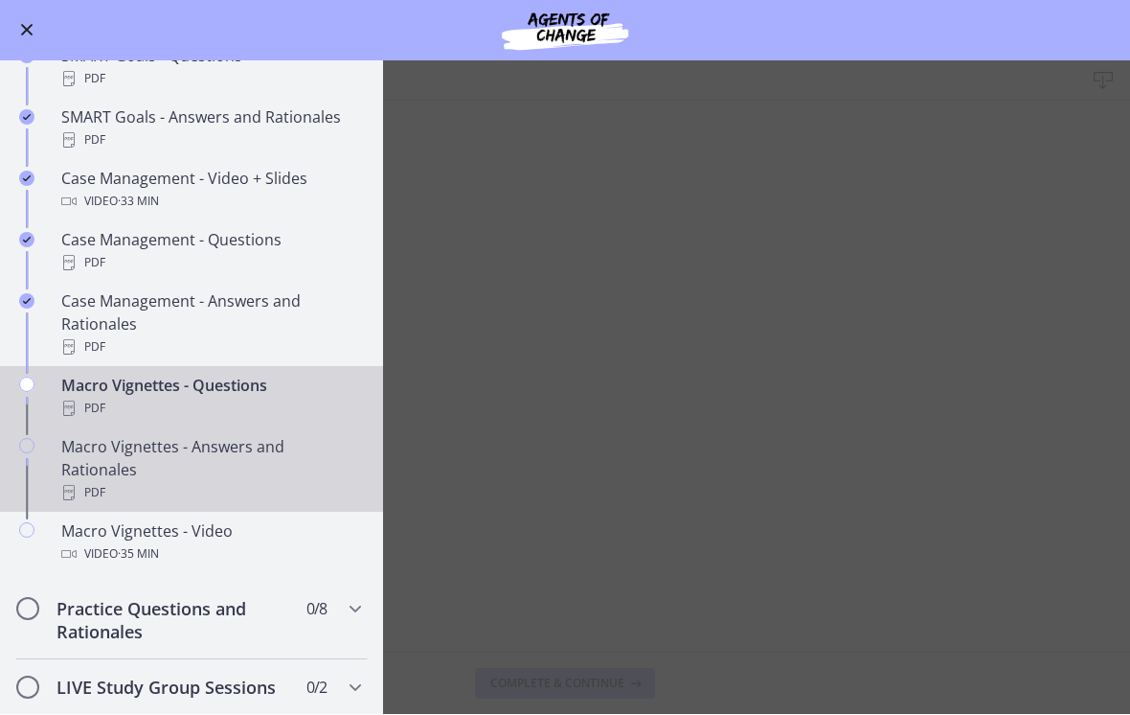
click at [209, 482] on div "PDF" at bounding box center [210, 493] width 299 height 23
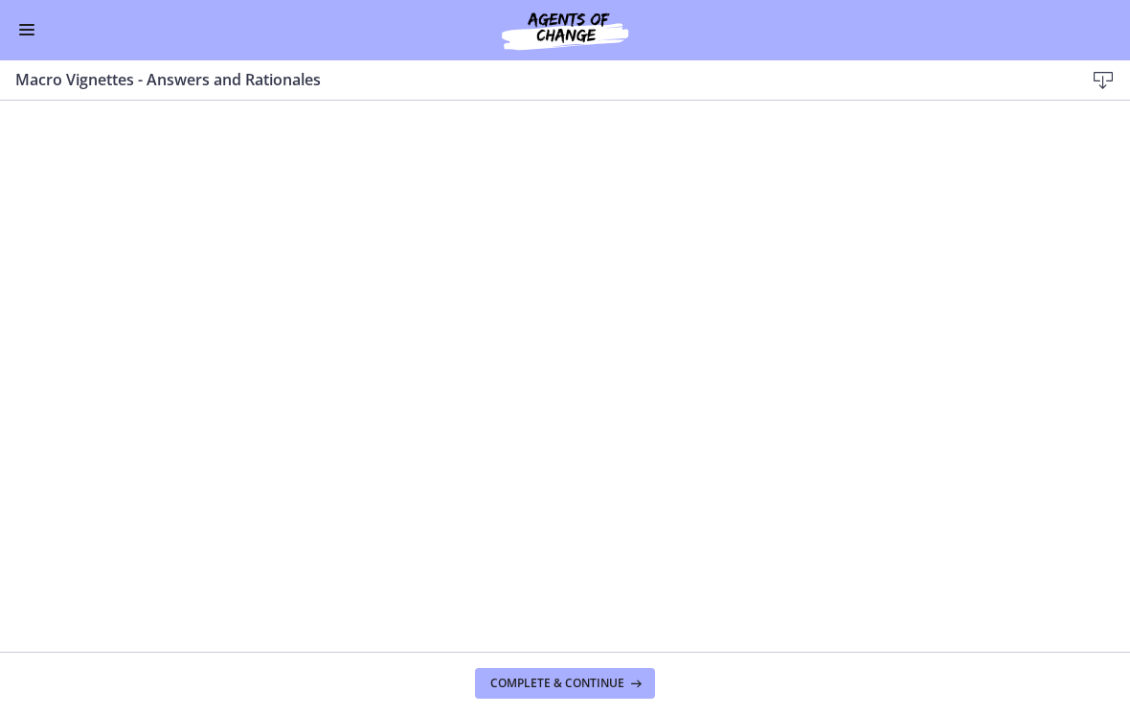
click at [26, 28] on button "Enable menu" at bounding box center [26, 30] width 23 height 23
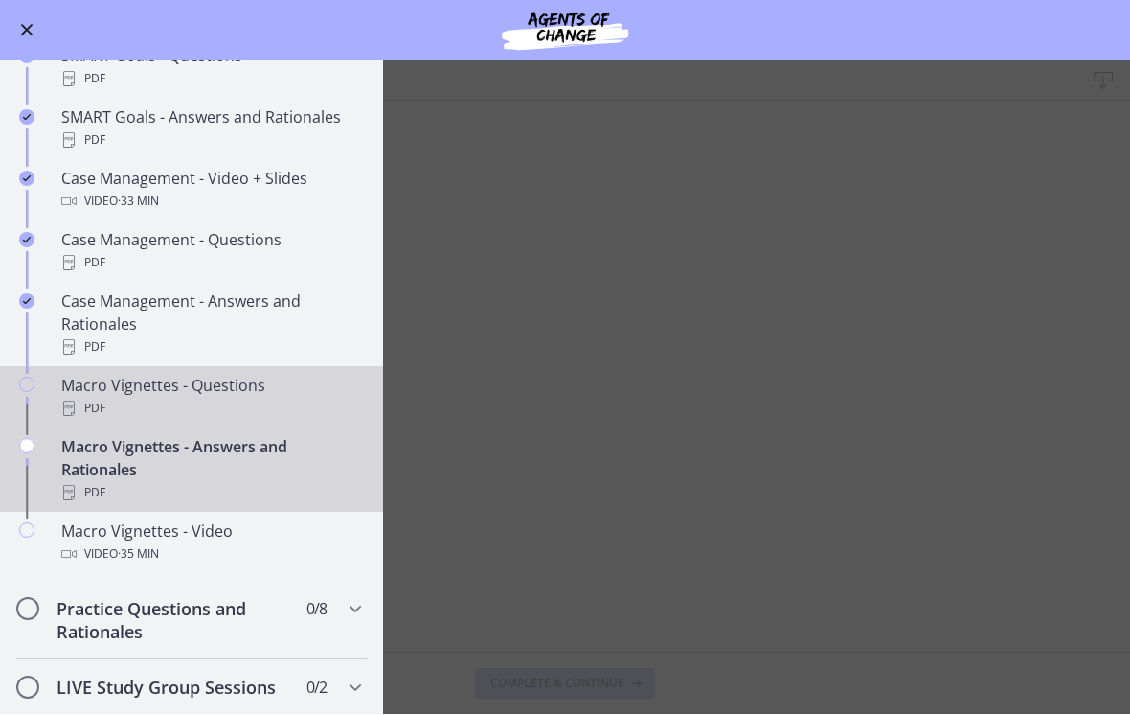
click at [209, 396] on div "Macro Vignettes - Questions PDF" at bounding box center [210, 398] width 299 height 46
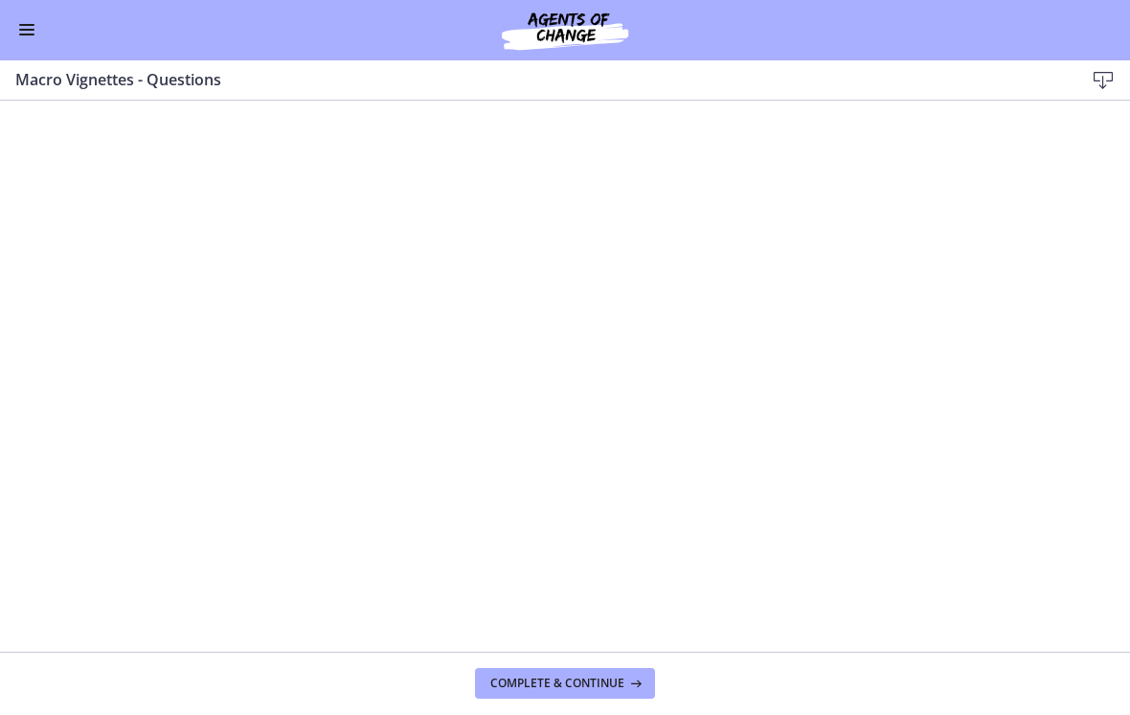
click at [35, 25] on button "Enable menu" at bounding box center [26, 30] width 23 height 23
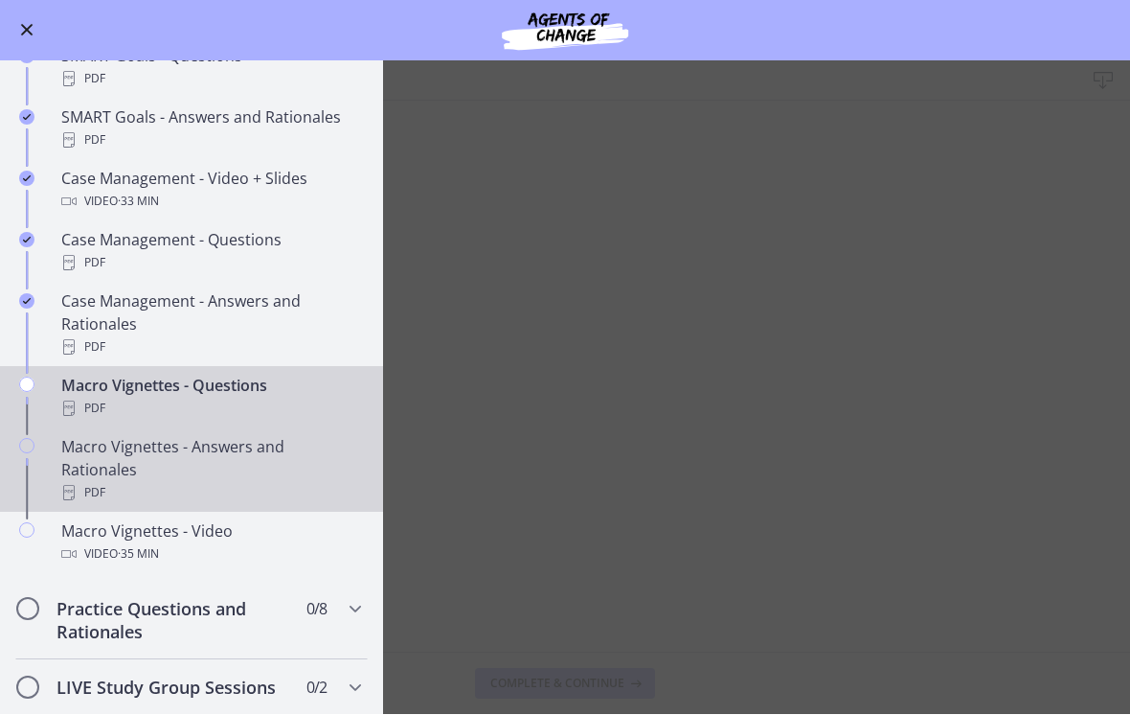
click at [217, 482] on div "PDF" at bounding box center [210, 493] width 299 height 23
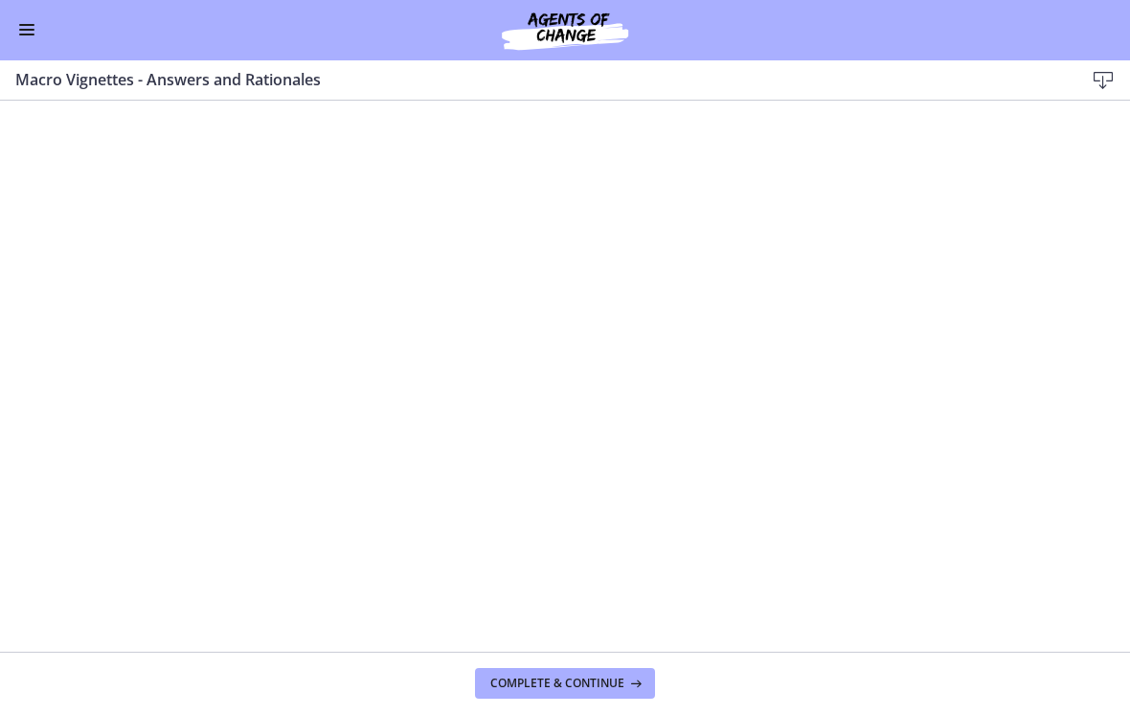
click at [48, 37] on div "Go to Dashboard" at bounding box center [565, 30] width 1130 height 61
click at [37, 37] on button "Enable menu" at bounding box center [26, 30] width 23 height 23
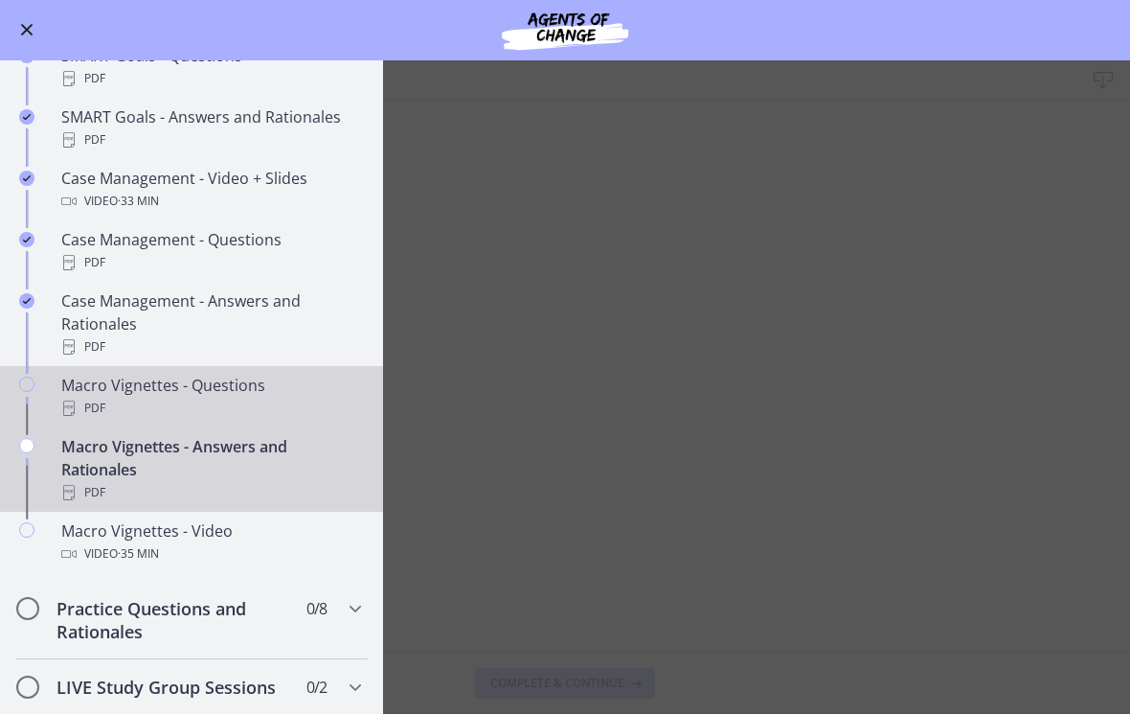
click at [232, 416] on div "PDF" at bounding box center [210, 409] width 299 height 23
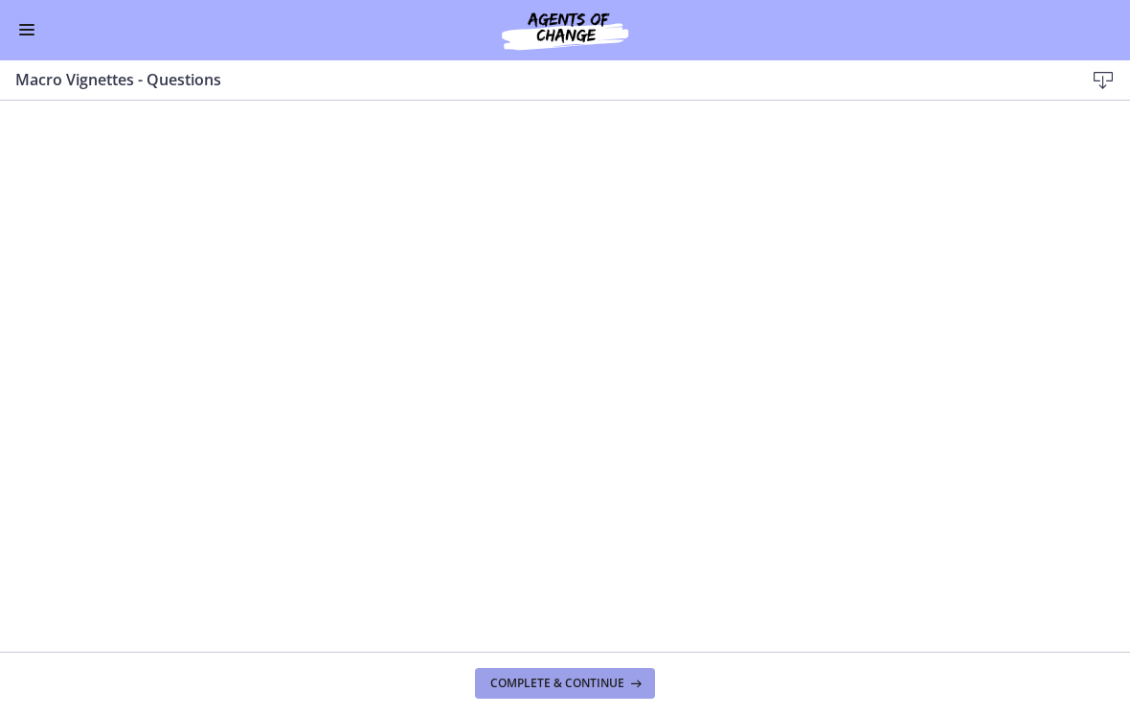
click at [558, 685] on span "Complete & continue" at bounding box center [558, 683] width 134 height 15
click at [534, 694] on button "Complete & continue" at bounding box center [565, 684] width 180 height 31
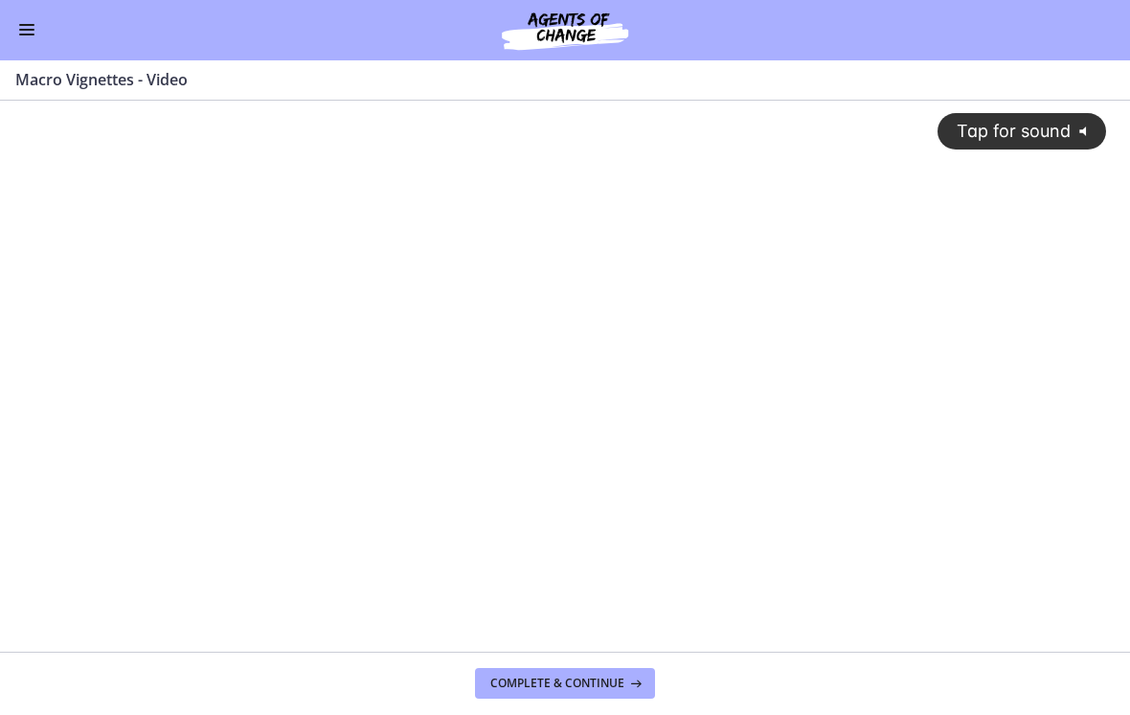
click at [530, 411] on div "Tap for sound @keyframes VOLUME_SMALL_WAVE_FLASH { 0% { opacity: 0; } 33% { opa…" at bounding box center [565, 358] width 1106 height 514
click at [1062, 628] on icon "Show settings menu" at bounding box center [1061, 631] width 45 height 38
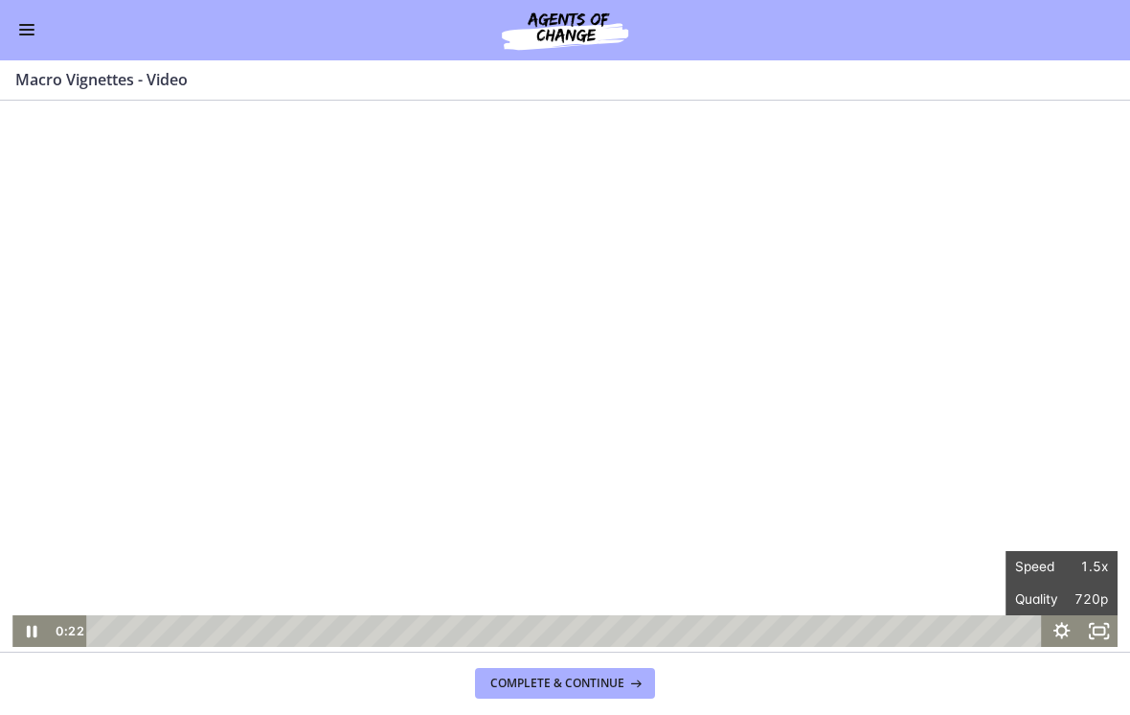
click at [899, 407] on div at bounding box center [565, 374] width 1106 height 546
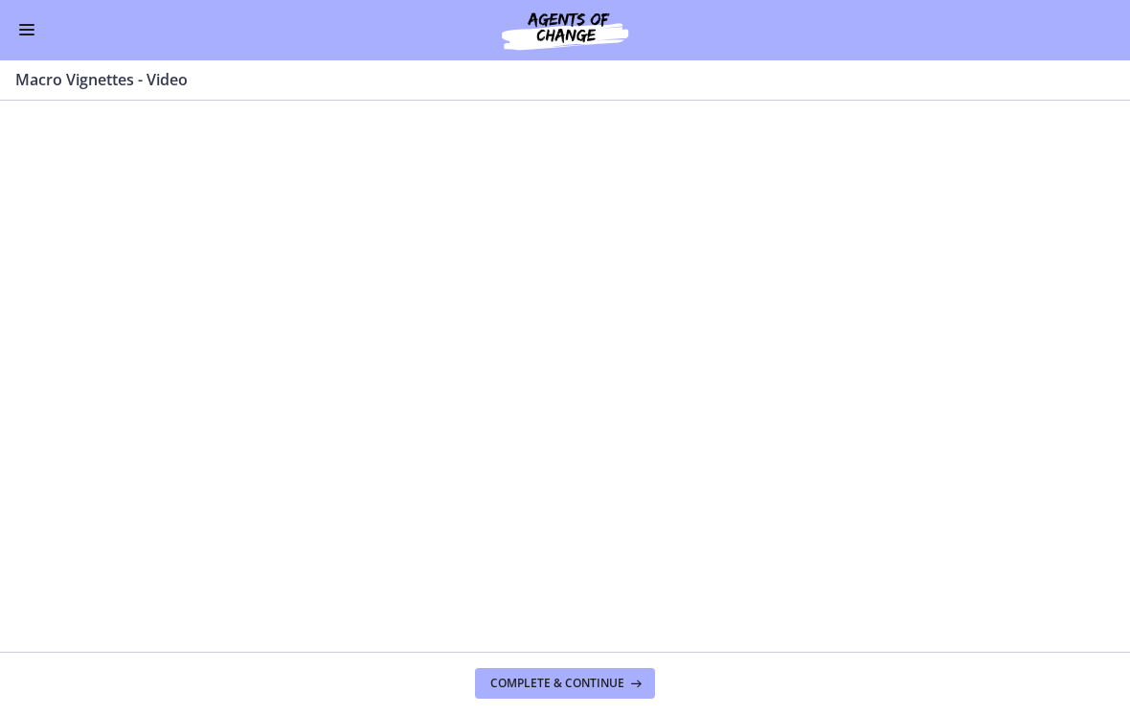
click at [784, 298] on div at bounding box center [565, 374] width 1106 height 546
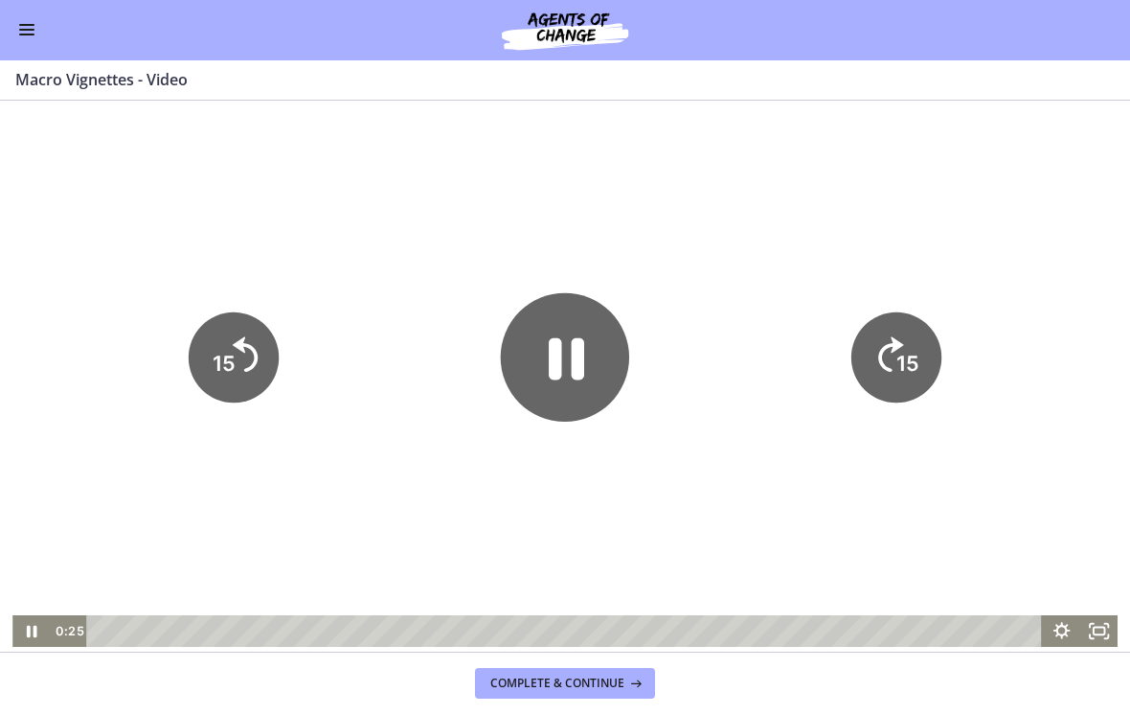
click at [784, 280] on div at bounding box center [565, 374] width 1106 height 546
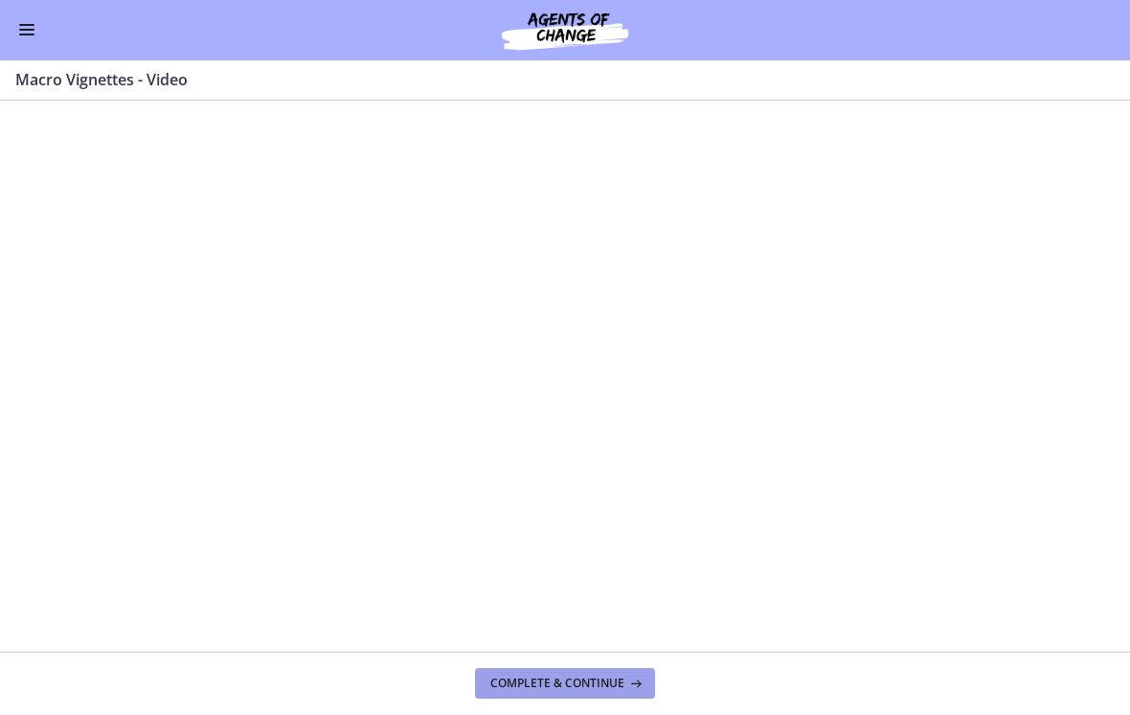
click at [584, 669] on button "Complete & continue" at bounding box center [565, 684] width 180 height 31
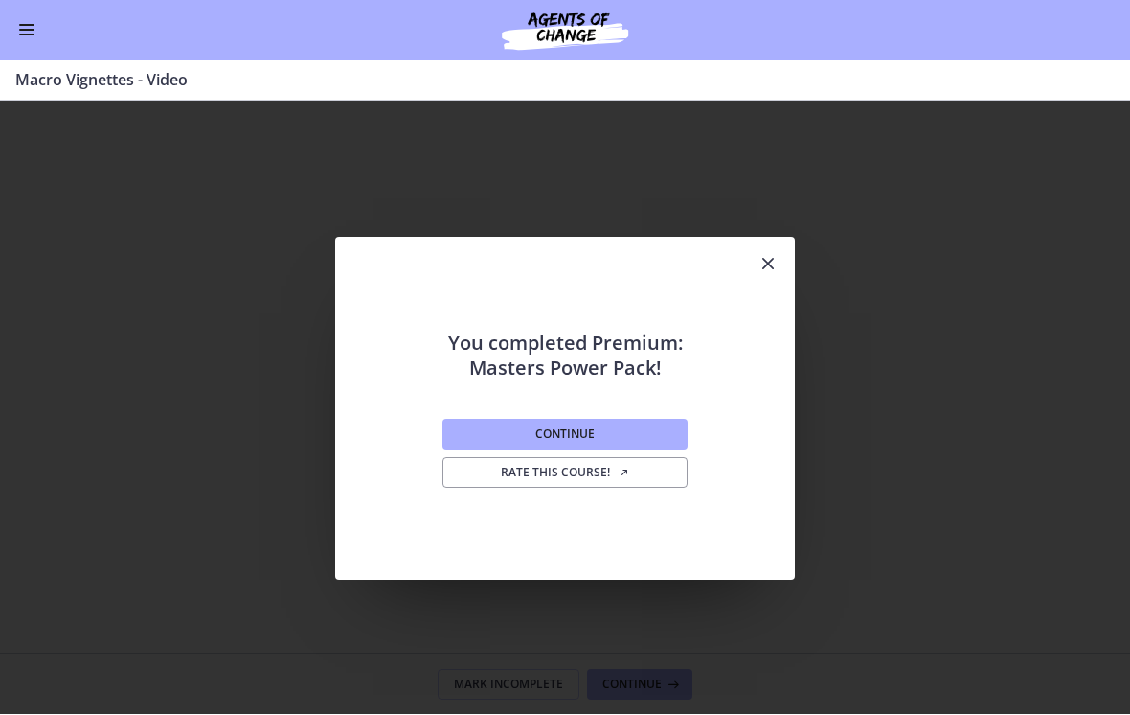
click at [775, 256] on icon "Close" at bounding box center [768, 264] width 23 height 23
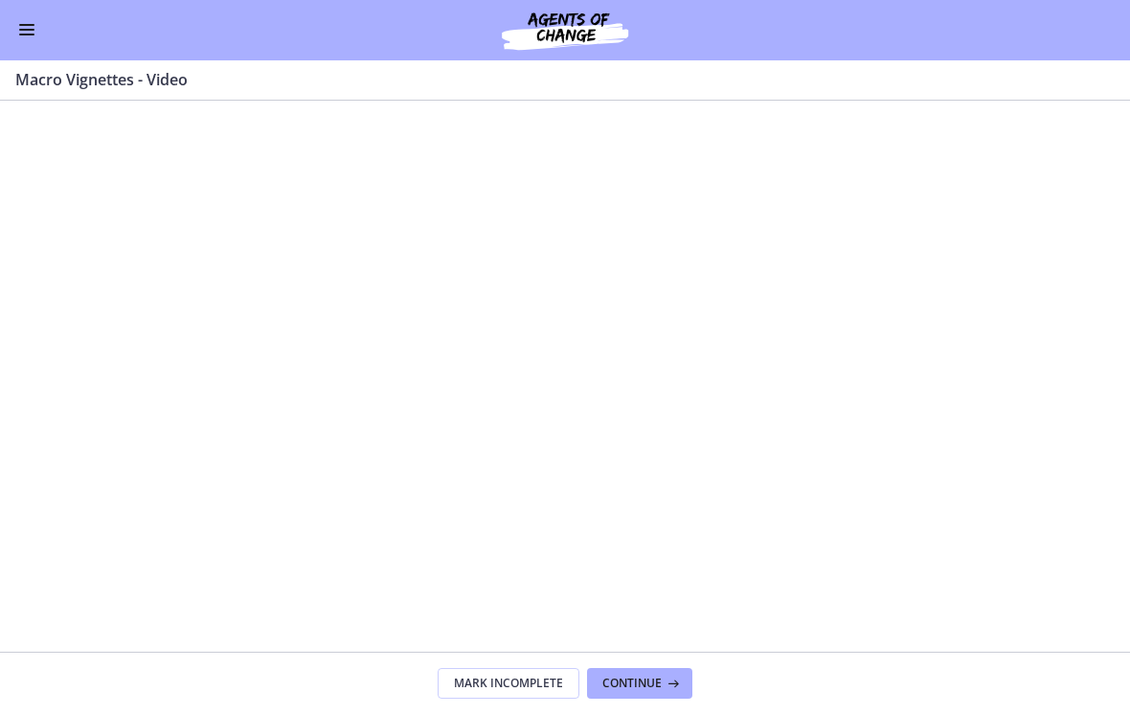
scroll to position [1, 0]
click at [644, 687] on span "Continue" at bounding box center [632, 683] width 59 height 15
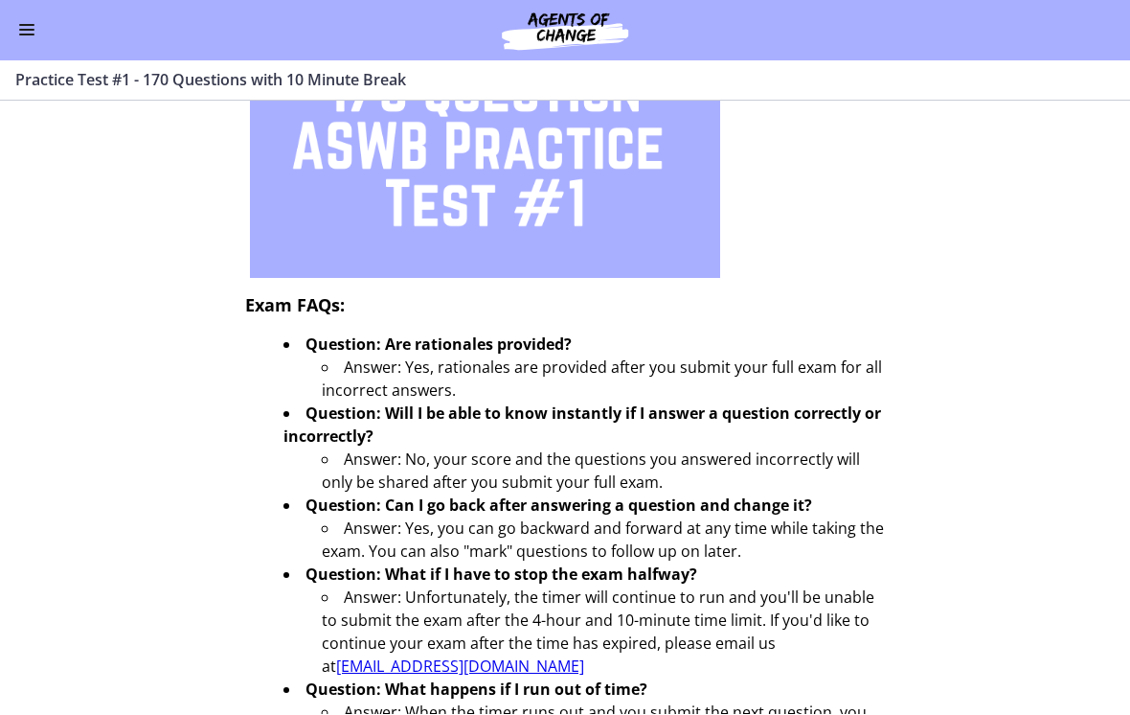
scroll to position [367, 0]
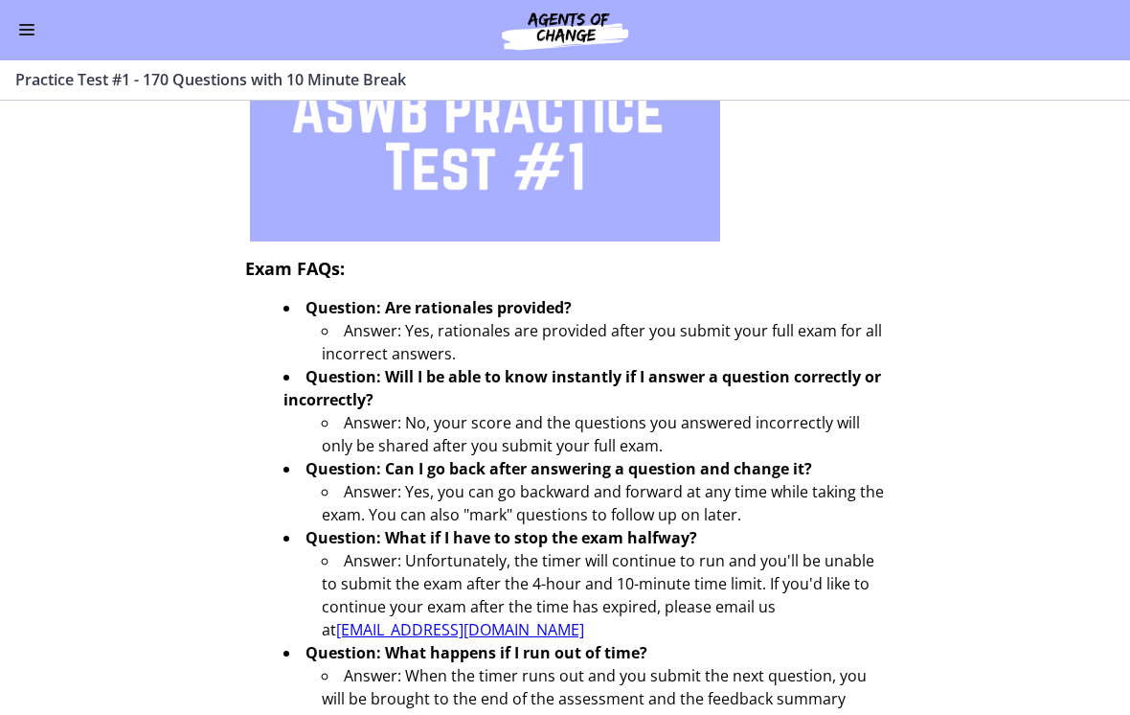
click at [30, 30] on span "Enable menu" at bounding box center [26, 31] width 15 height 2
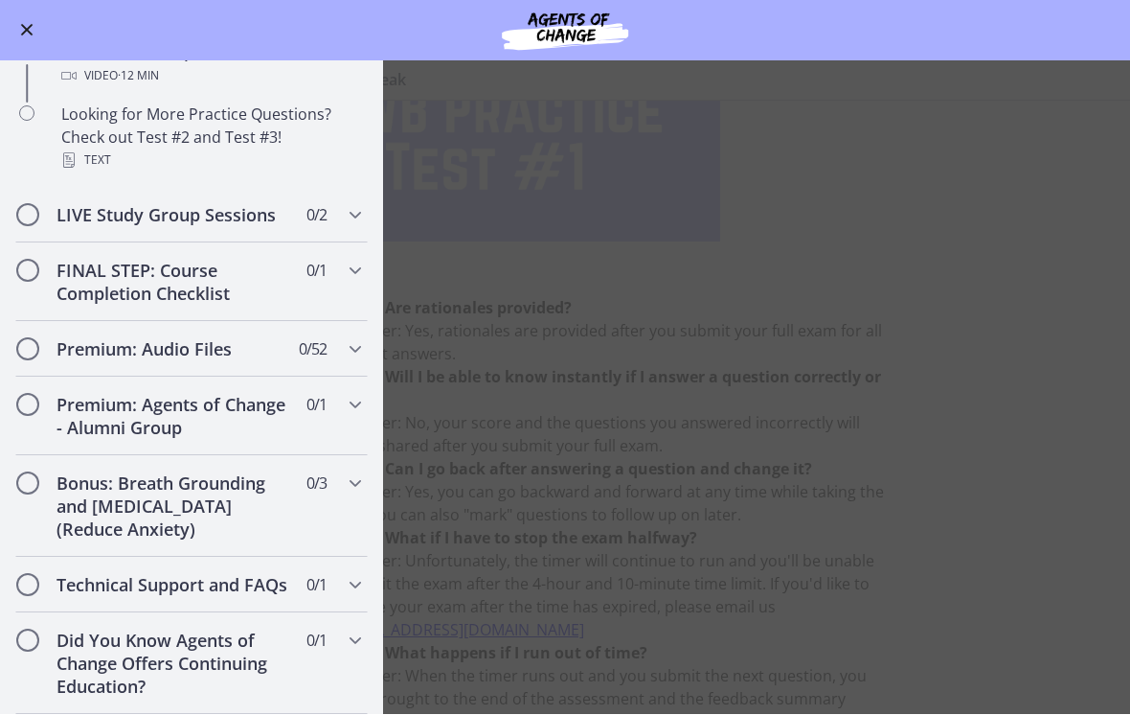
scroll to position [1388, 0]
click at [260, 234] on div "LIVE Study Group Sessions 0 / 2 Completed" at bounding box center [191, 216] width 353 height 56
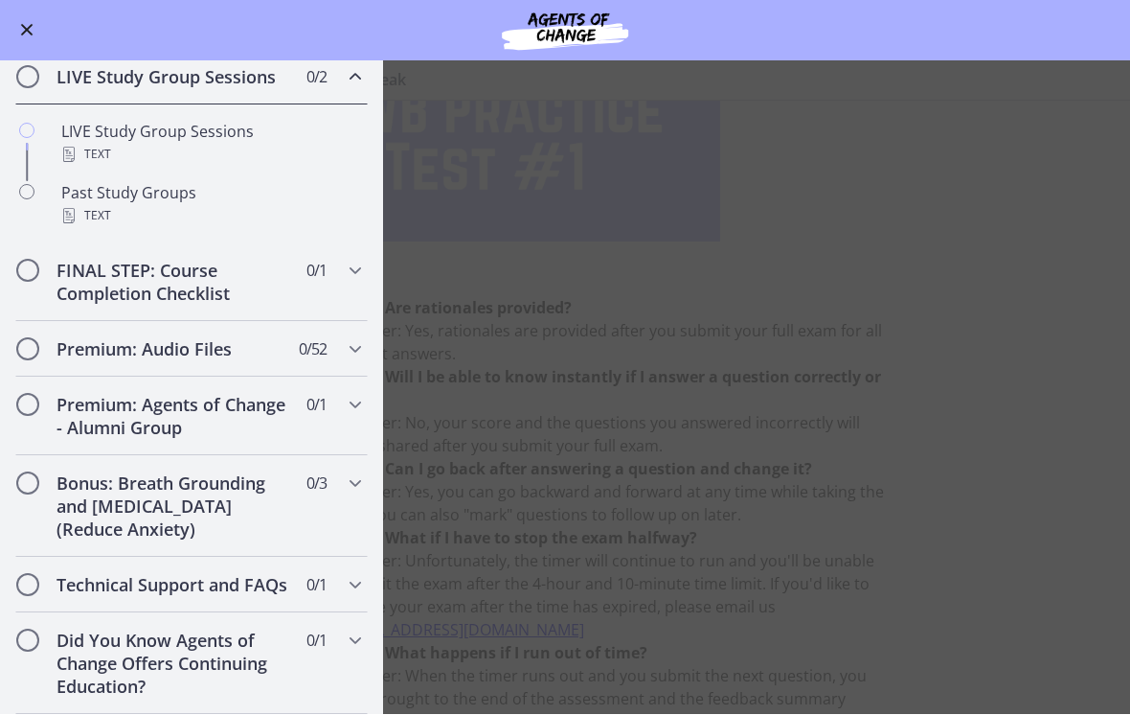
scroll to position [951, 0]
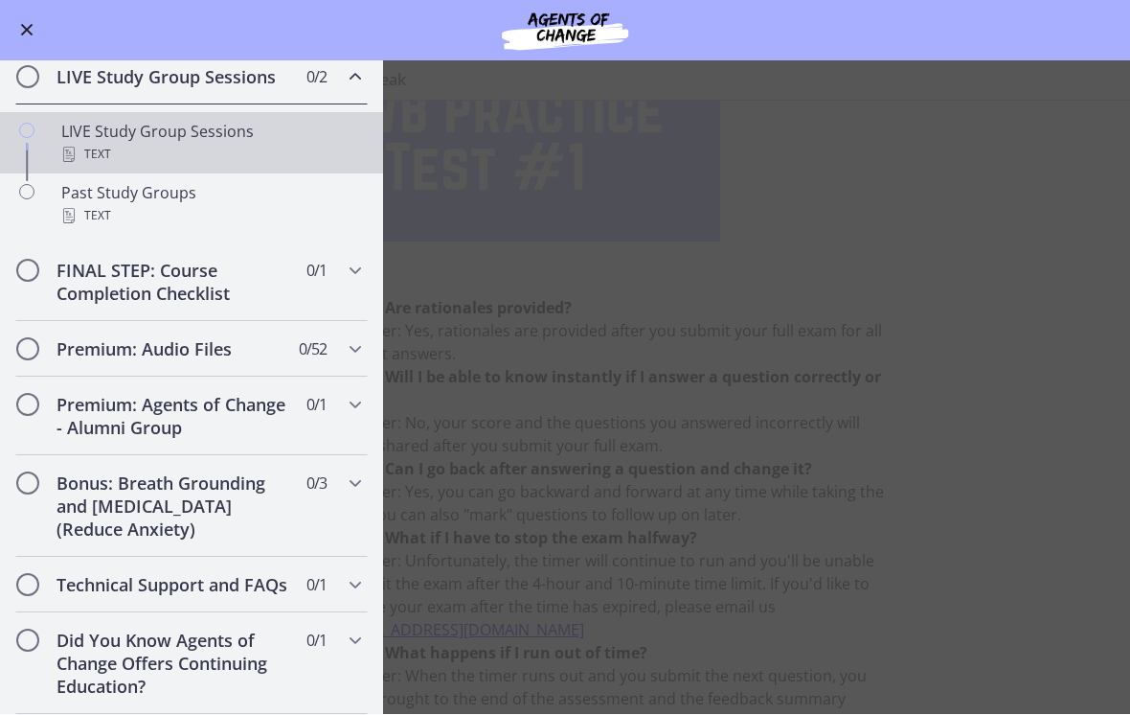
click at [213, 144] on div "Text" at bounding box center [210, 155] width 299 height 23
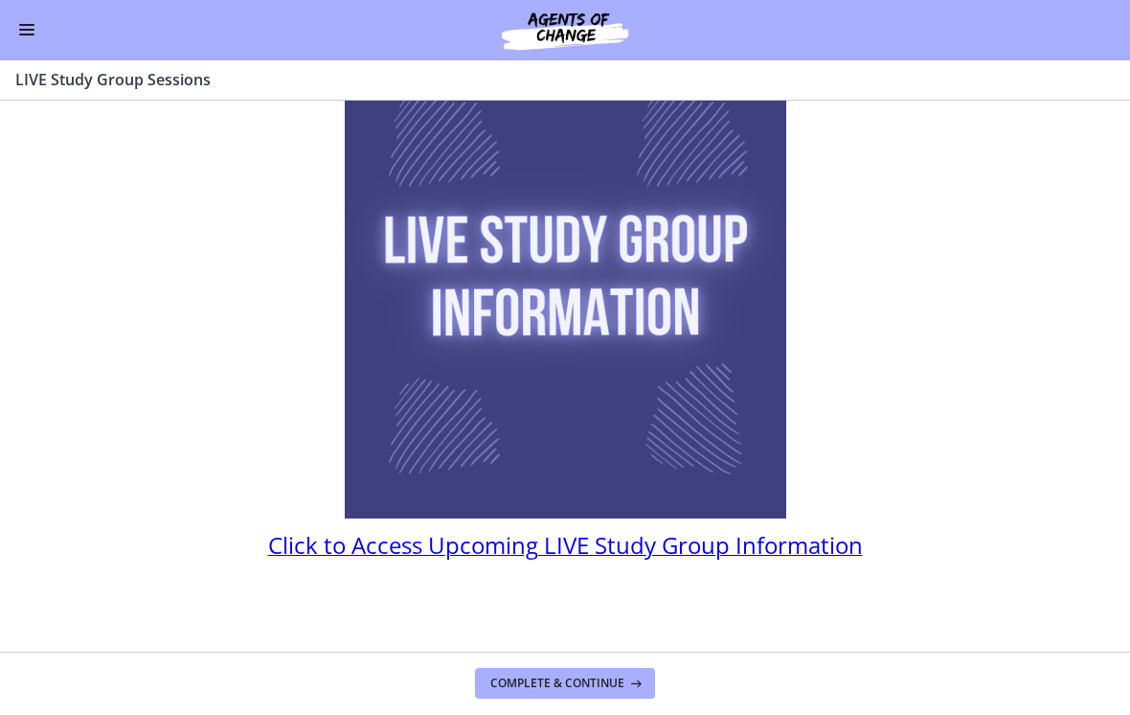
scroll to position [145, 0]
click at [471, 550] on span "Click to Access Upcoming LIVE Study Group Information" at bounding box center [565, 546] width 595 height 32
click at [18, 38] on button "Enable menu" at bounding box center [26, 30] width 23 height 23
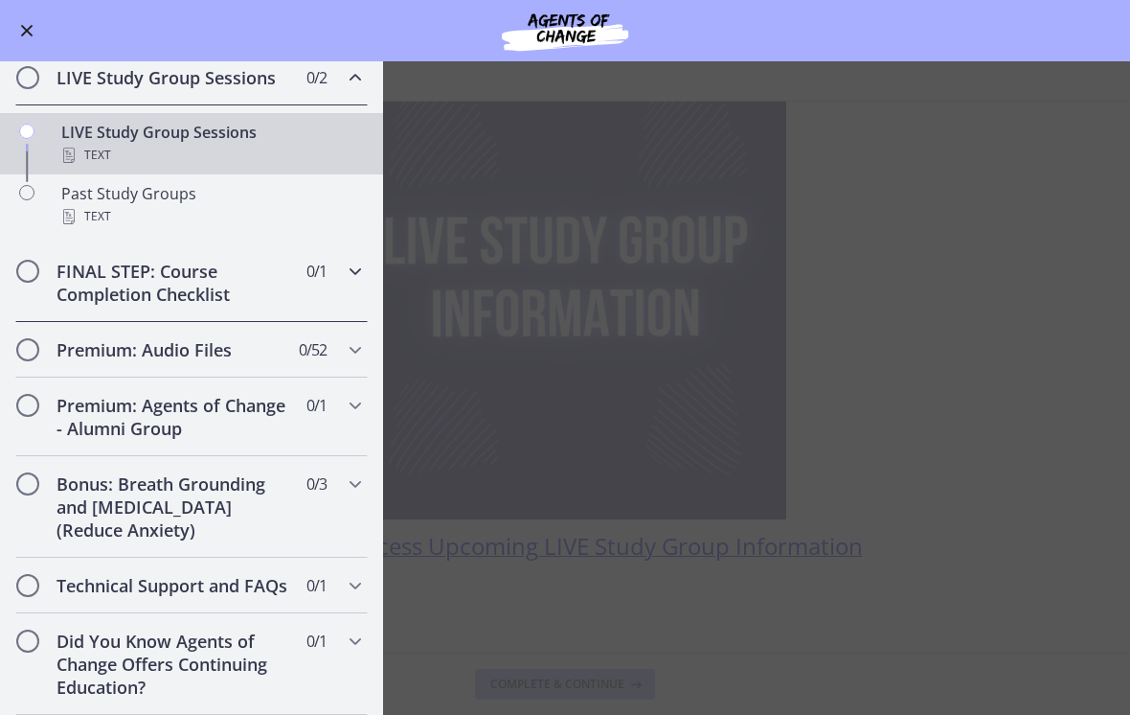
click at [170, 292] on h2 "FINAL STEP: Course Completion Checklist" at bounding box center [174, 283] width 234 height 46
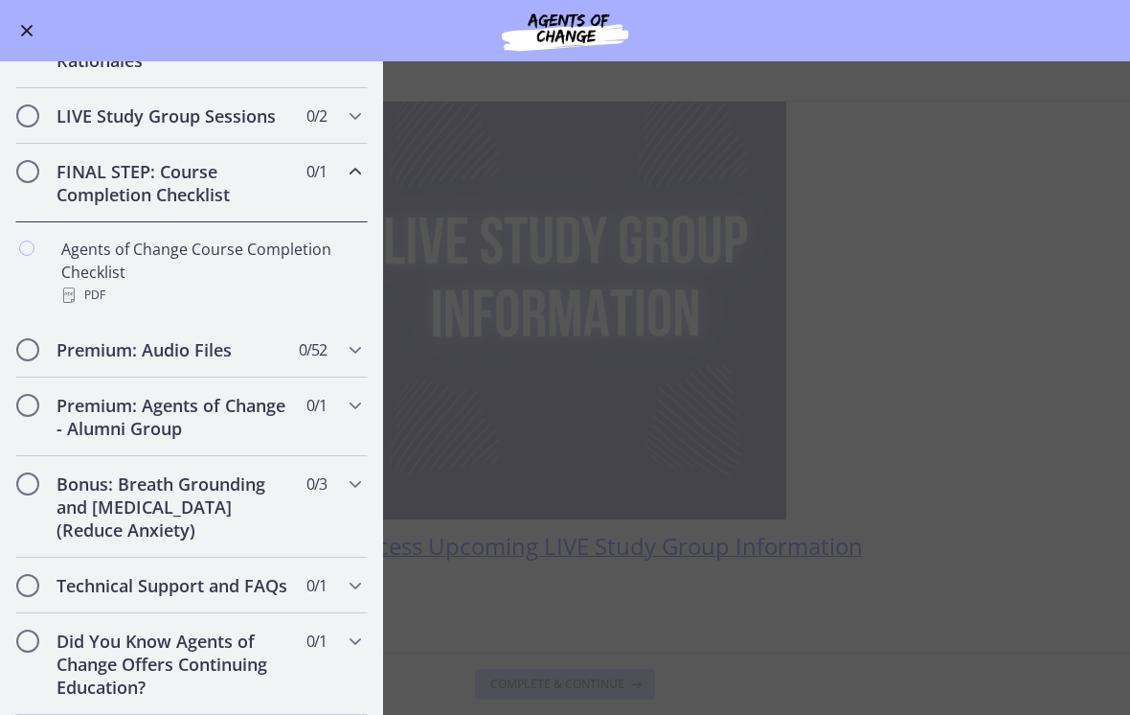
scroll to position [913, 0]
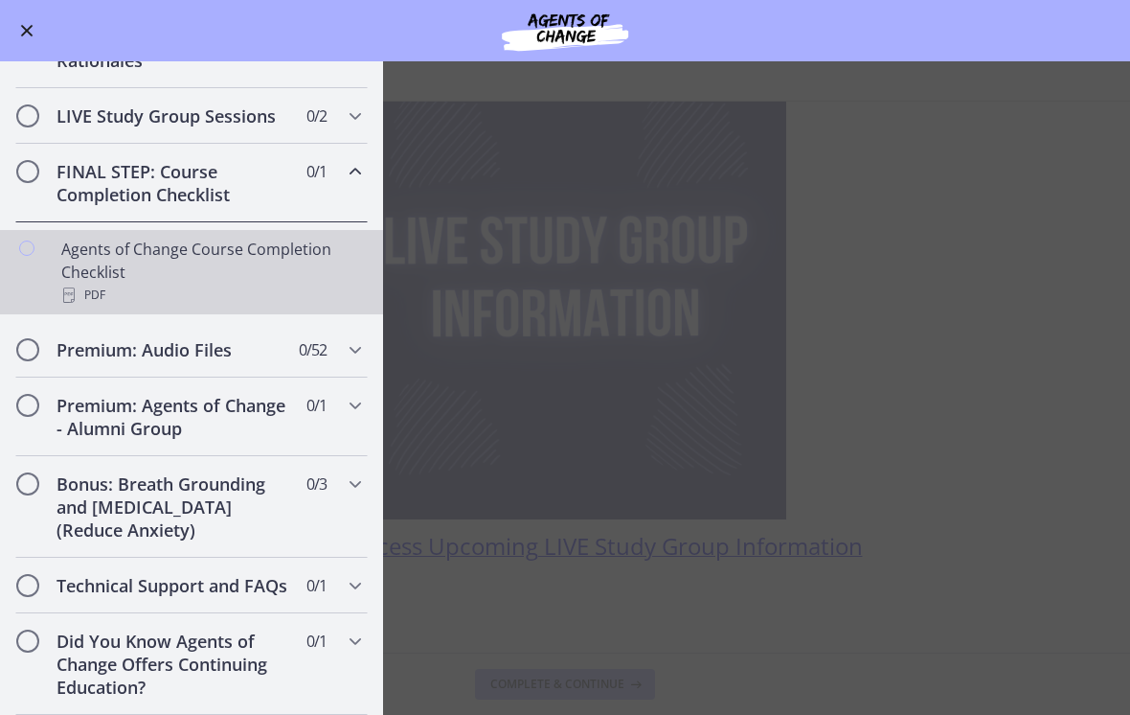
click at [188, 273] on div "Agents of Change Course Completion Checklist PDF" at bounding box center [210, 272] width 299 height 69
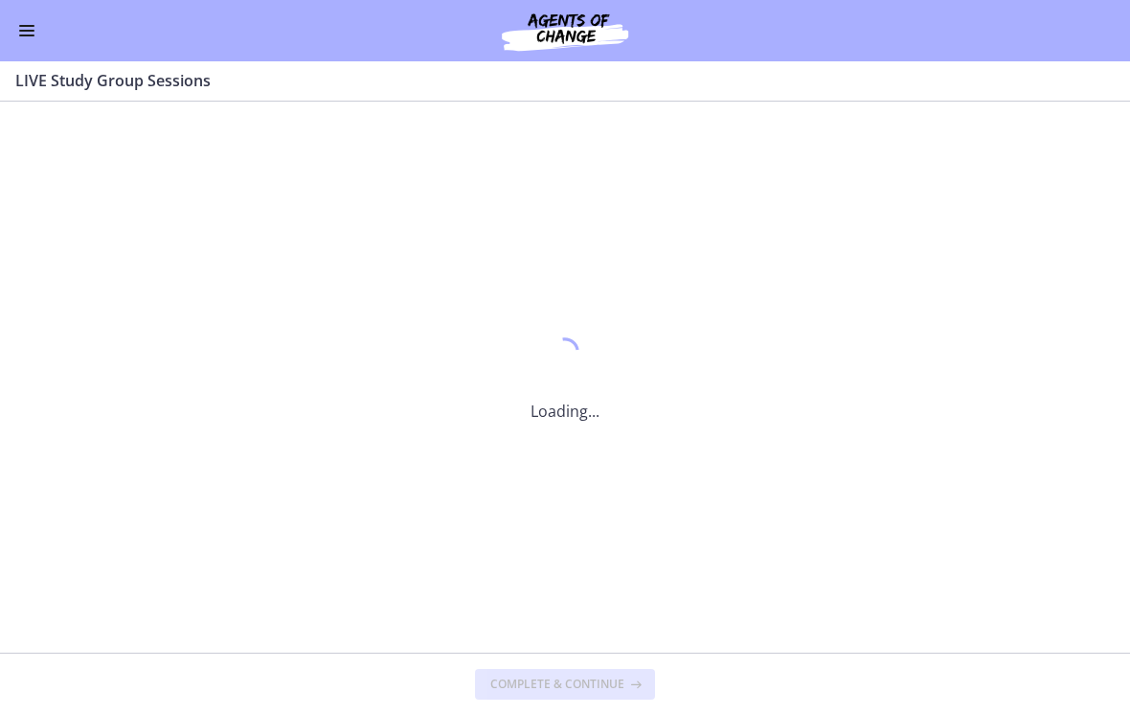
scroll to position [0, 0]
